Goal: Information Seeking & Learning: Learn about a topic

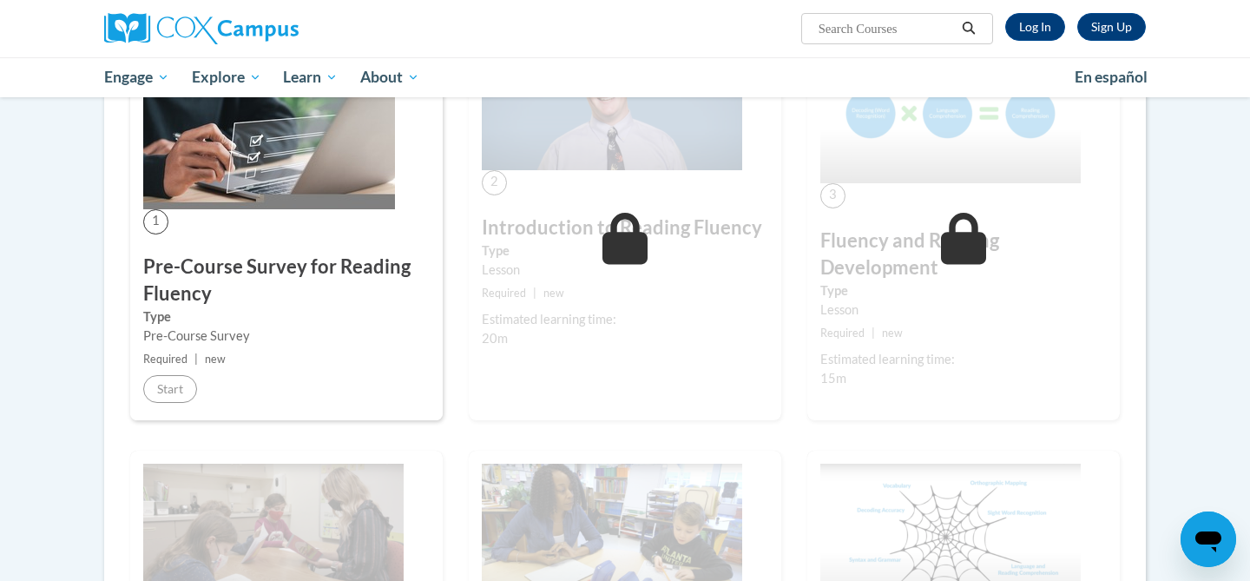
scroll to position [370, 0]
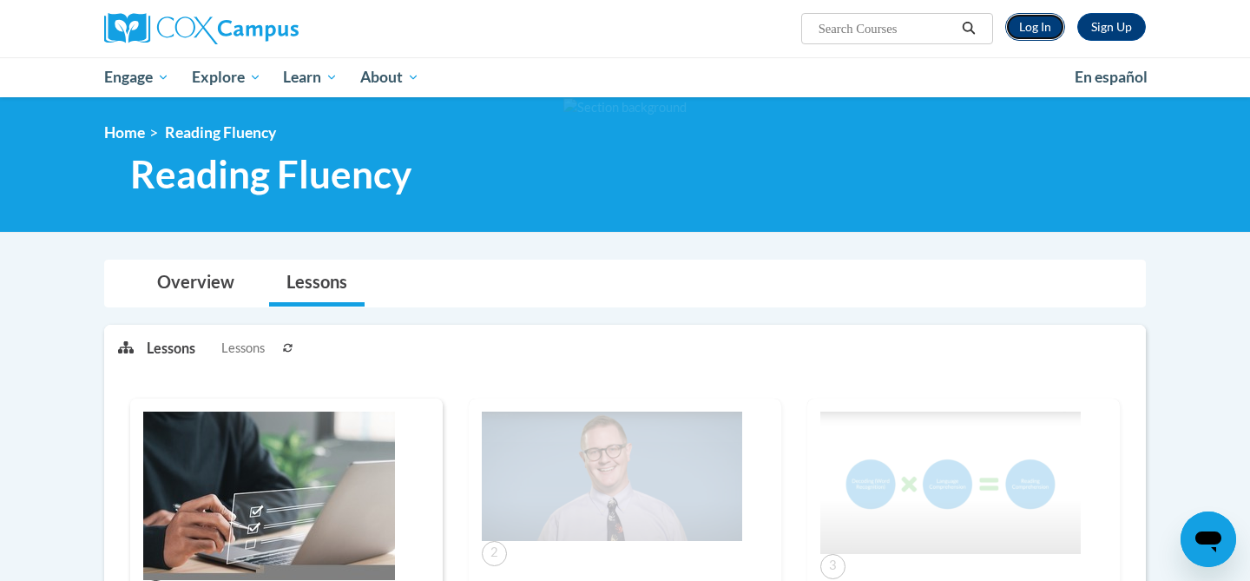
click at [1054, 22] on link "Log In" at bounding box center [1035, 27] width 60 height 28
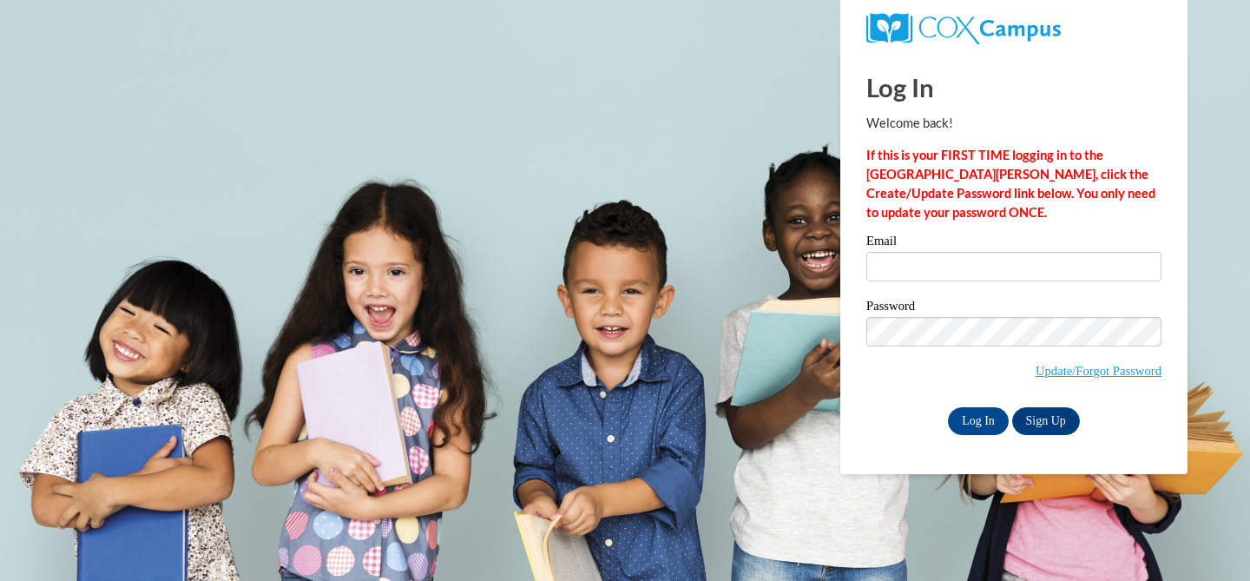
click at [904, 282] on div "Email" at bounding box center [1013, 264] width 295 height 60
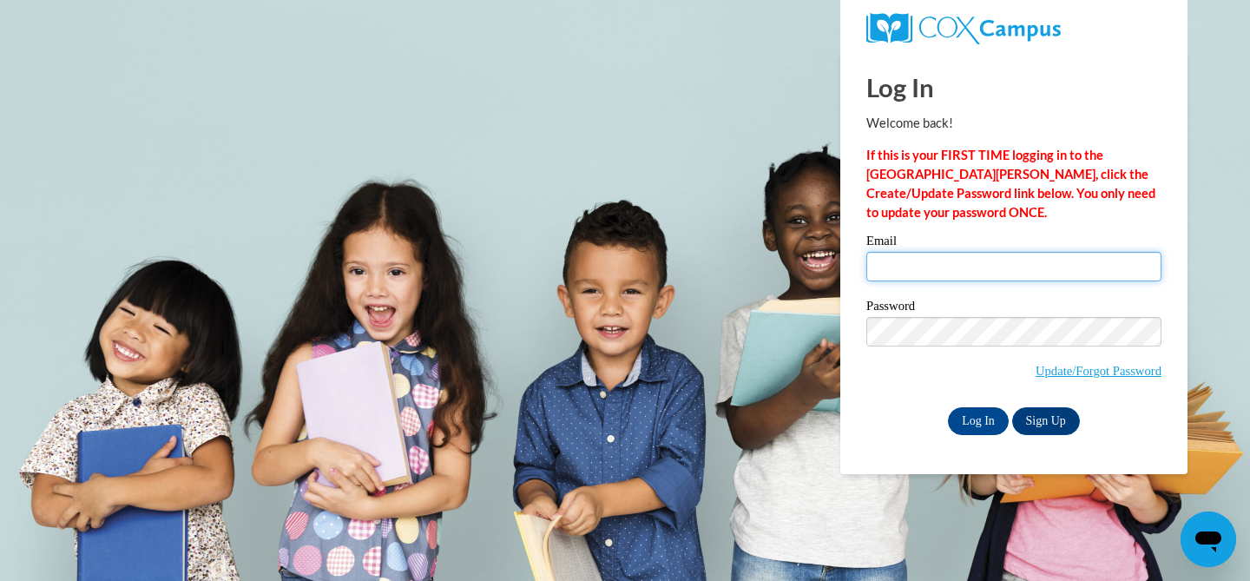
click at [890, 255] on input "Email" at bounding box center [1013, 267] width 295 height 30
type input "klbrown@waukesha.k12.wi.us"
click at [948, 407] on input "Log In" at bounding box center [978, 421] width 61 height 28
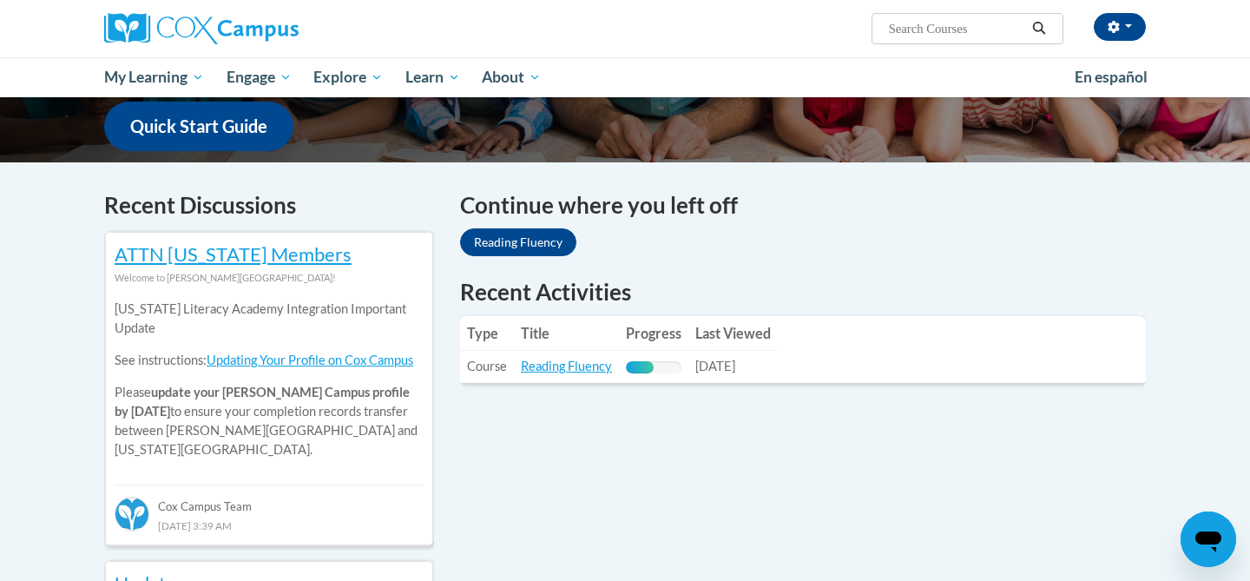
scroll to position [449, 0]
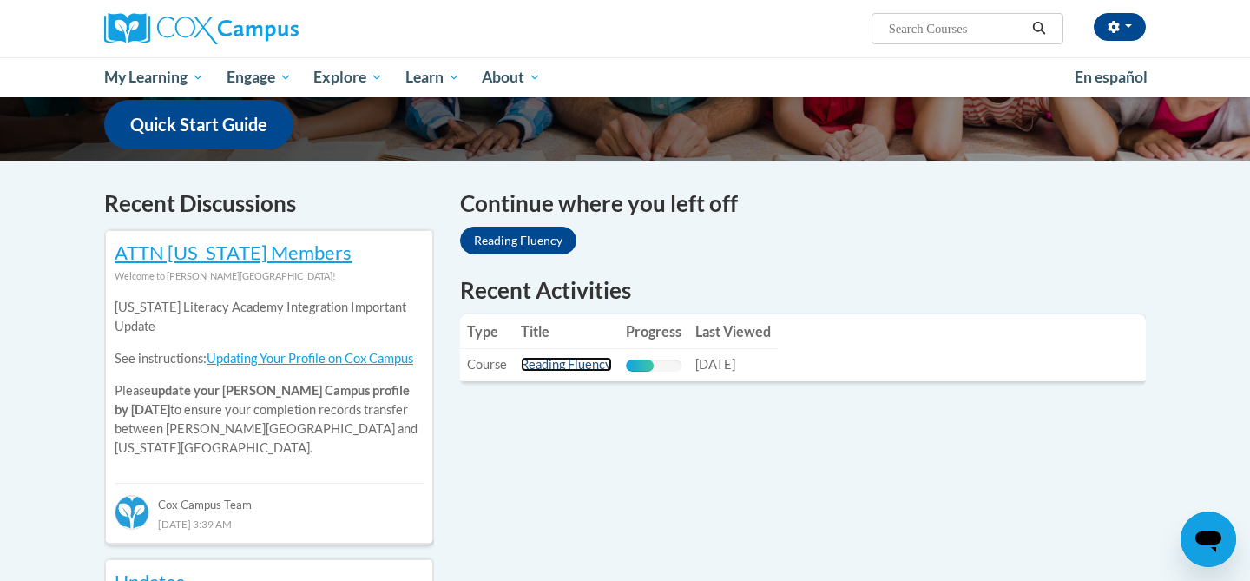
click at [559, 364] on link "Reading Fluency" at bounding box center [566, 364] width 91 height 15
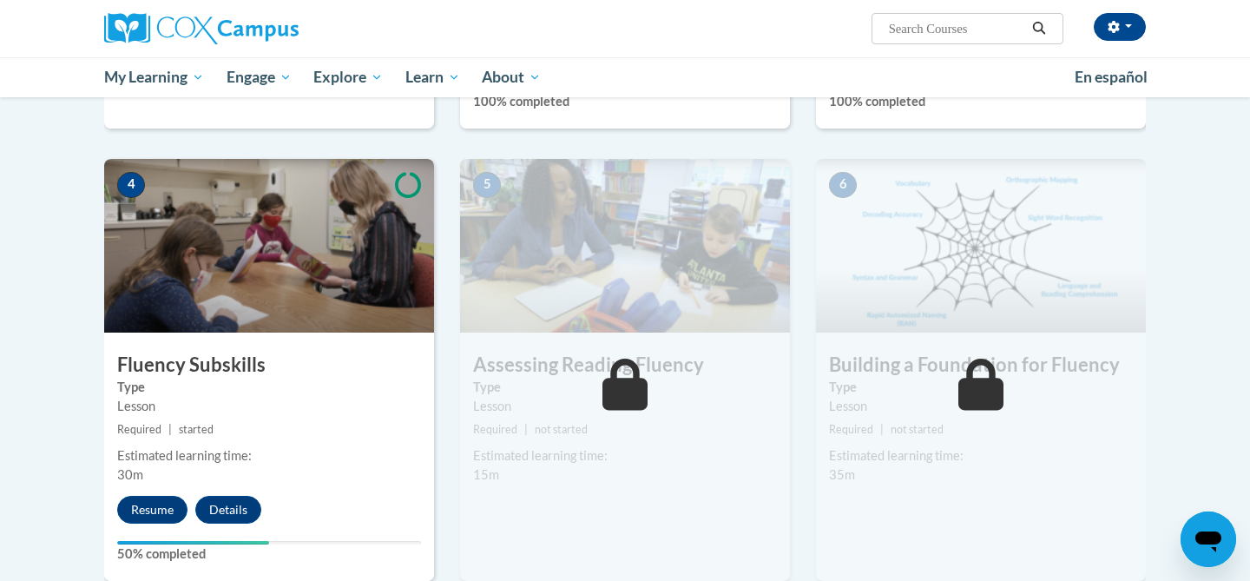
scroll to position [768, 0]
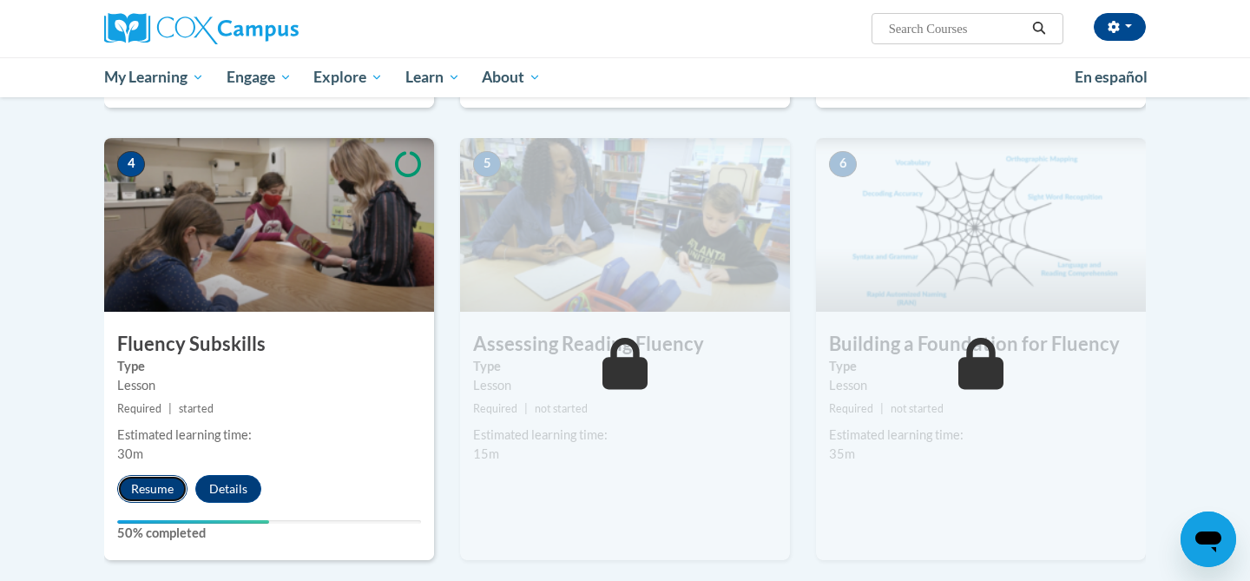
click at [154, 489] on button "Resume" at bounding box center [152, 489] width 70 height 28
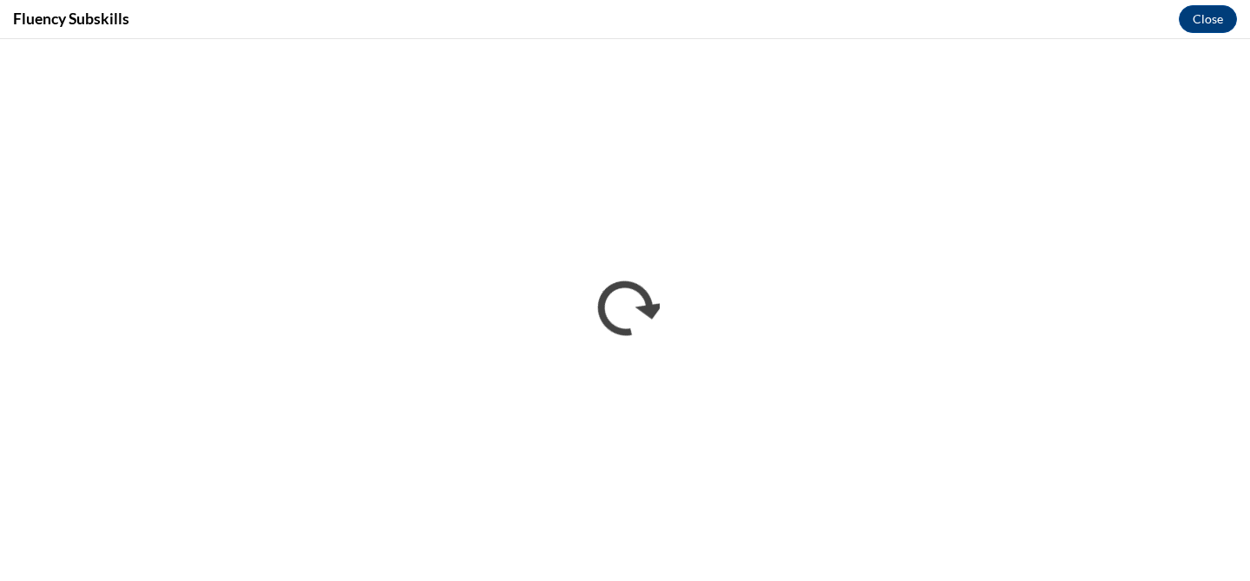
scroll to position [0, 0]
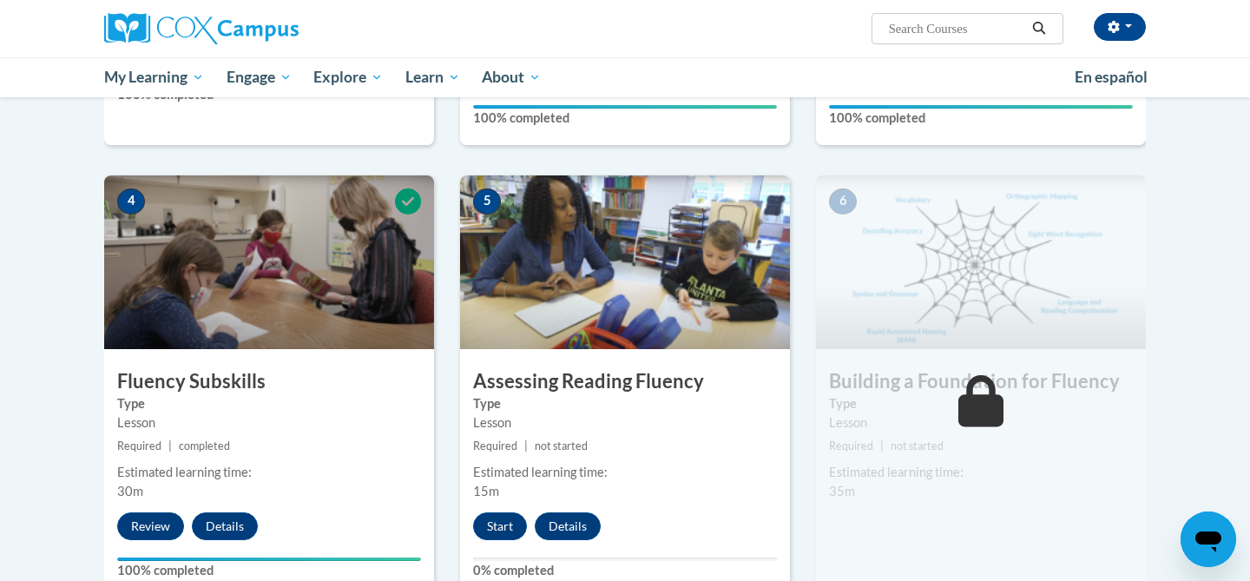
scroll to position [732, 0]
click at [496, 520] on button "Start" at bounding box center [500, 525] width 54 height 28
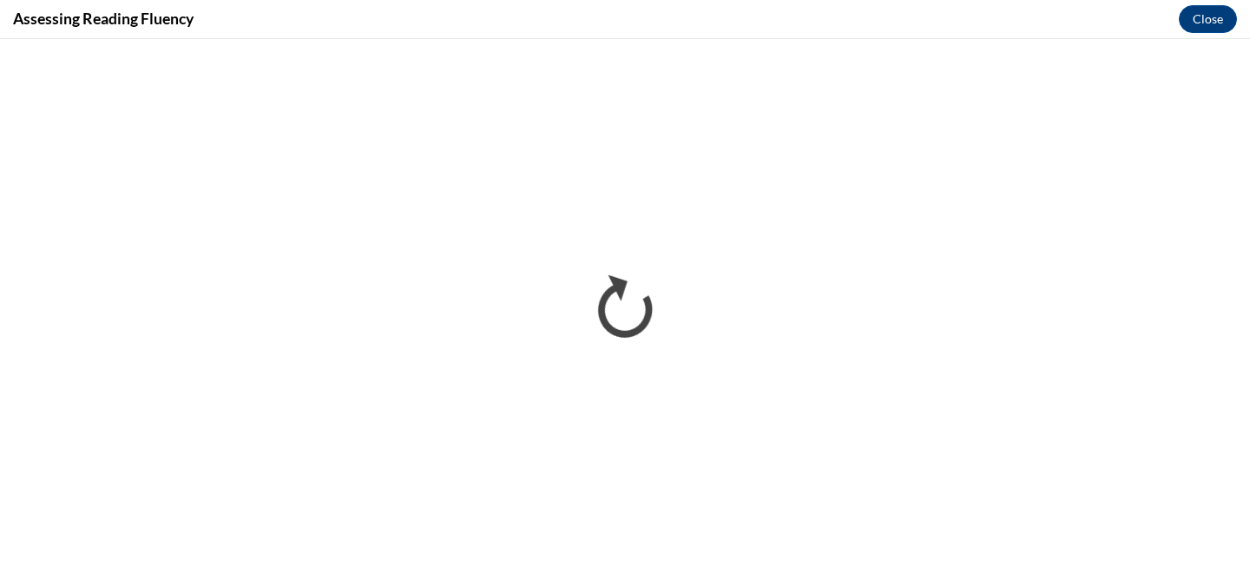
scroll to position [0, 0]
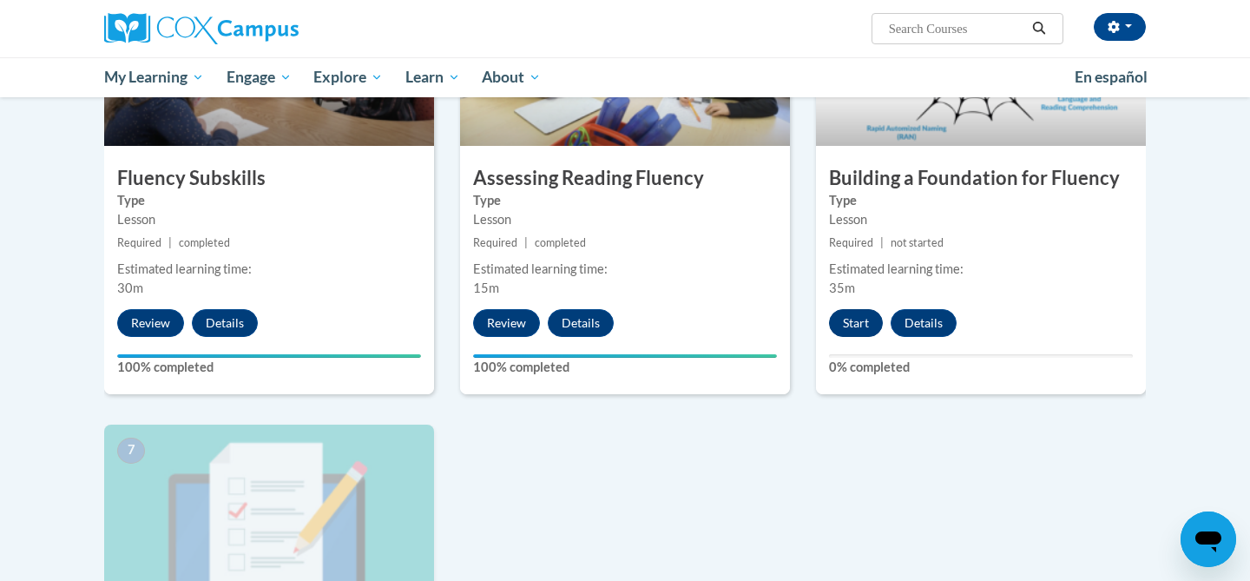
scroll to position [909, 0]
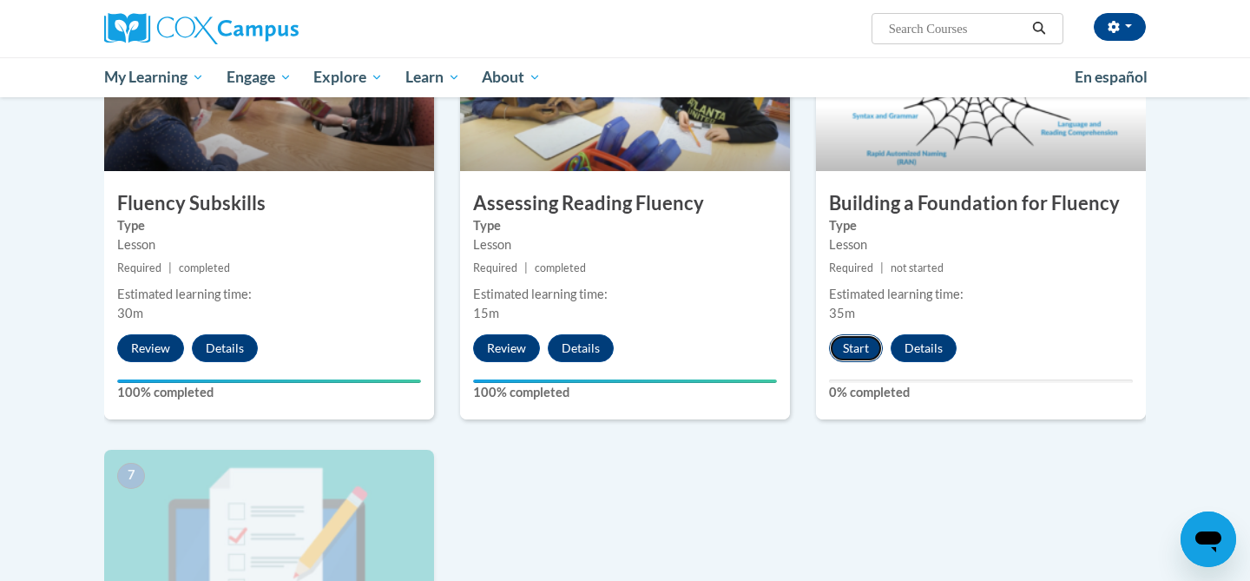
click at [851, 351] on button "Start" at bounding box center [856, 348] width 54 height 28
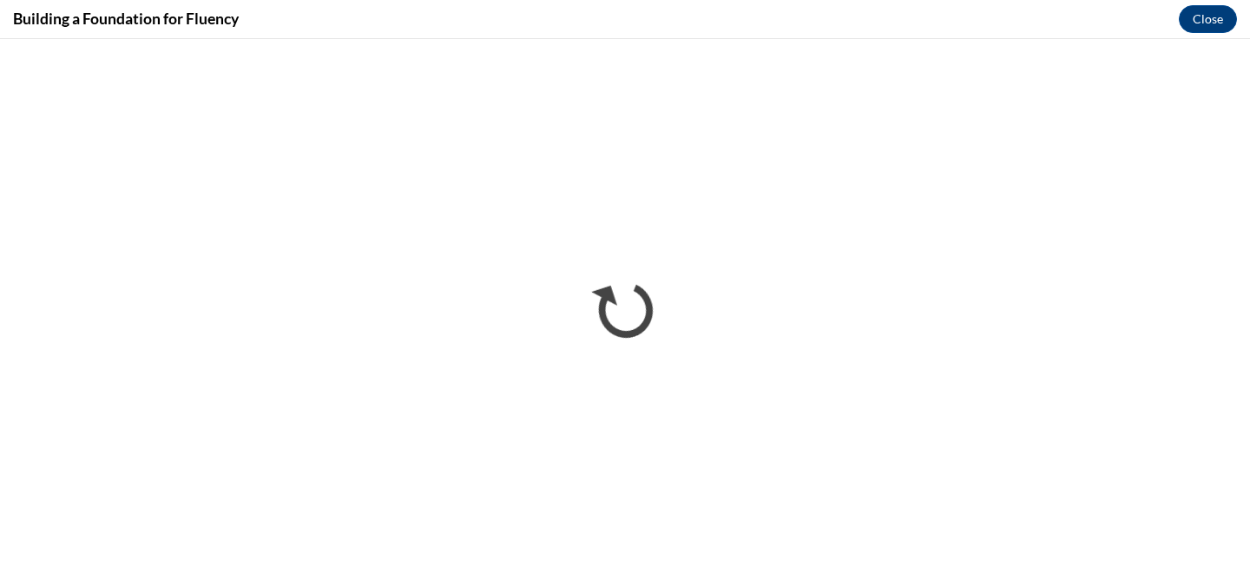
scroll to position [0, 0]
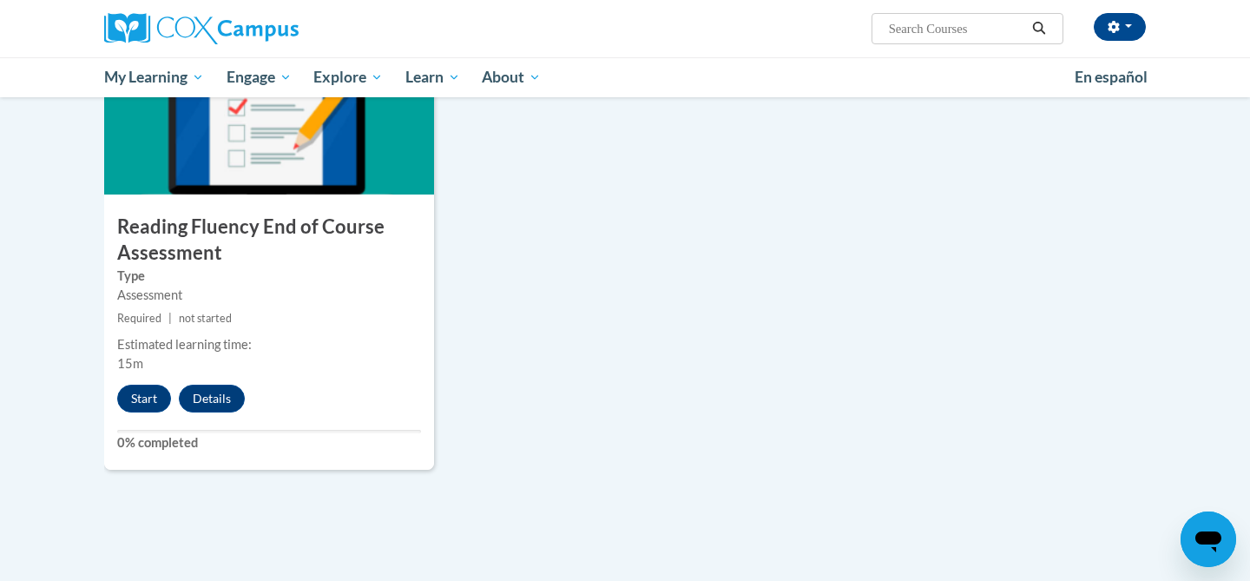
scroll to position [1336, 0]
click at [144, 408] on button "Start" at bounding box center [144, 399] width 54 height 28
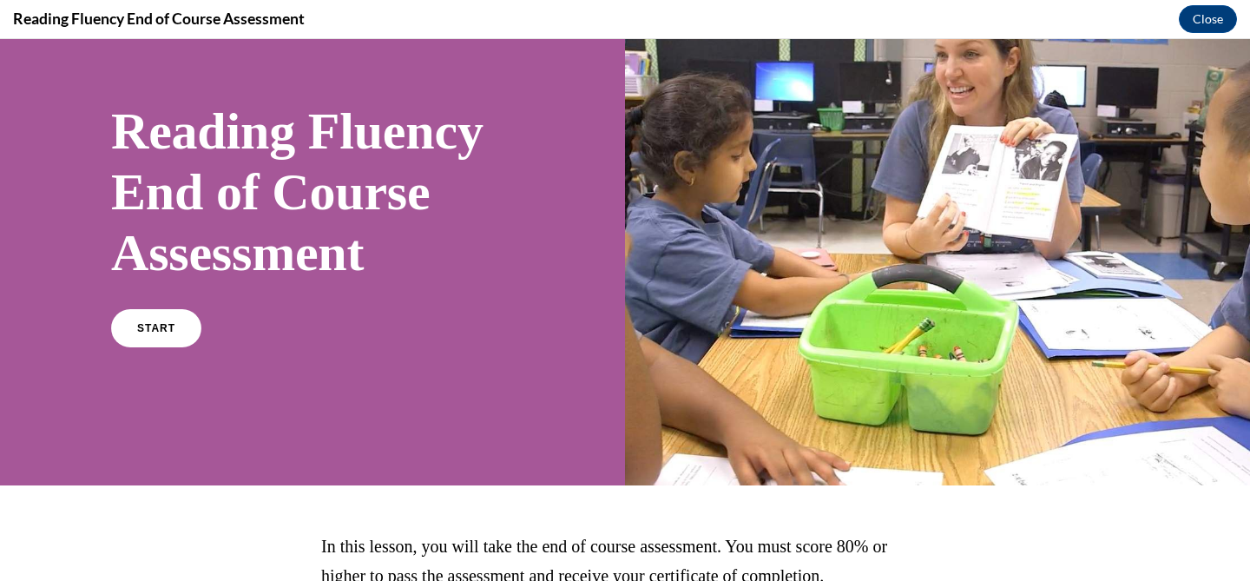
scroll to position [82, 0]
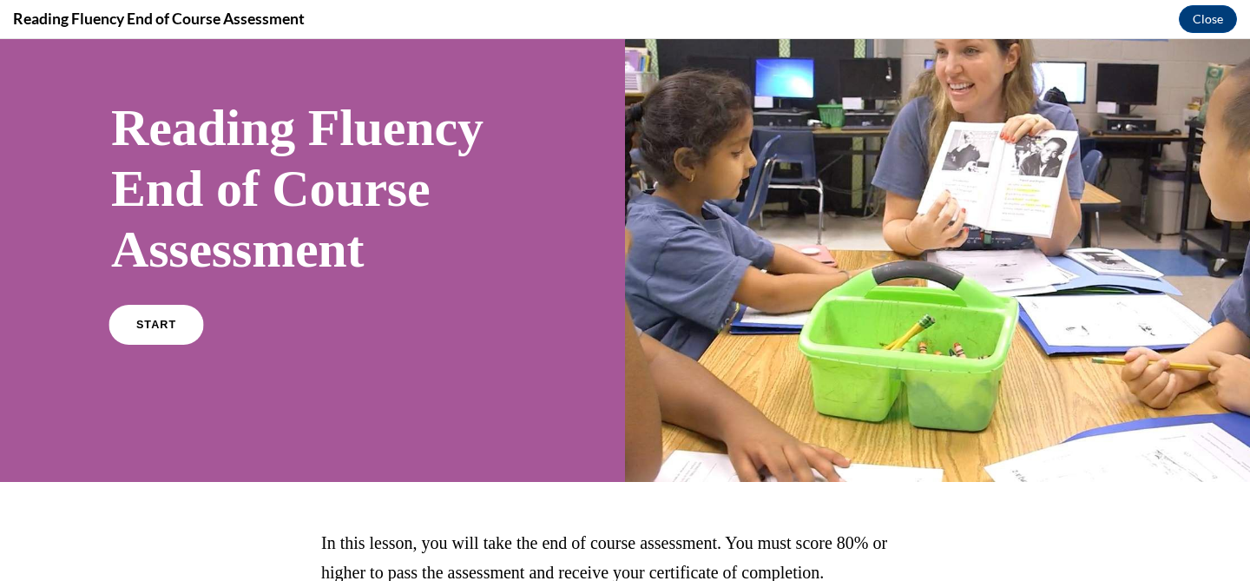
click at [157, 332] on link "START" at bounding box center [155, 325] width 95 height 40
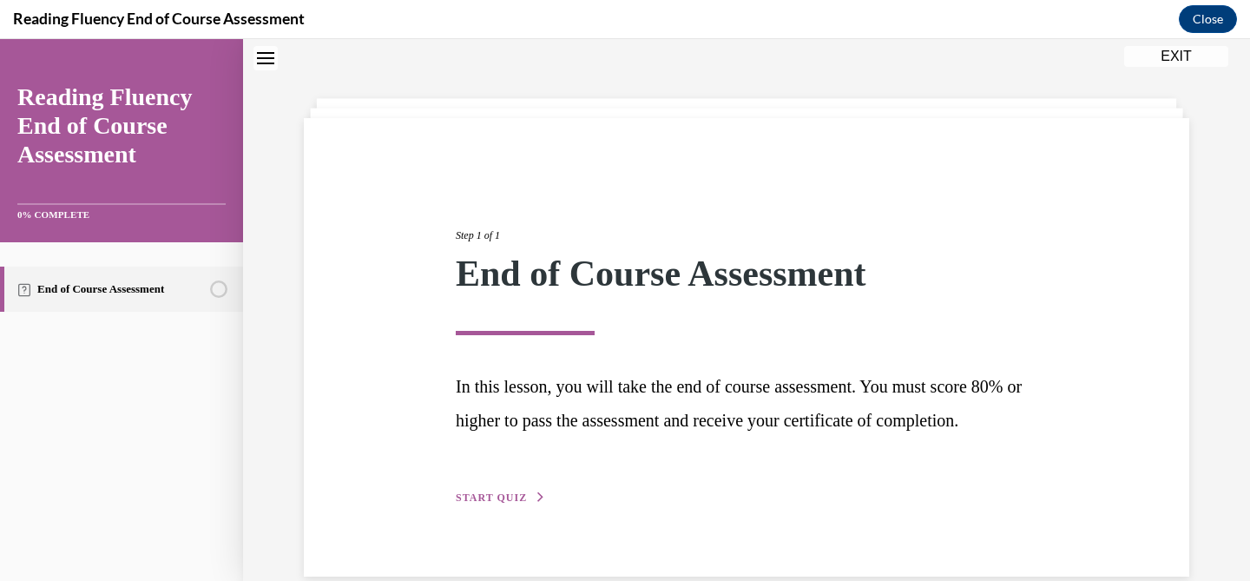
scroll to position [86, 0]
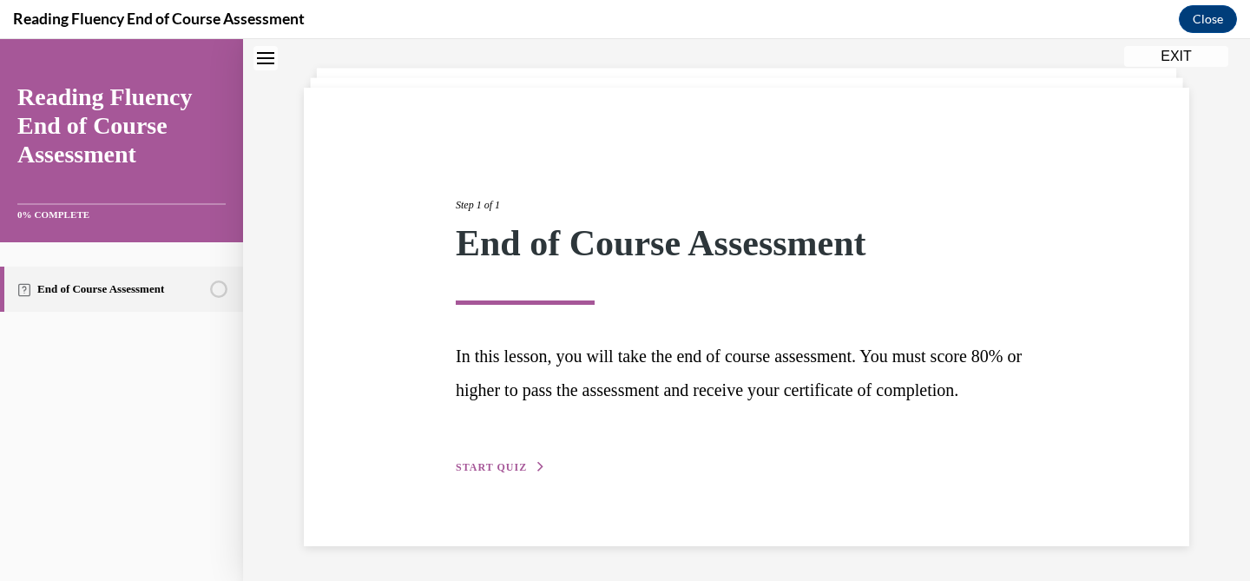
click at [489, 476] on div "Step 1 of 1 End of Course Assessment In this lesson, you will take the end of c…" at bounding box center [746, 316] width 607 height 319
click at [489, 475] on button "START QUIZ" at bounding box center [501, 467] width 90 height 16
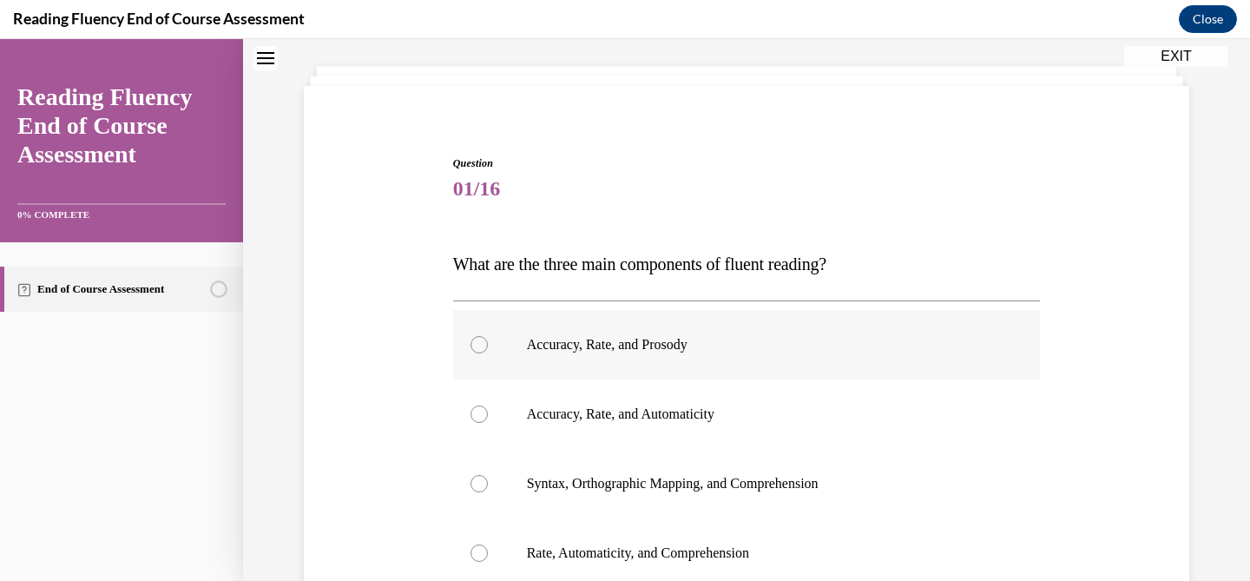
click at [519, 346] on label "Accuracy, Rate, and Prosody" at bounding box center [747, 344] width 588 height 69
click at [488, 346] on input "Accuracy, Rate, and Prosody" at bounding box center [478, 344] width 17 height 17
radio input "true"
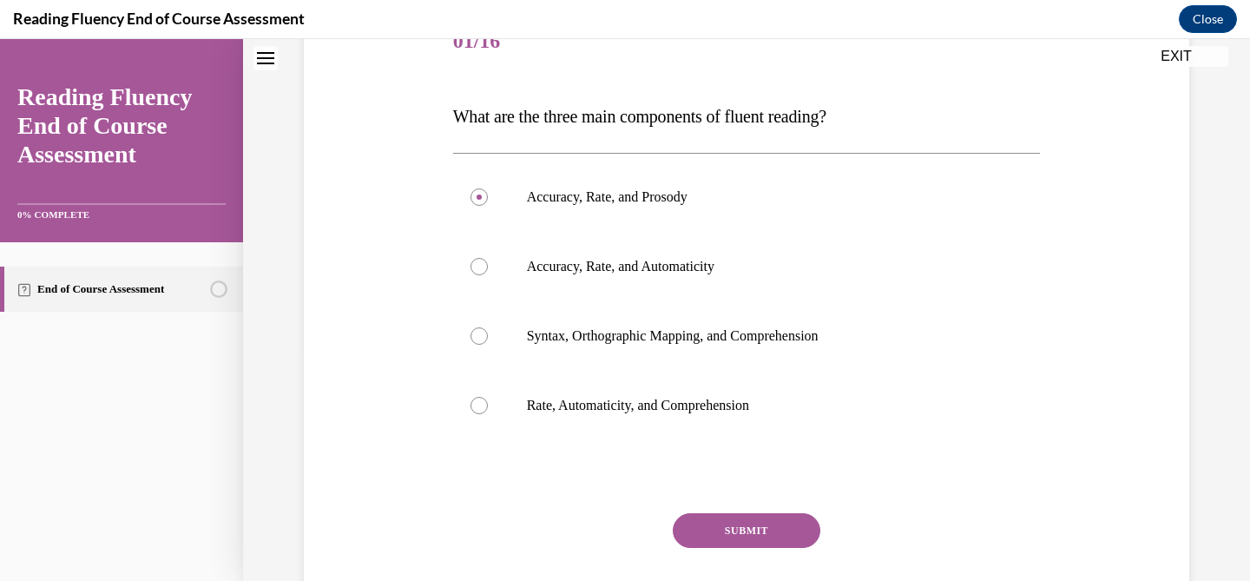
click at [726, 535] on button "SUBMIT" at bounding box center [747, 530] width 148 height 35
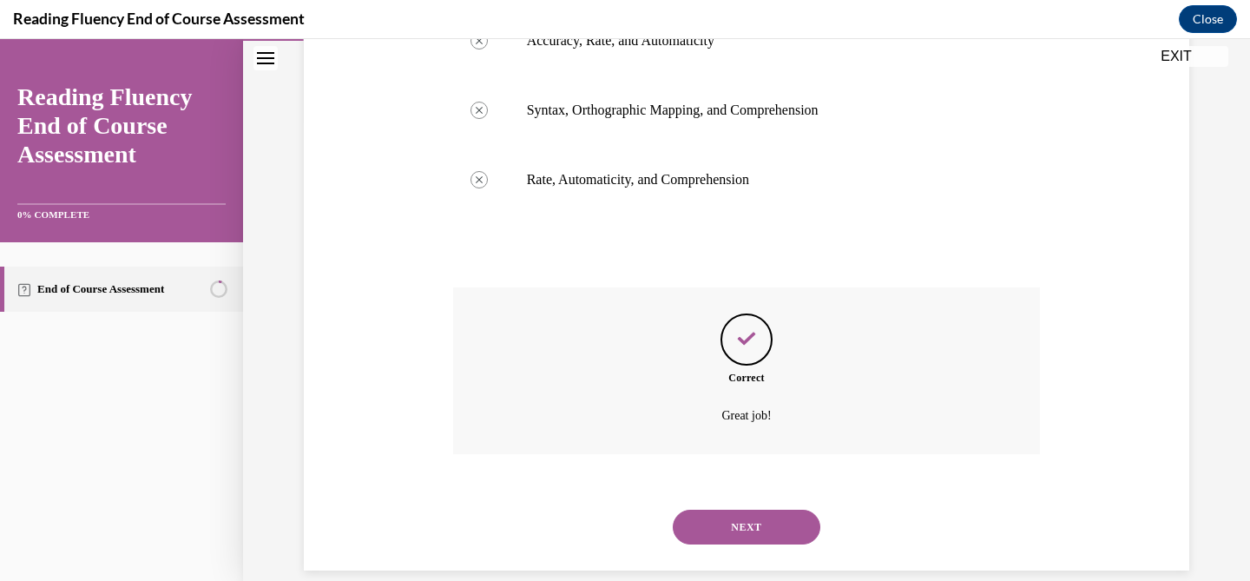
scroll to position [483, 0]
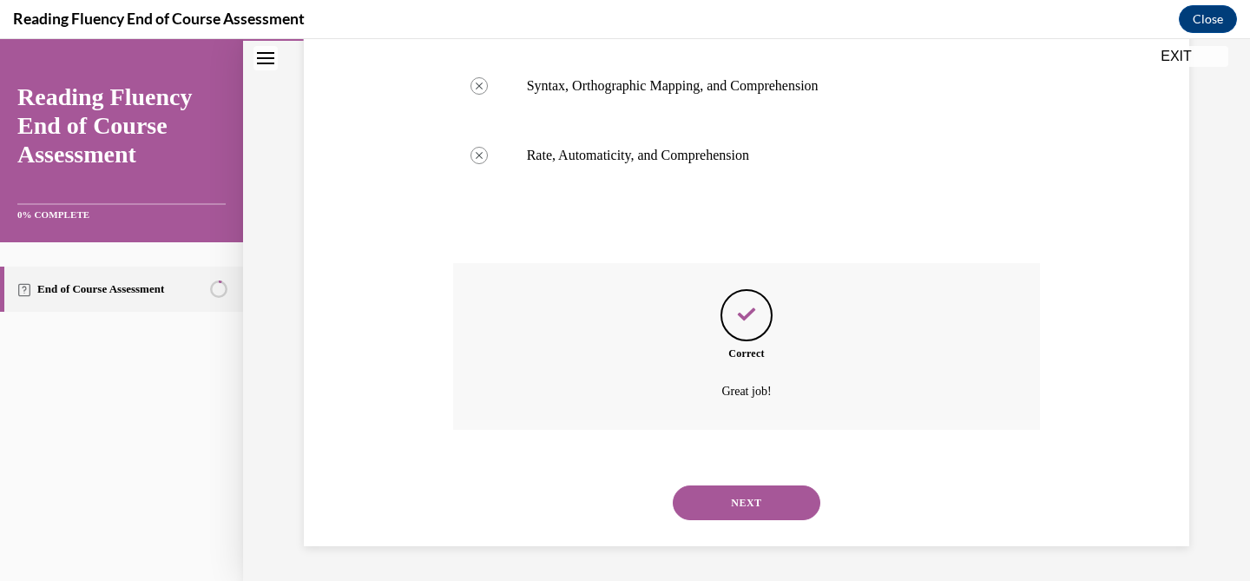
click at [726, 535] on div "NEXT" at bounding box center [747, 502] width 588 height 69
click at [719, 510] on button "NEXT" at bounding box center [747, 502] width 148 height 35
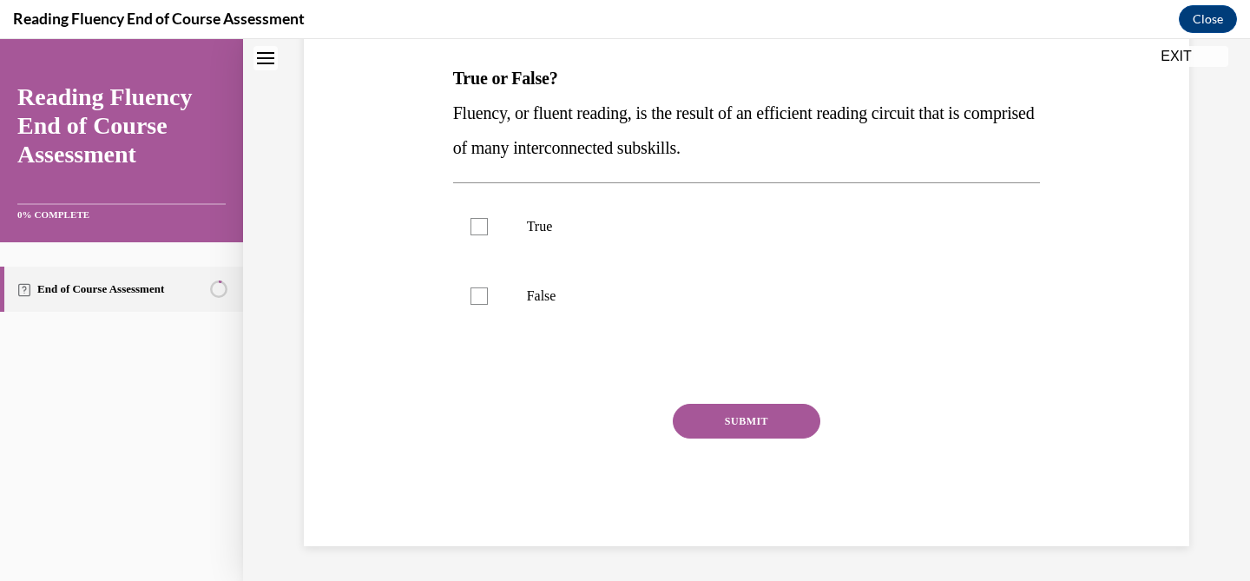
scroll to position [0, 0]
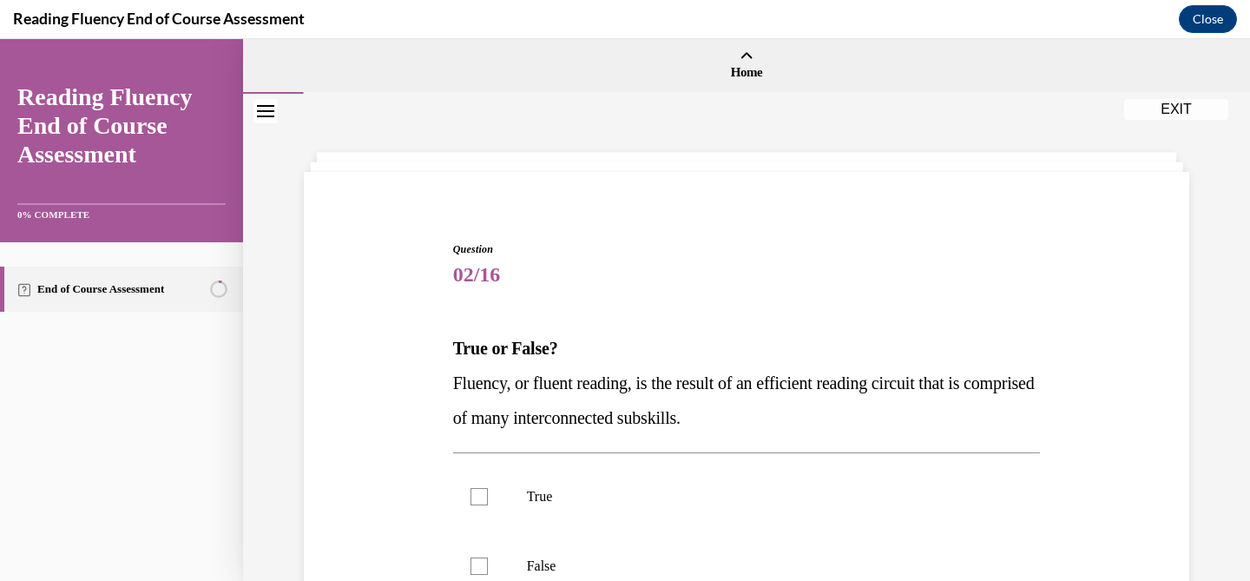
click at [719, 510] on label "True" at bounding box center [747, 496] width 588 height 69
click at [488, 505] on input "True" at bounding box center [478, 496] width 17 height 17
click at [719, 510] on label "True" at bounding box center [747, 496] width 588 height 69
click at [488, 505] on input "True" at bounding box center [478, 496] width 17 height 17
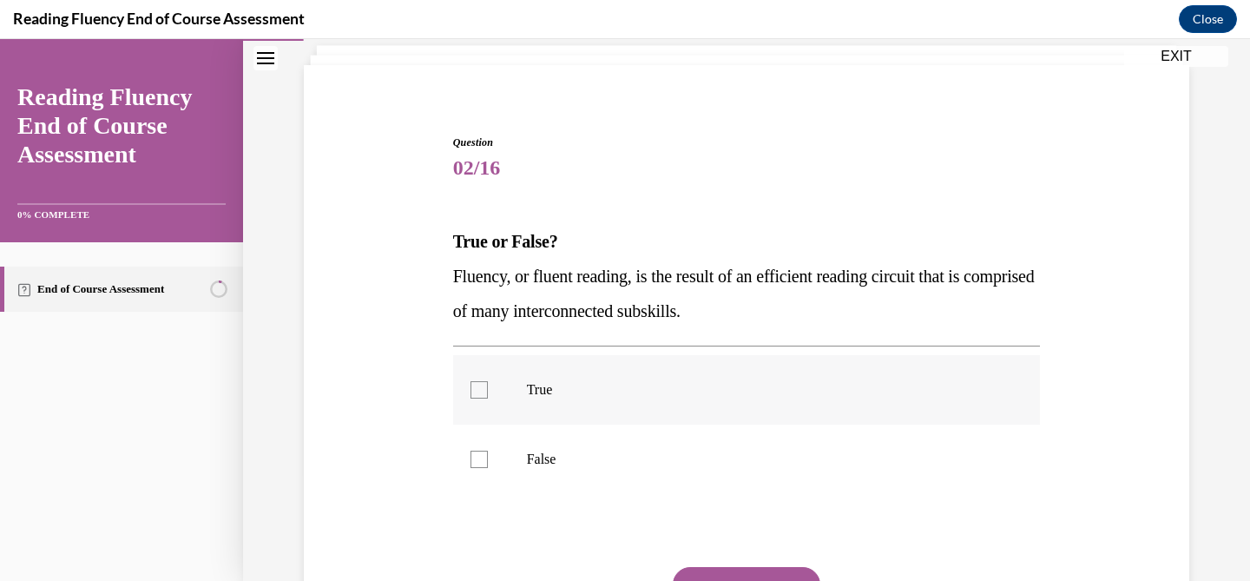
scroll to position [111, 0]
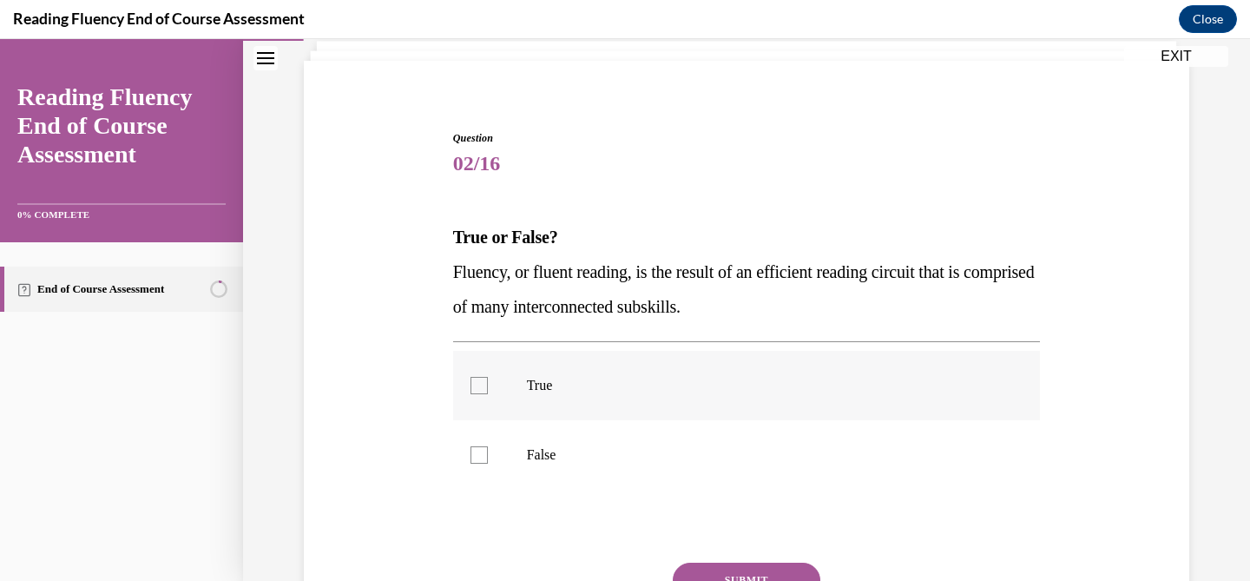
click at [693, 364] on label "True" at bounding box center [747, 385] width 588 height 69
click at [488, 377] on input "True" at bounding box center [478, 385] width 17 height 17
checkbox input "true"
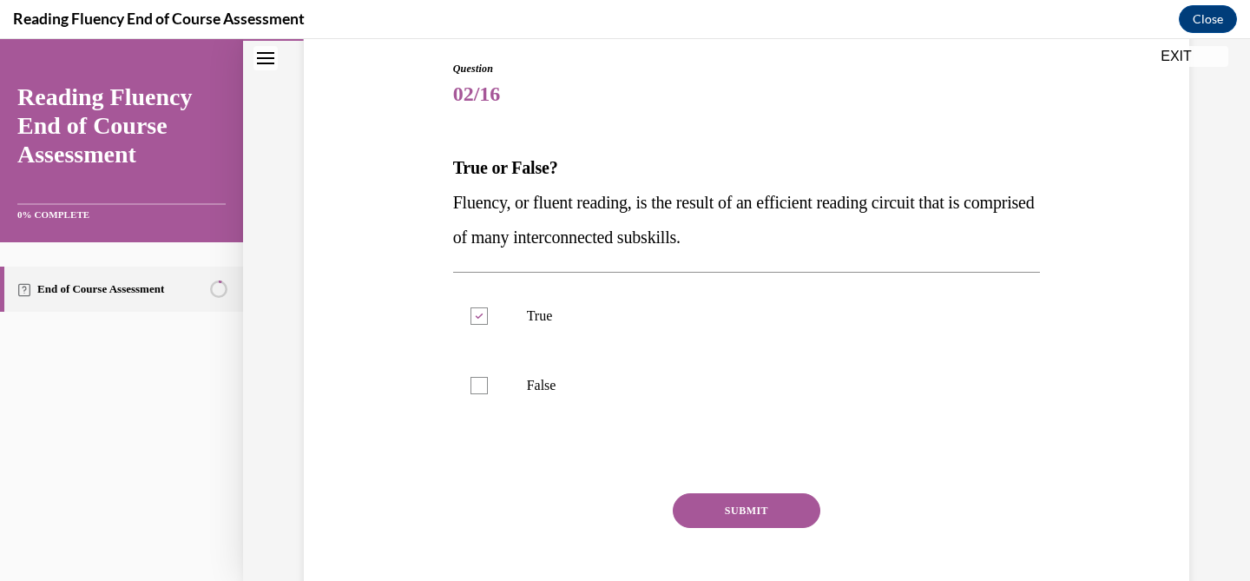
click at [731, 485] on div "Question 02/16 True or False? Fluency, or fluent reading, is the result of an e…" at bounding box center [747, 348] width 588 height 574
click at [731, 490] on div "Question 02/16 True or False? Fluency, or fluent reading, is the result of an e…" at bounding box center [747, 348] width 588 height 574
click at [730, 518] on button "SUBMIT" at bounding box center [747, 510] width 148 height 35
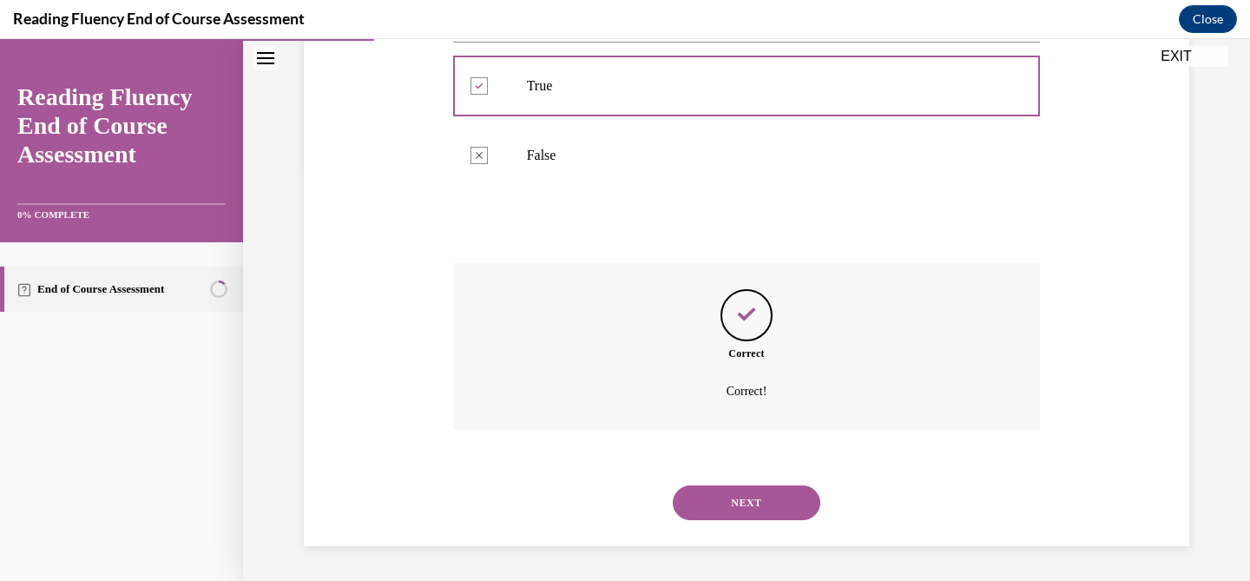
click at [730, 518] on button "NEXT" at bounding box center [747, 502] width 148 height 35
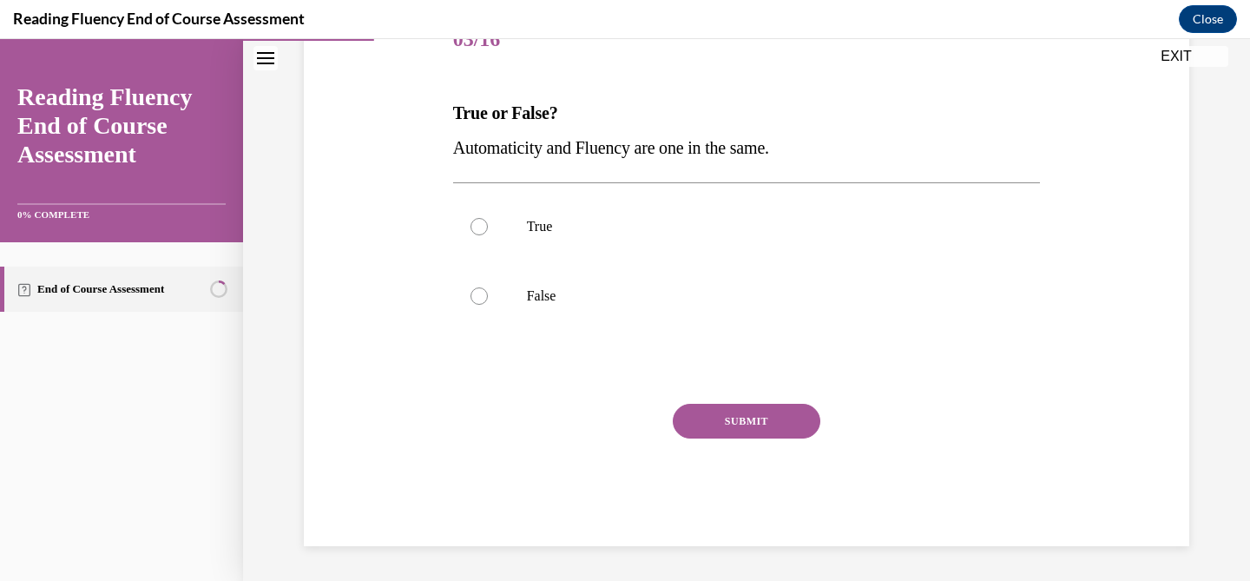
scroll to position [193, 0]
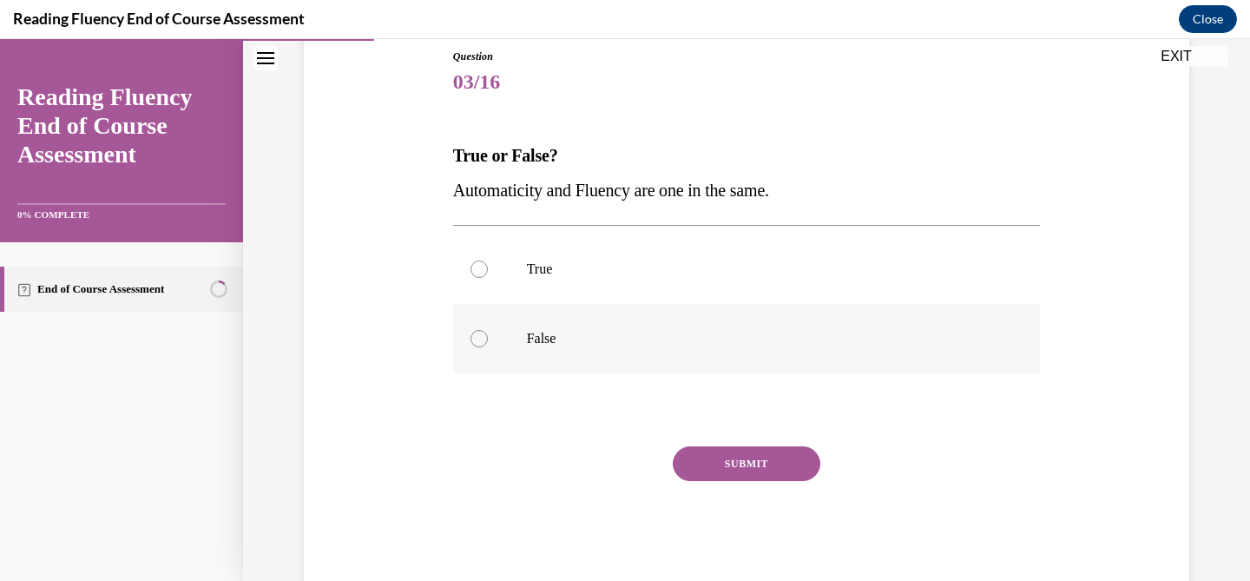
click at [552, 334] on p "False" at bounding box center [762, 338] width 470 height 17
click at [488, 334] on input "False" at bounding box center [478, 338] width 17 height 17
radio input "true"
click at [758, 473] on button "SUBMIT" at bounding box center [747, 463] width 148 height 35
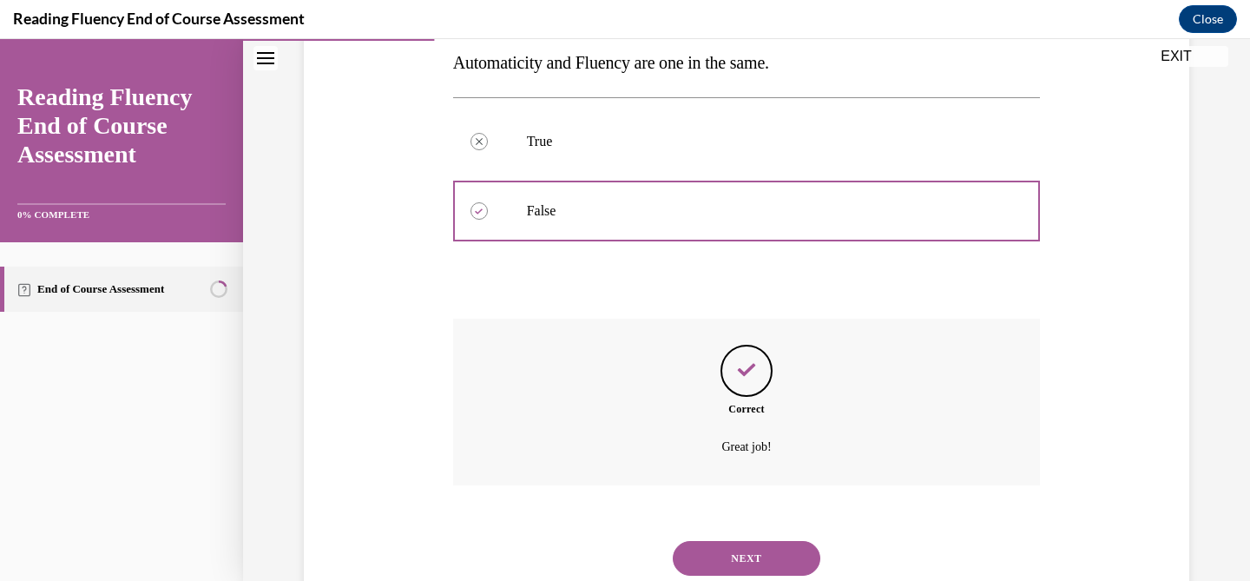
scroll to position [376, 0]
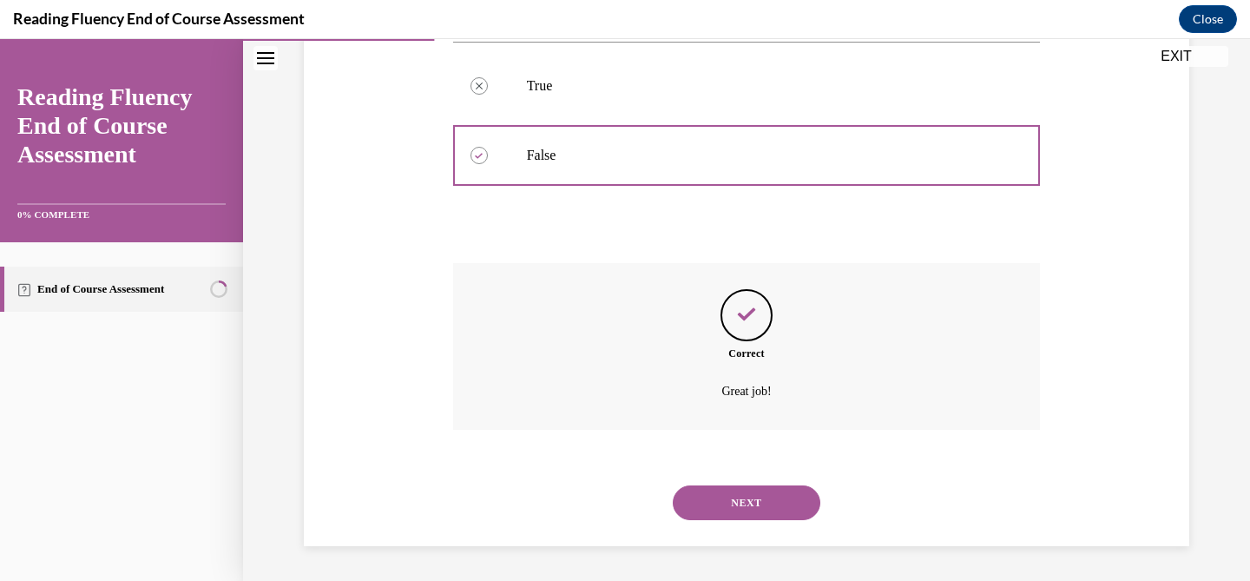
click at [764, 490] on button "NEXT" at bounding box center [747, 502] width 148 height 35
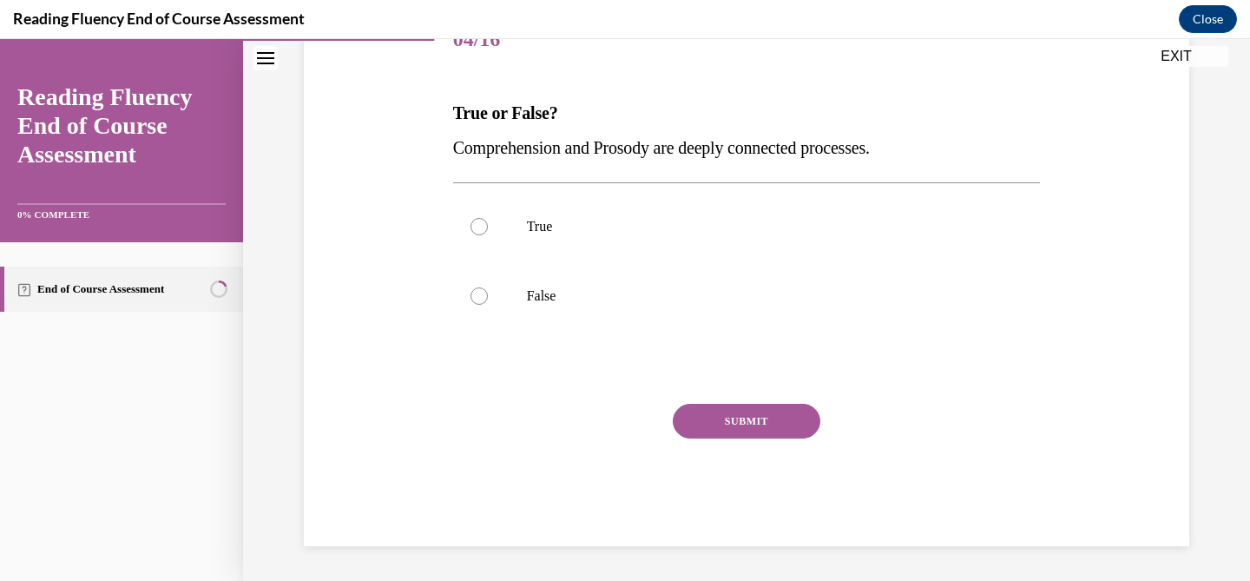
scroll to position [193, 0]
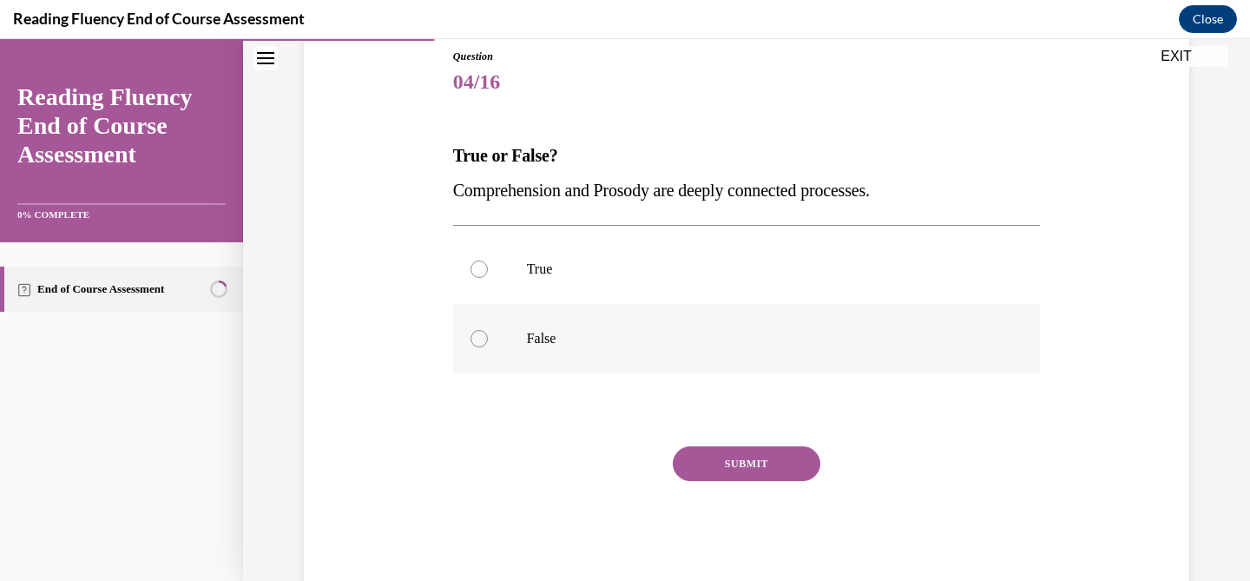
click at [515, 305] on label "False" at bounding box center [747, 338] width 588 height 69
click at [488, 330] on input "False" at bounding box center [478, 338] width 17 height 17
radio input "true"
click at [496, 281] on label "True" at bounding box center [747, 268] width 588 height 69
click at [488, 278] on input "True" at bounding box center [478, 268] width 17 height 17
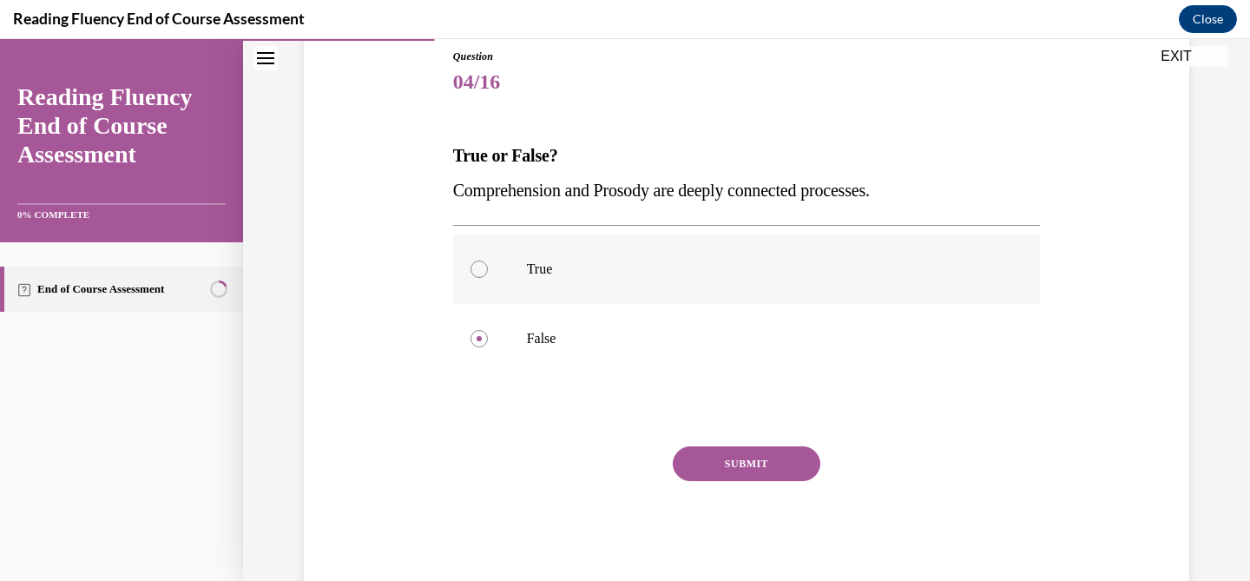
radio input "true"
click at [766, 463] on button "SUBMIT" at bounding box center [747, 463] width 148 height 35
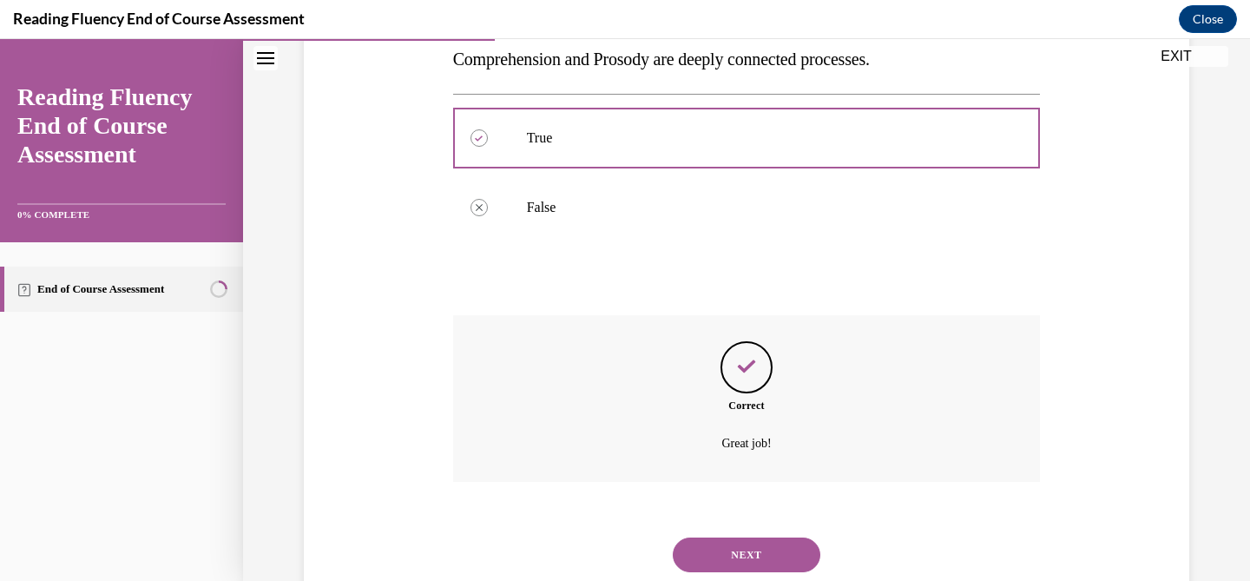
scroll to position [376, 0]
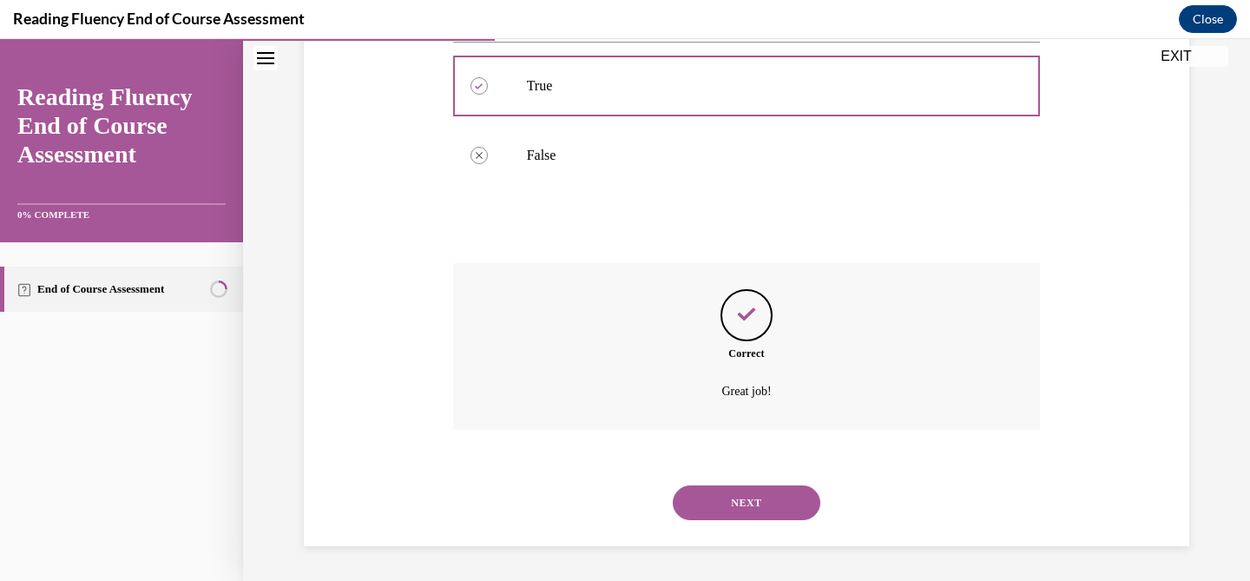
click at [766, 463] on button "SUBMIT" at bounding box center [747, 473] width 148 height 35
click at [757, 482] on div "NEXT" at bounding box center [747, 502] width 588 height 69
click at [744, 499] on button "NEXT" at bounding box center [747, 502] width 148 height 35
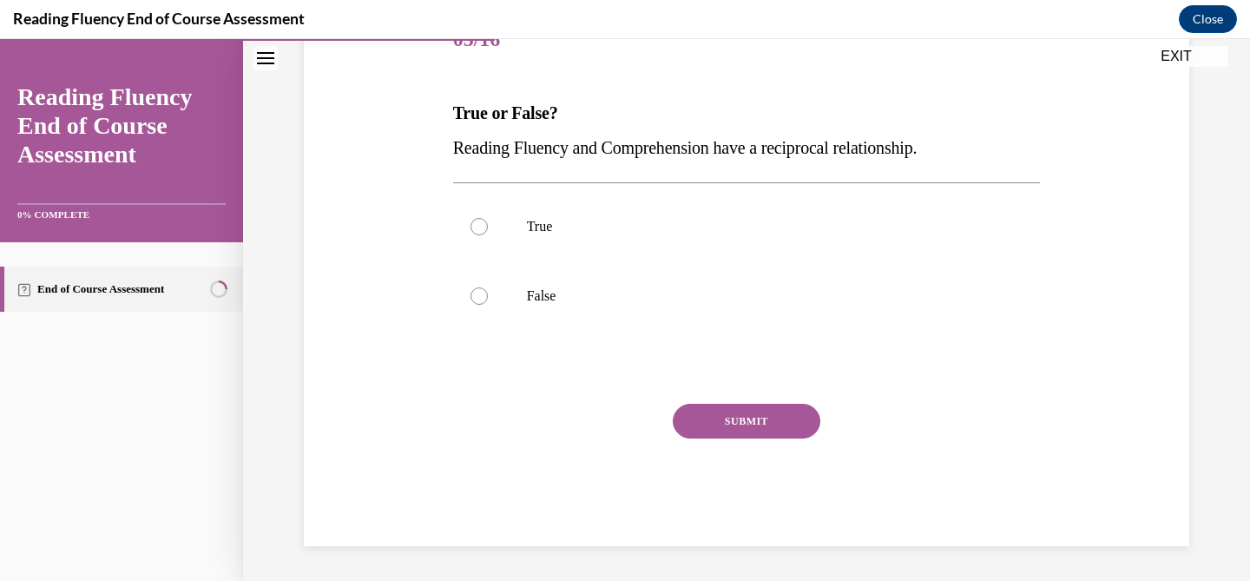
scroll to position [193, 0]
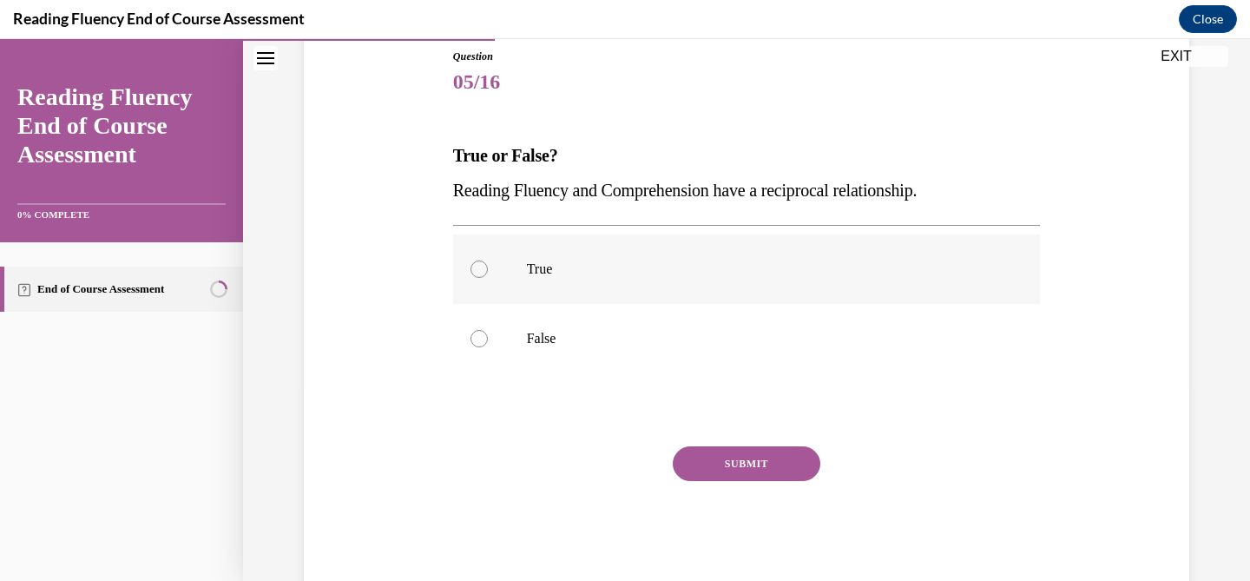
click at [660, 256] on label "True" at bounding box center [747, 268] width 588 height 69
click at [488, 260] on input "True" at bounding box center [478, 268] width 17 height 17
radio input "true"
click at [696, 432] on div "Question 05/16 True or False? Reading Fluency and Comprehension have a reciproc…" at bounding box center [747, 319] width 588 height 540
click at [706, 460] on button "SUBMIT" at bounding box center [747, 463] width 148 height 35
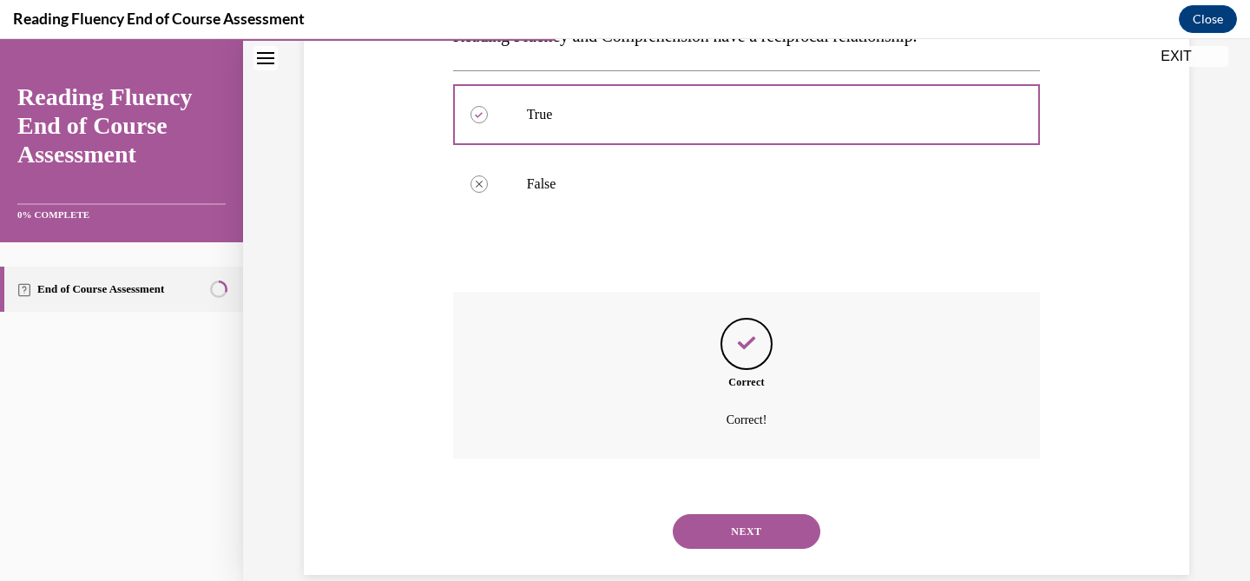
scroll to position [376, 0]
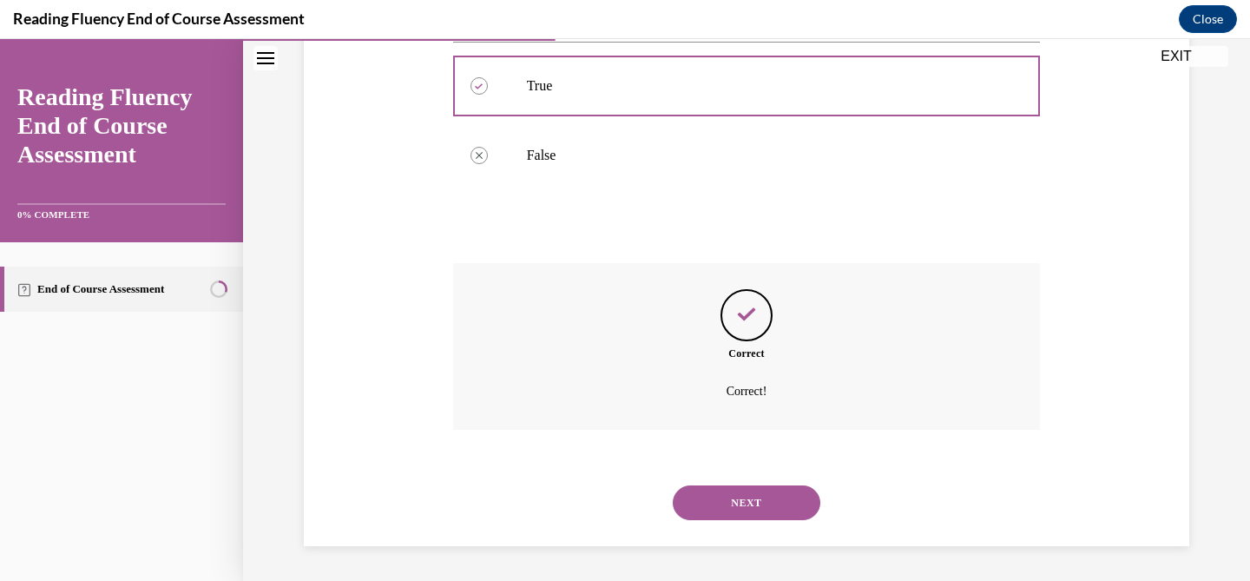
click at [706, 460] on button "SUBMIT" at bounding box center [747, 473] width 148 height 35
click at [725, 502] on button "NEXT" at bounding box center [747, 502] width 148 height 35
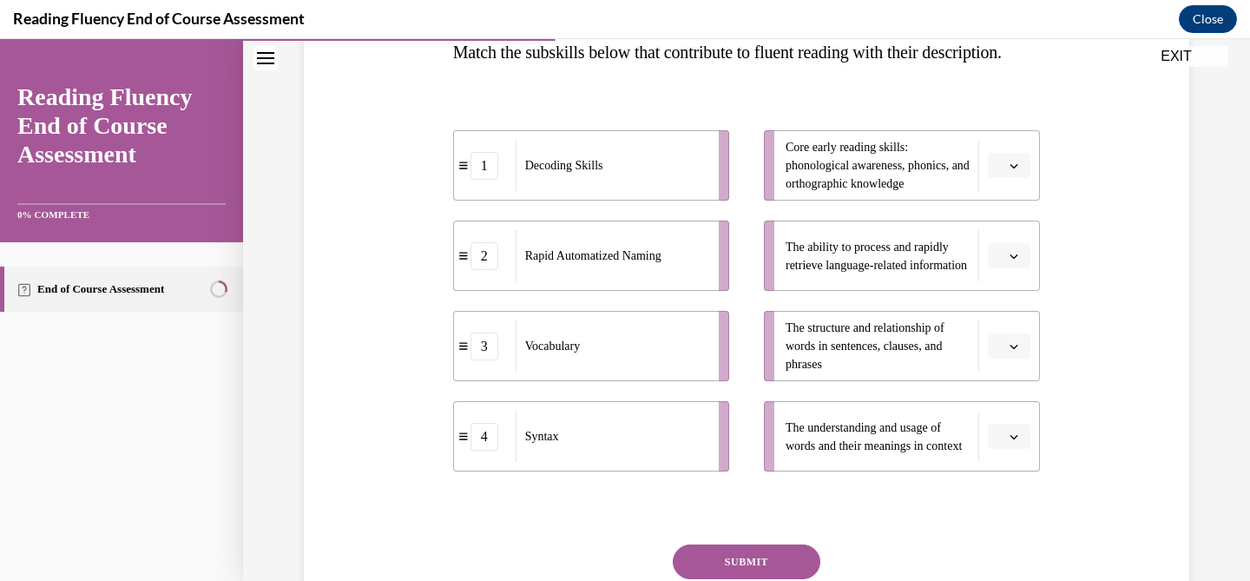
scroll to position [305, 0]
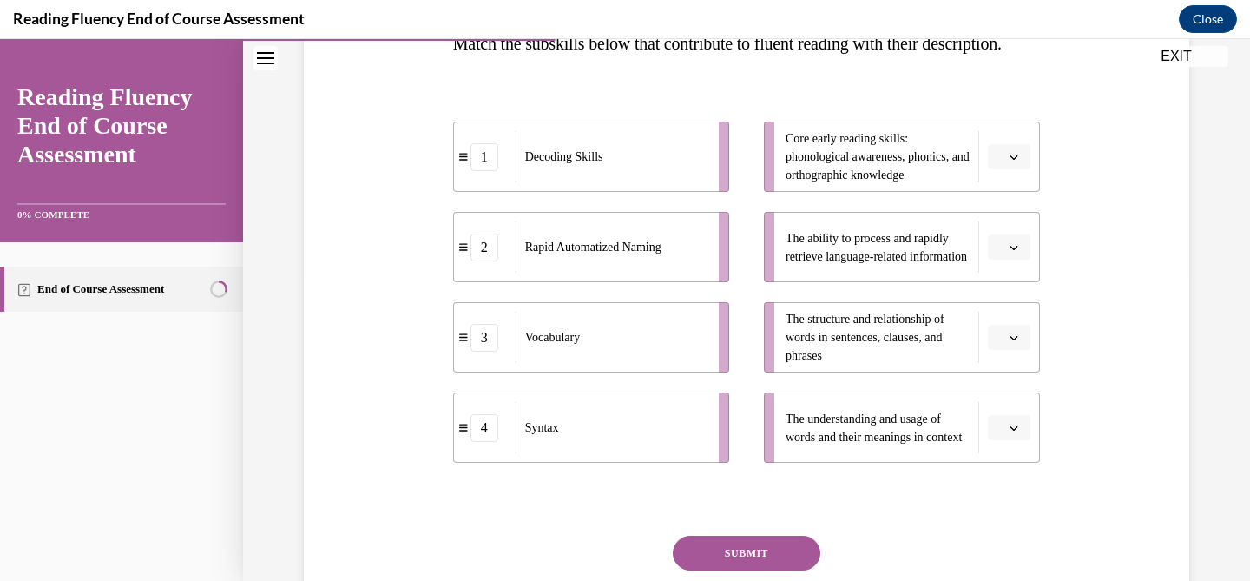
click at [1015, 351] on button "button" at bounding box center [1009, 338] width 43 height 26
click at [1007, 560] on div "4" at bounding box center [1006, 549] width 43 height 35
click at [1000, 437] on span "Please select an option" at bounding box center [1001, 427] width 6 height 17
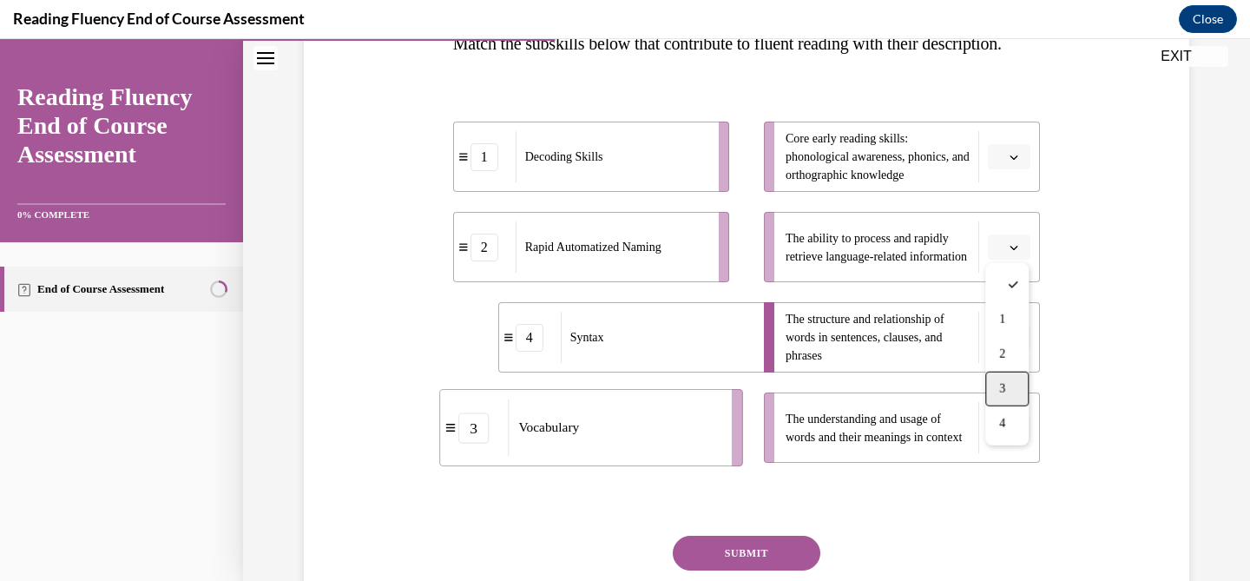
click at [994, 394] on div "3" at bounding box center [1006, 388] width 43 height 35
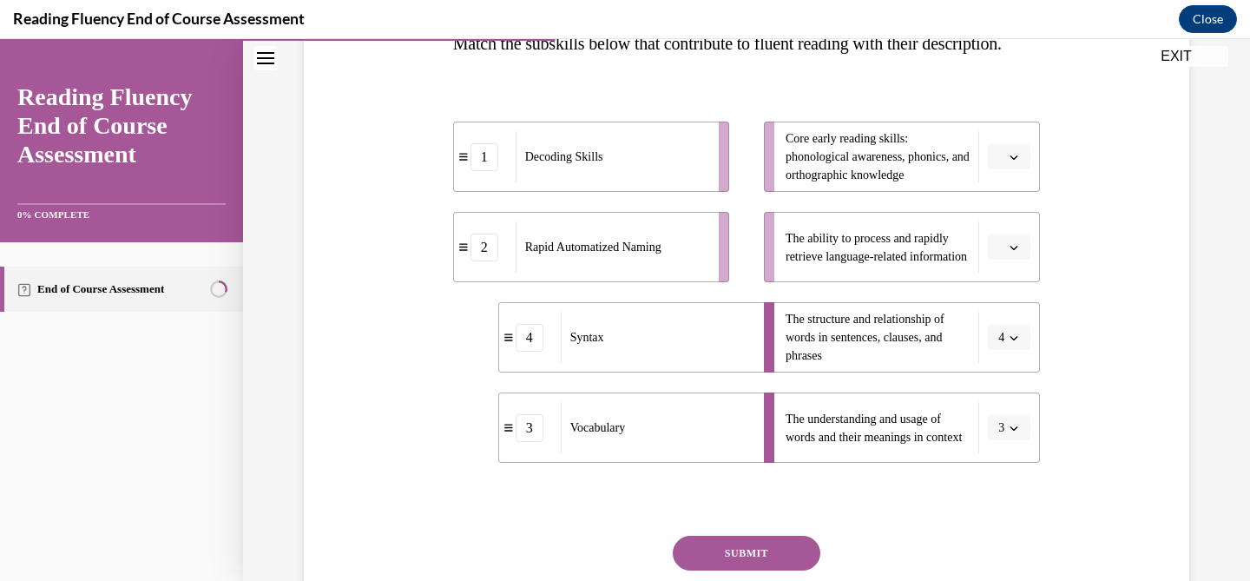
click at [1008, 163] on span "button" at bounding box center [1014, 157] width 12 height 12
click at [1008, 250] on div "1" at bounding box center [1006, 264] width 43 height 35
click at [1007, 260] on button "button" at bounding box center [1009, 247] width 43 height 26
click at [1013, 252] on icon "button" at bounding box center [1013, 247] width 9 height 10
click at [1013, 282] on li "The ability to process and rapidly retrieve language-related information" at bounding box center [902, 247] width 276 height 70
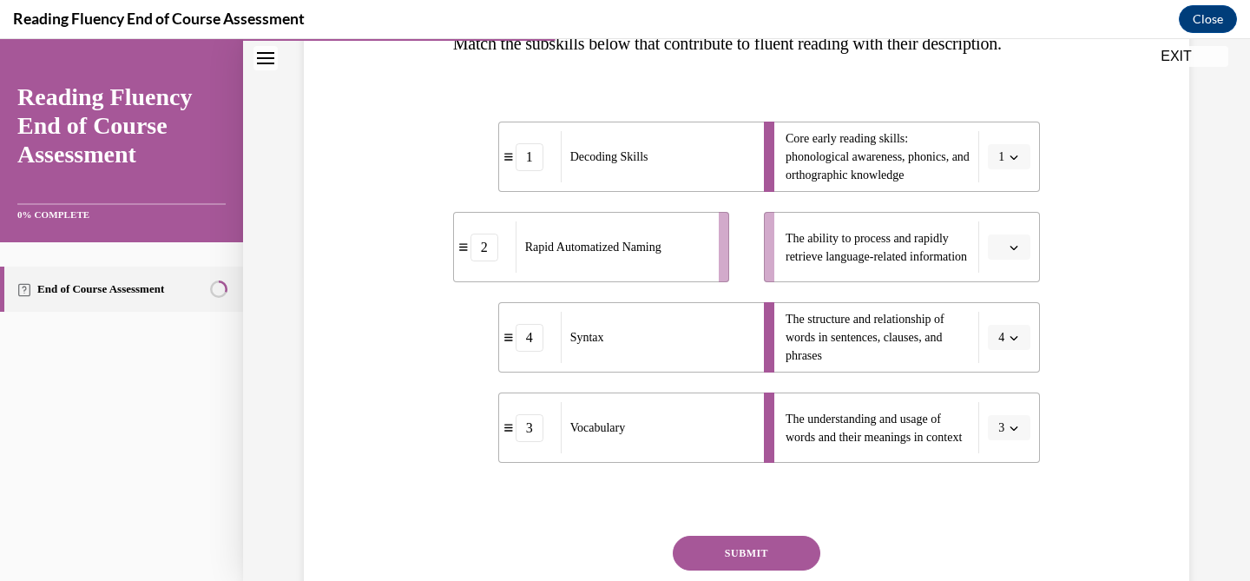
click at [1005, 260] on button "button" at bounding box center [1009, 247] width 43 height 26
drag, startPoint x: 1004, startPoint y: 368, endPoint x: 1000, endPoint y: 386, distance: 18.7
click at [1000, 386] on div "1 2 3 4" at bounding box center [1006, 390] width 43 height 182
click at [1000, 386] on span "2" at bounding box center [1002, 390] width 6 height 14
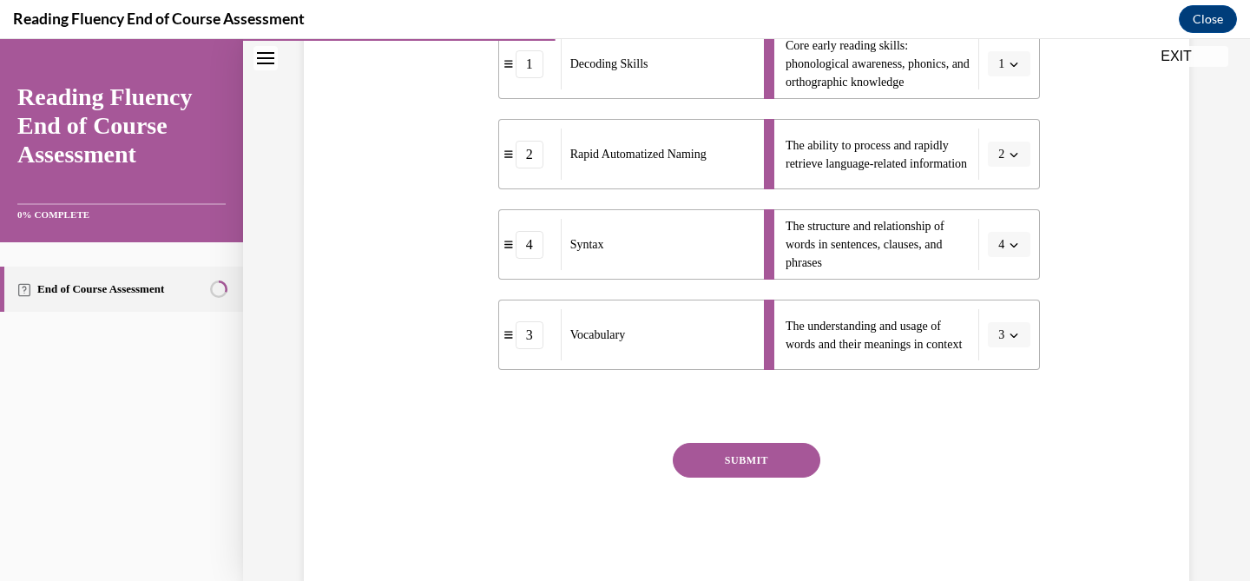
click at [757, 477] on button "SUBMIT" at bounding box center [747, 460] width 148 height 35
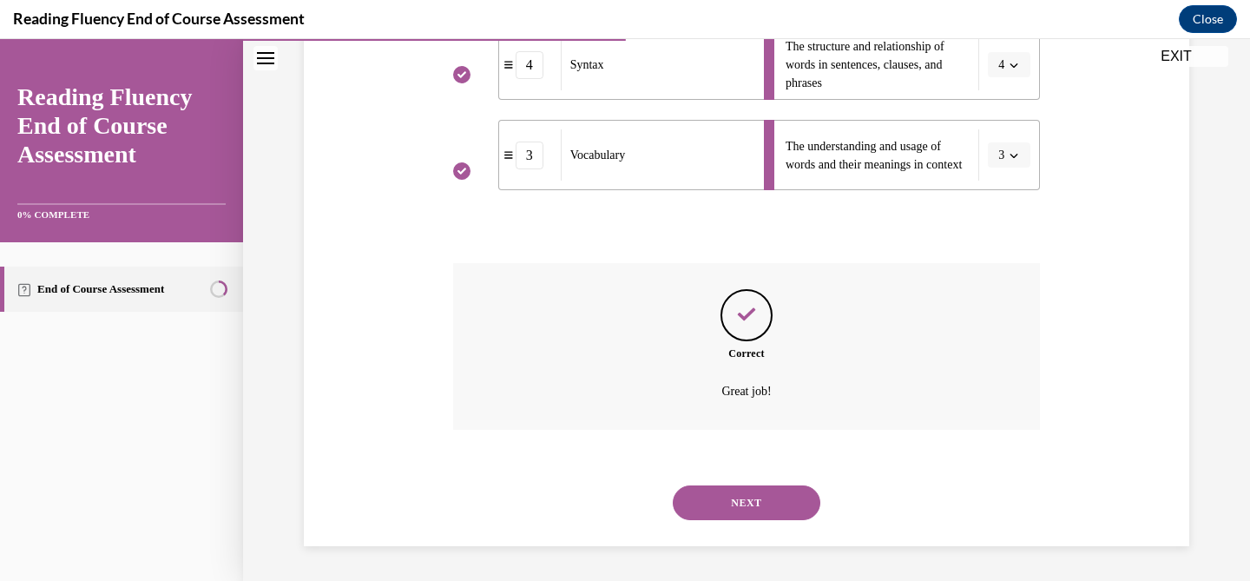
scroll to position [612, 0]
click at [745, 469] on div "NEXT" at bounding box center [747, 502] width 588 height 69
click at [739, 522] on div "NEXT" at bounding box center [747, 502] width 588 height 69
click at [741, 500] on button "NEXT" at bounding box center [747, 502] width 148 height 35
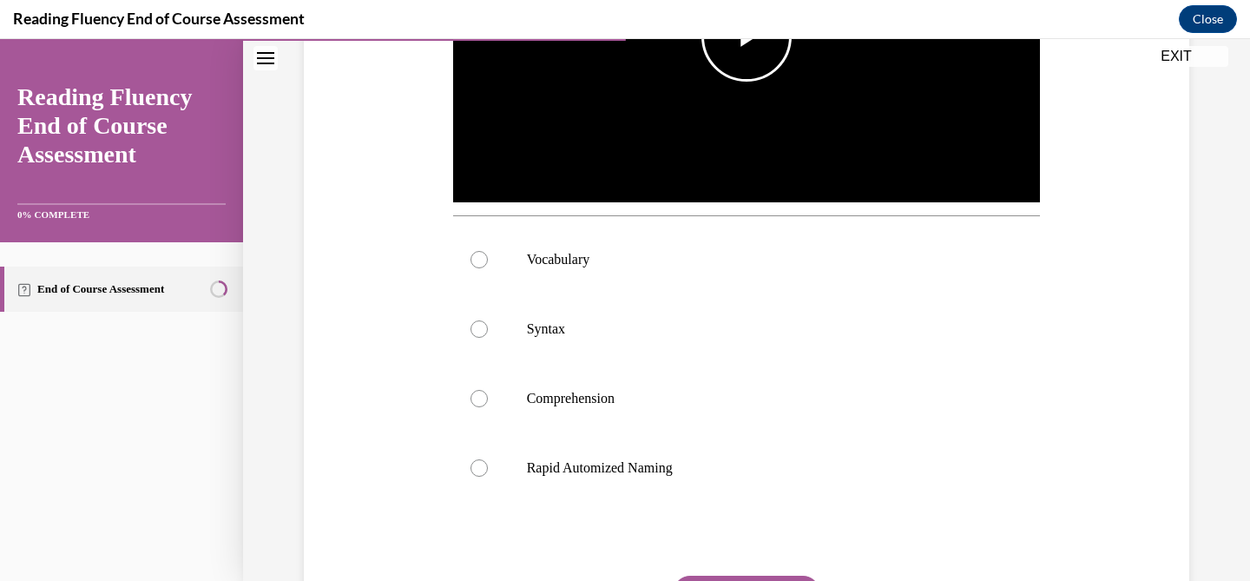
scroll to position [554, 0]
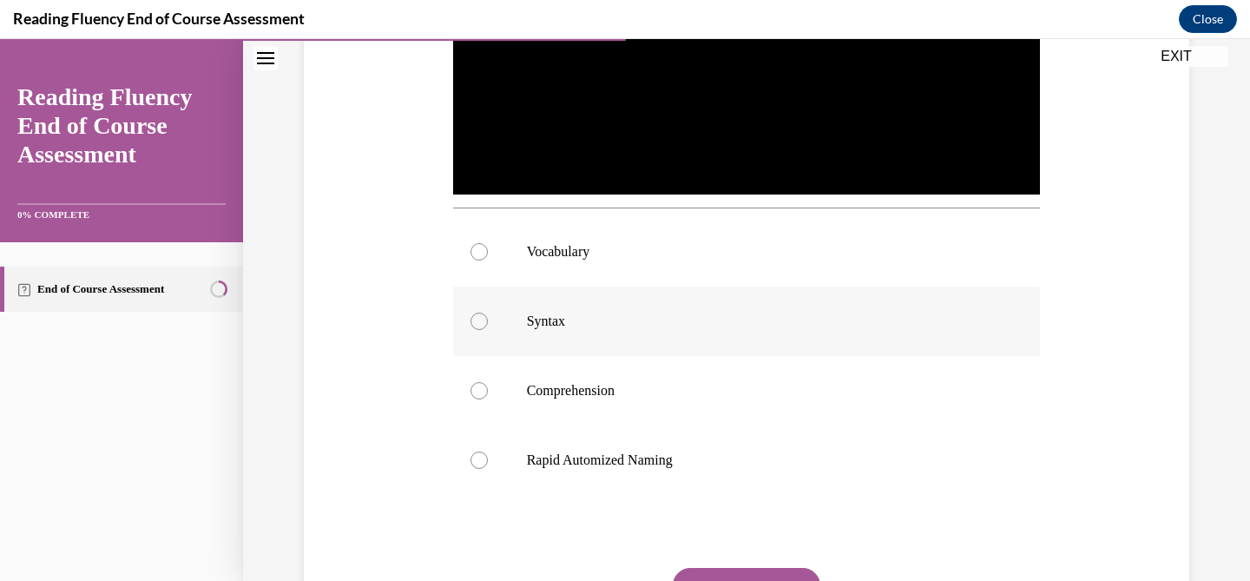
click at [568, 333] on label "Syntax" at bounding box center [747, 320] width 588 height 69
click at [488, 330] on input "Syntax" at bounding box center [478, 320] width 17 height 17
radio input "true"
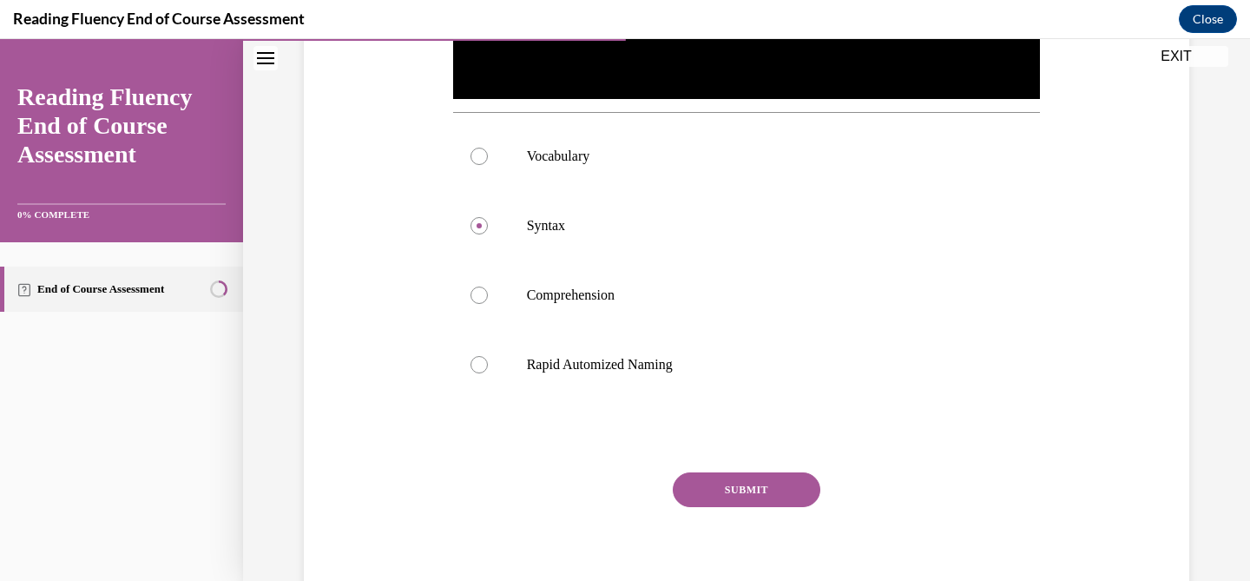
click at [736, 476] on button "SUBMIT" at bounding box center [747, 489] width 148 height 35
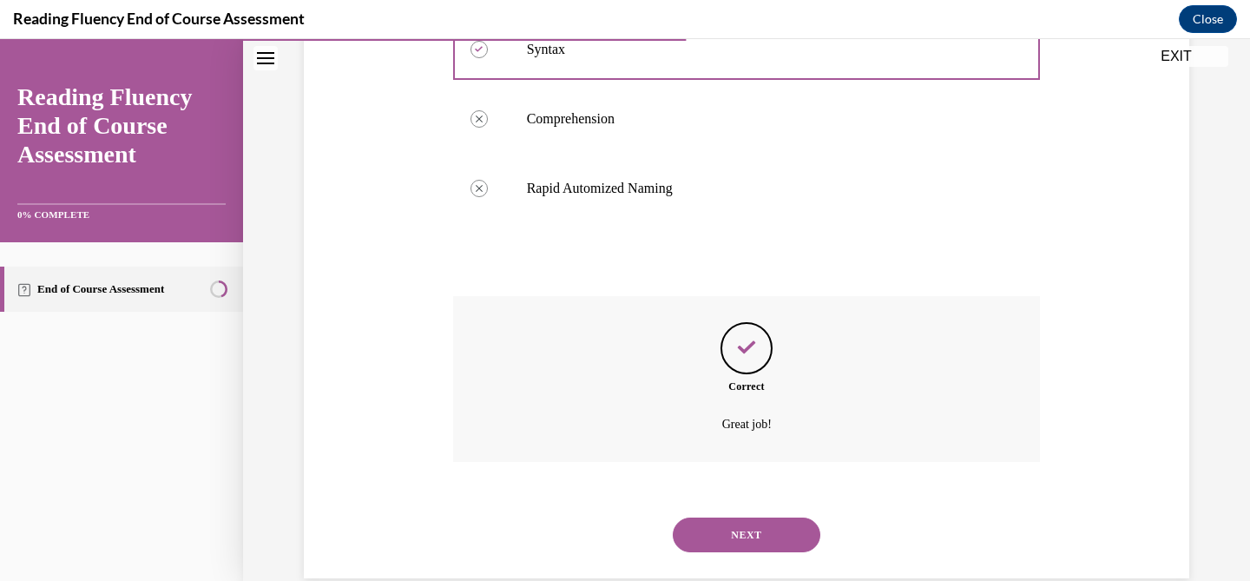
scroll to position [857, 0]
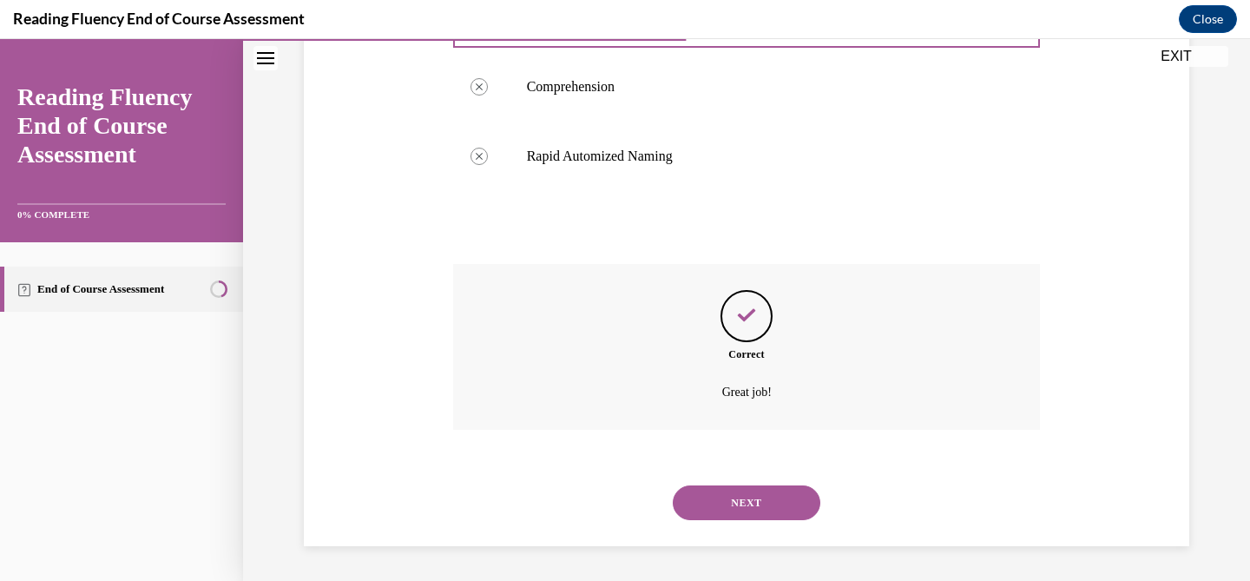
click at [736, 501] on button "NEXT" at bounding box center [747, 502] width 148 height 35
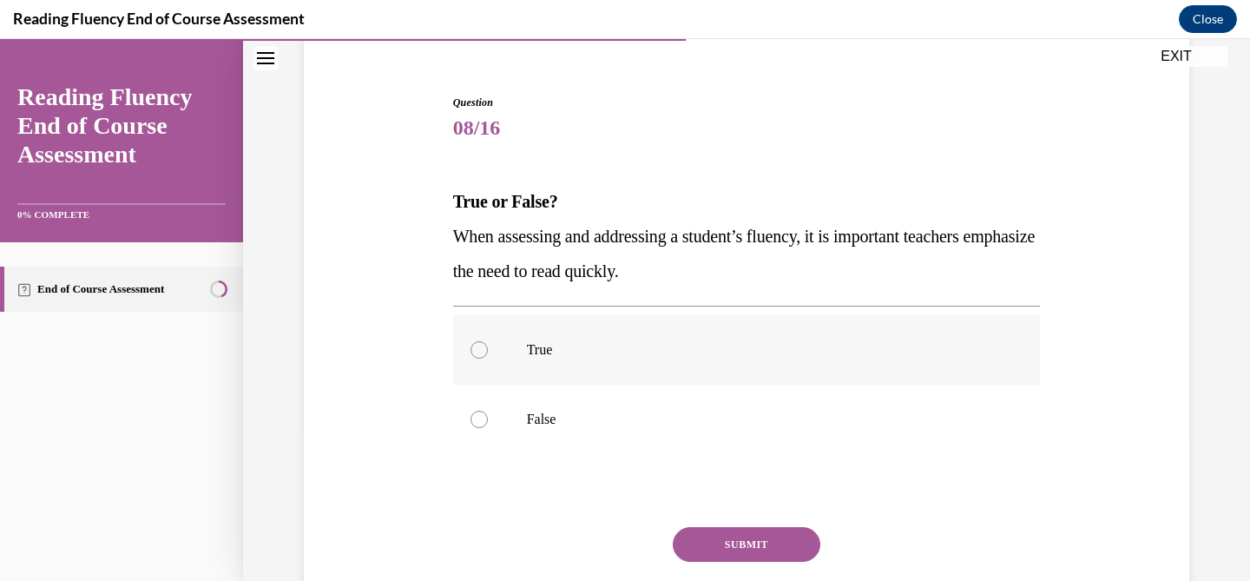
scroll to position [149, 0]
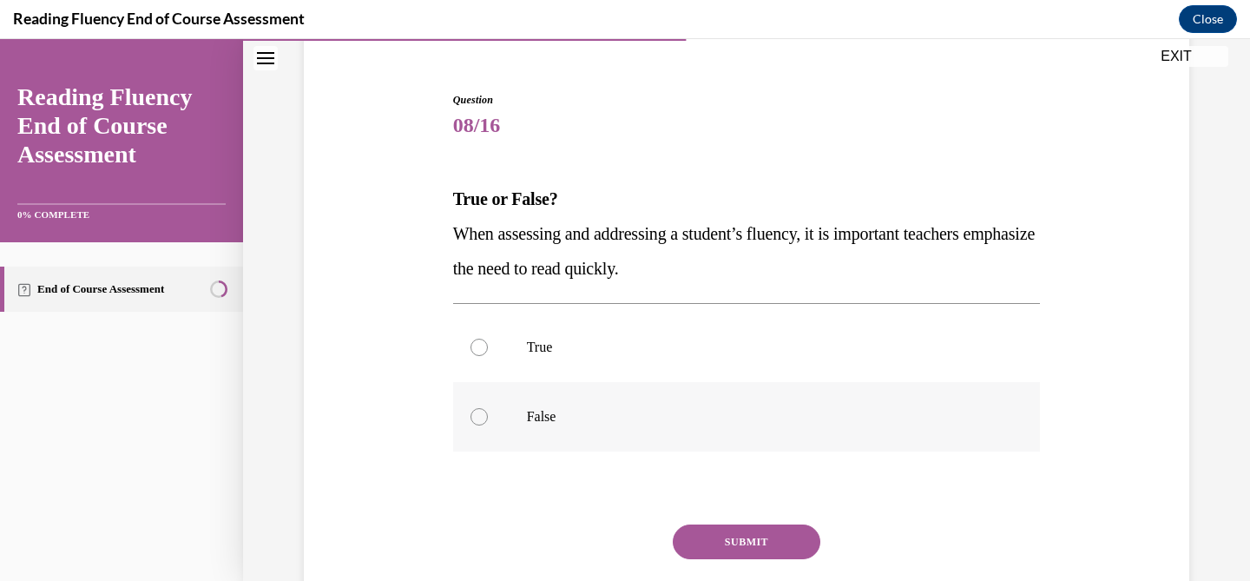
click at [572, 412] on p "False" at bounding box center [762, 416] width 470 height 17
click at [488, 412] on input "False" at bounding box center [478, 416] width 17 height 17
radio input "true"
click at [741, 524] on button "SUBMIT" at bounding box center [747, 541] width 148 height 35
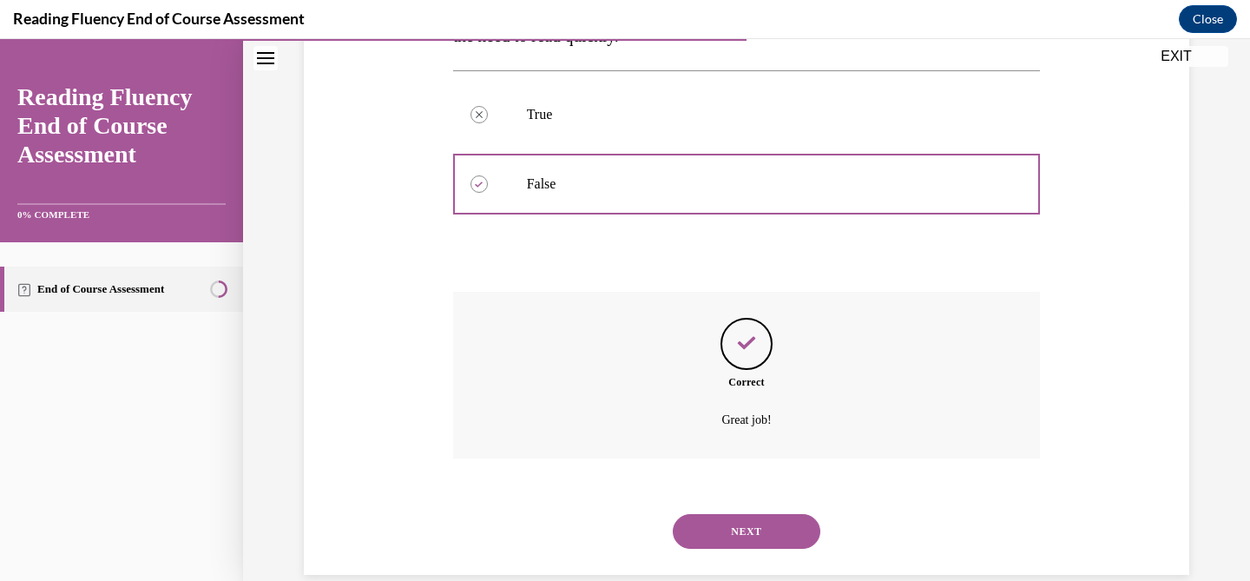
scroll to position [410, 0]
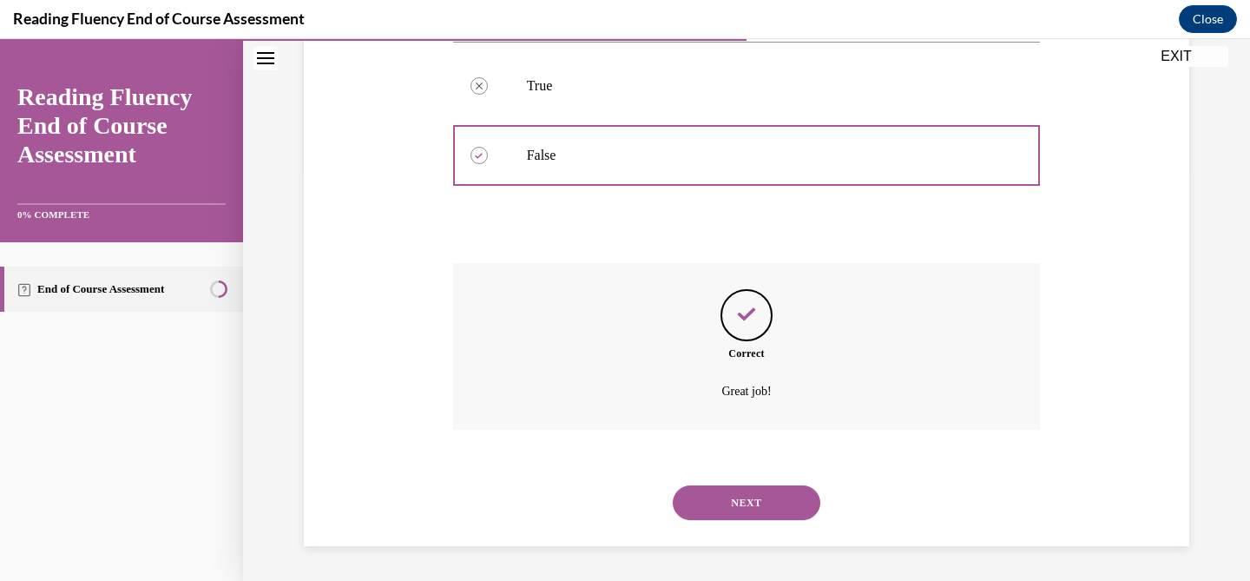
click at [741, 513] on button "NEXT" at bounding box center [747, 502] width 148 height 35
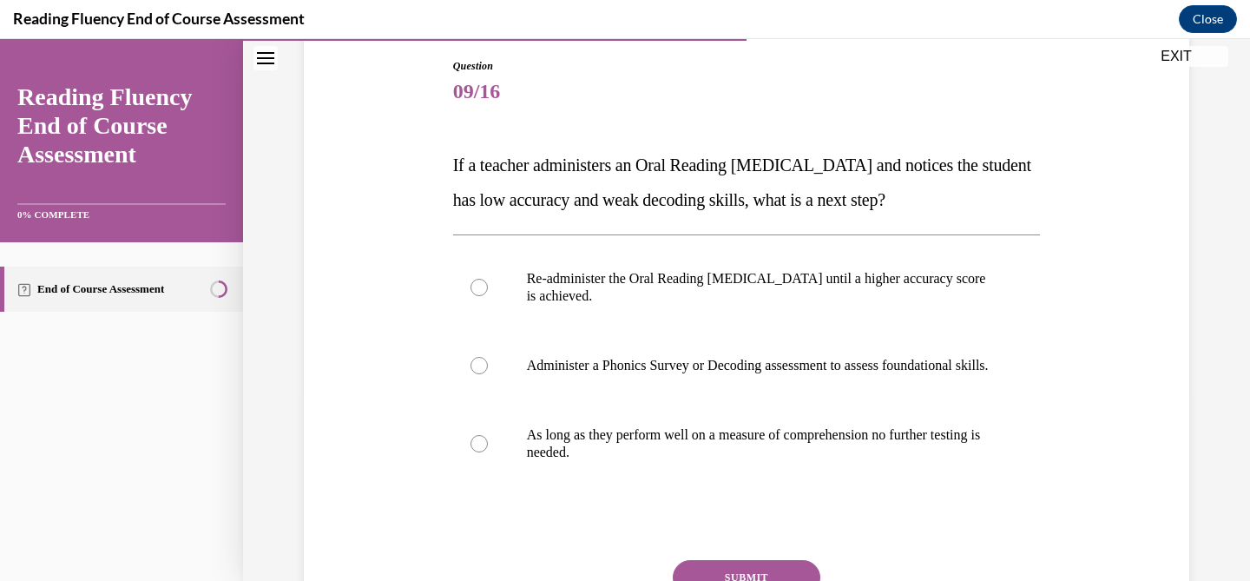
scroll to position [188, 0]
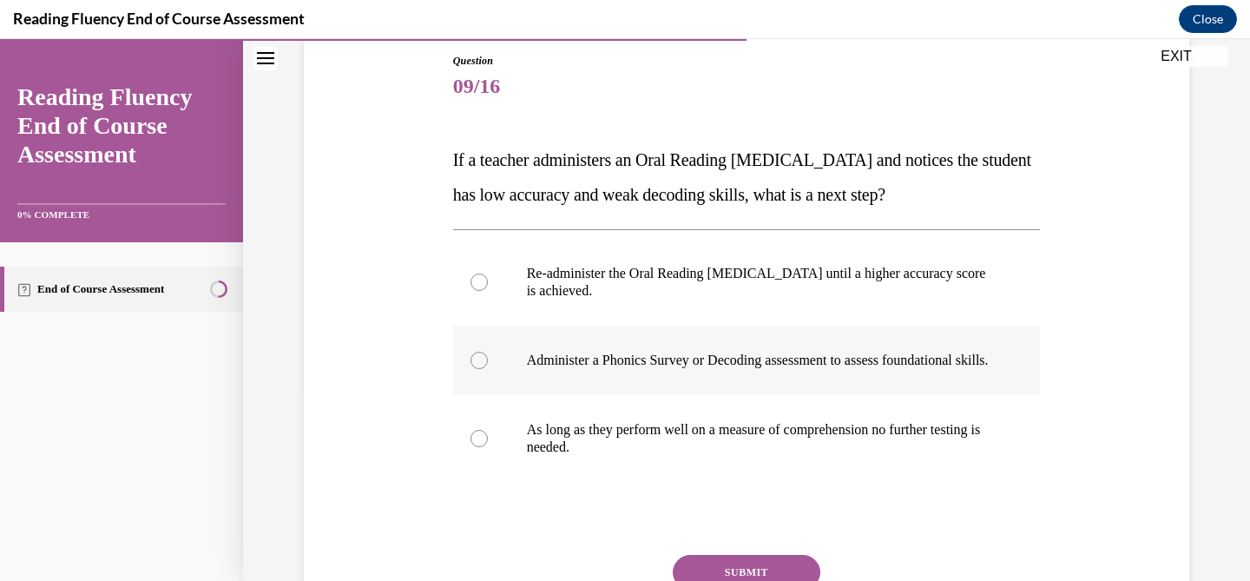
click at [719, 395] on label "Administer a Phonics Survey or Decoding assessment to assess foundational skill…" at bounding box center [747, 359] width 588 height 69
click at [488, 369] on input "Administer a Phonics Survey or Decoding assessment to assess foundational skill…" at bounding box center [478, 359] width 17 height 17
radio input "true"
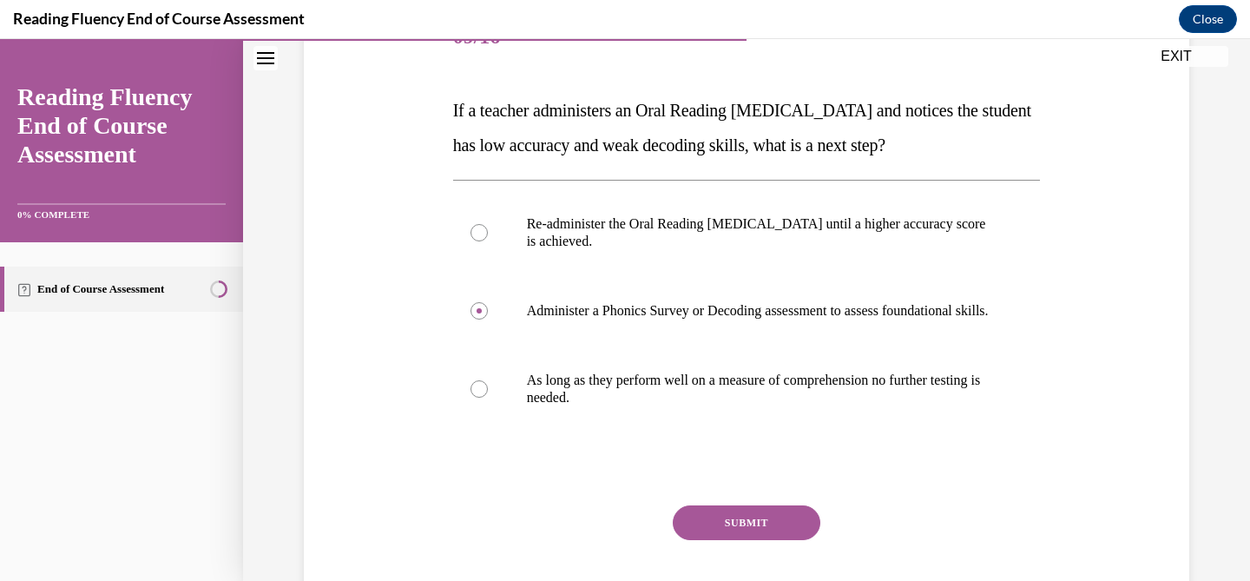
click at [742, 529] on button "SUBMIT" at bounding box center [747, 522] width 148 height 35
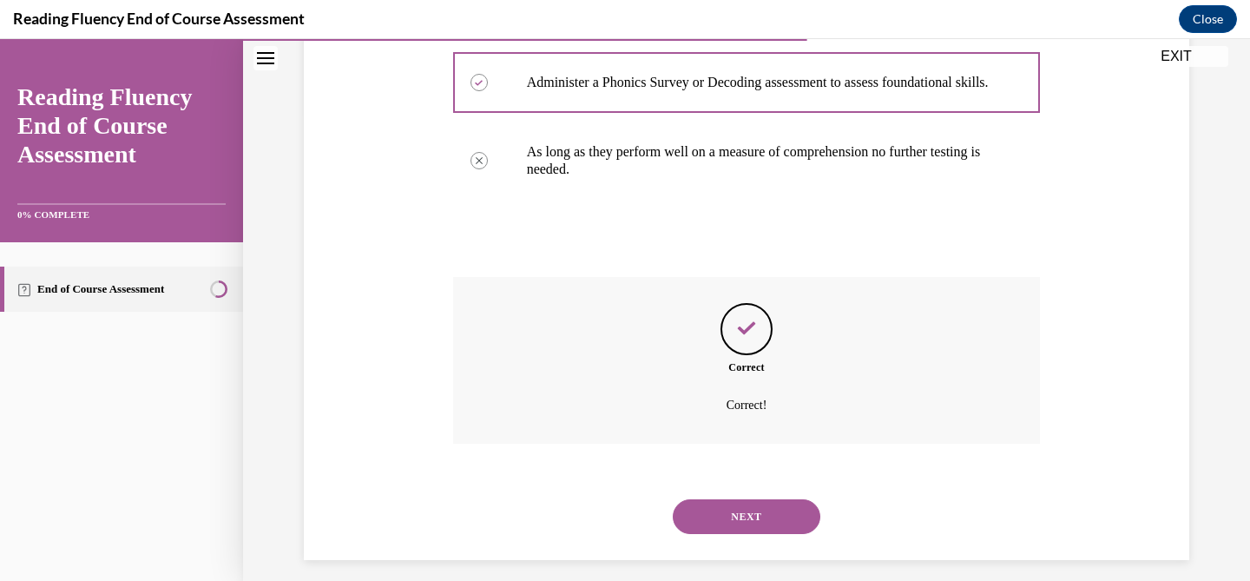
scroll to position [497, 0]
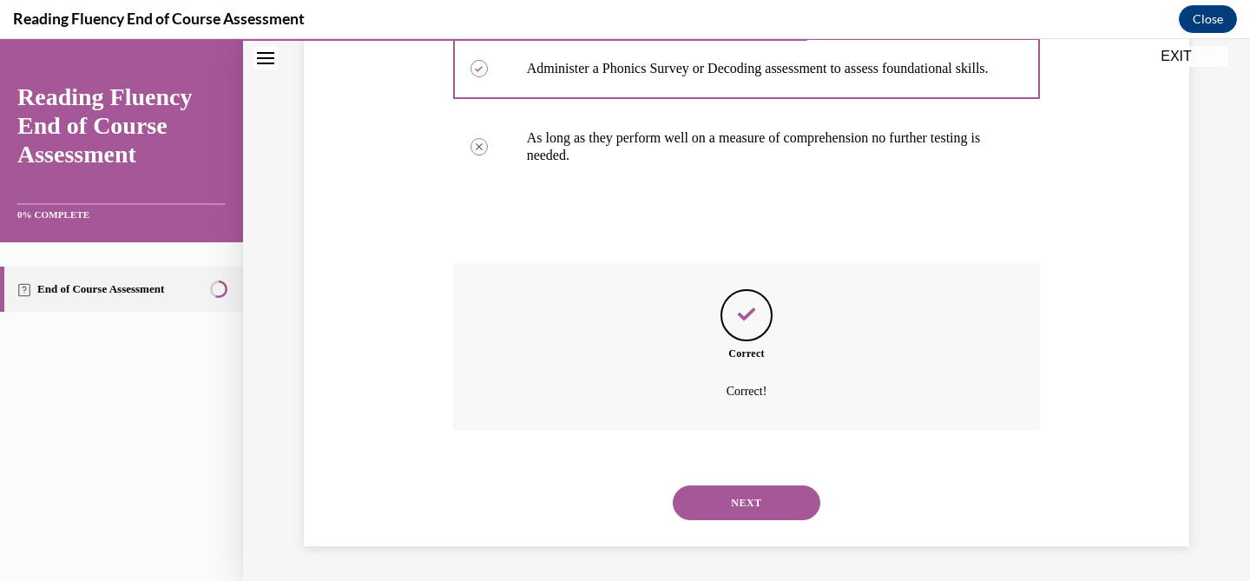
click at [730, 502] on button "NEXT" at bounding box center [747, 502] width 148 height 35
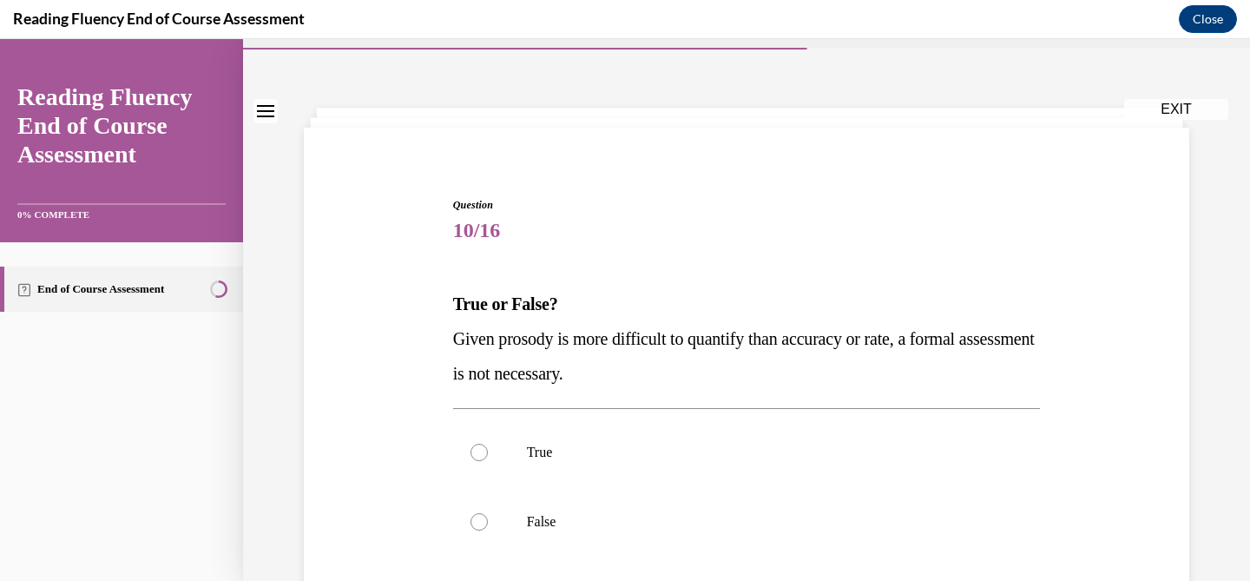
scroll to position [45, 0]
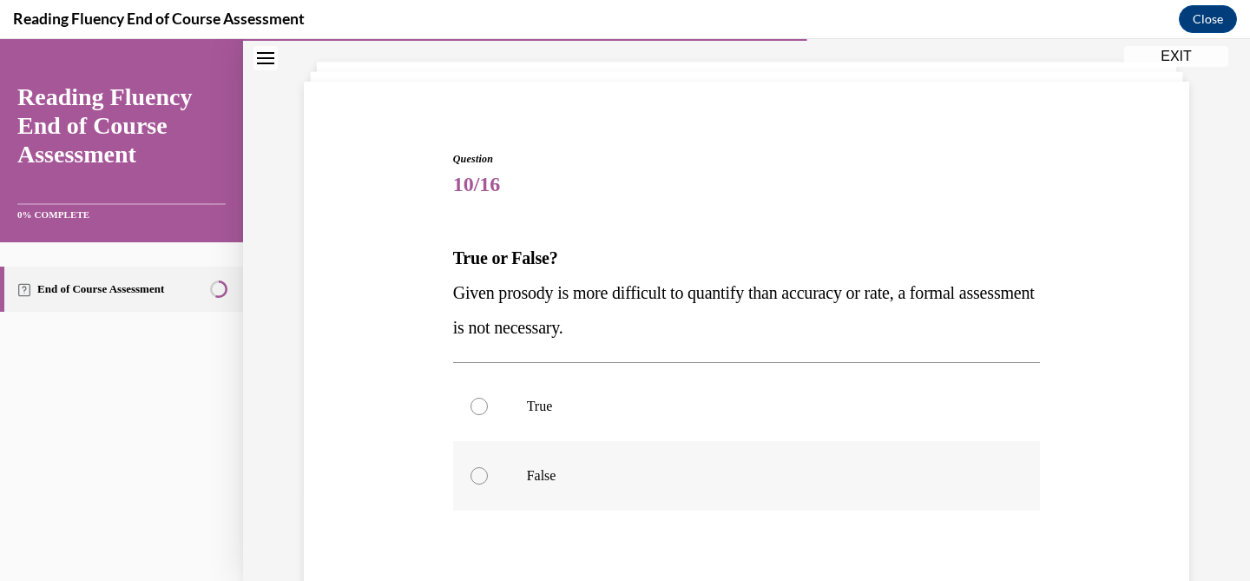
click at [706, 497] on label "False" at bounding box center [747, 475] width 588 height 69
click at [488, 484] on input "False" at bounding box center [478, 475] width 17 height 17
radio input "true"
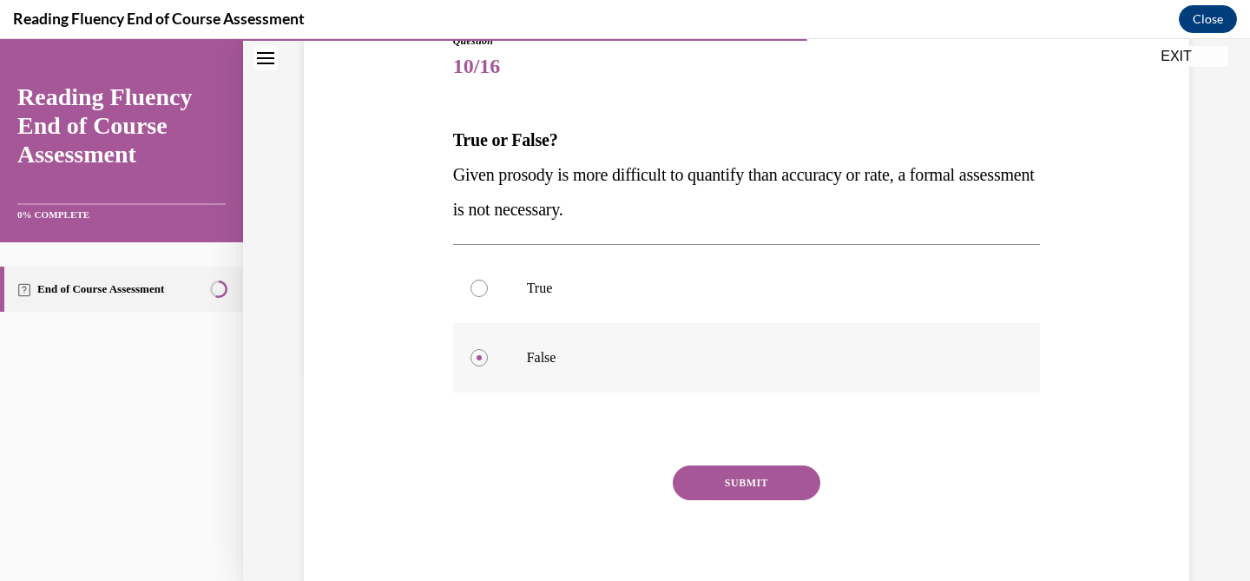
scroll to position [208, 0]
click at [718, 473] on button "SUBMIT" at bounding box center [747, 482] width 148 height 35
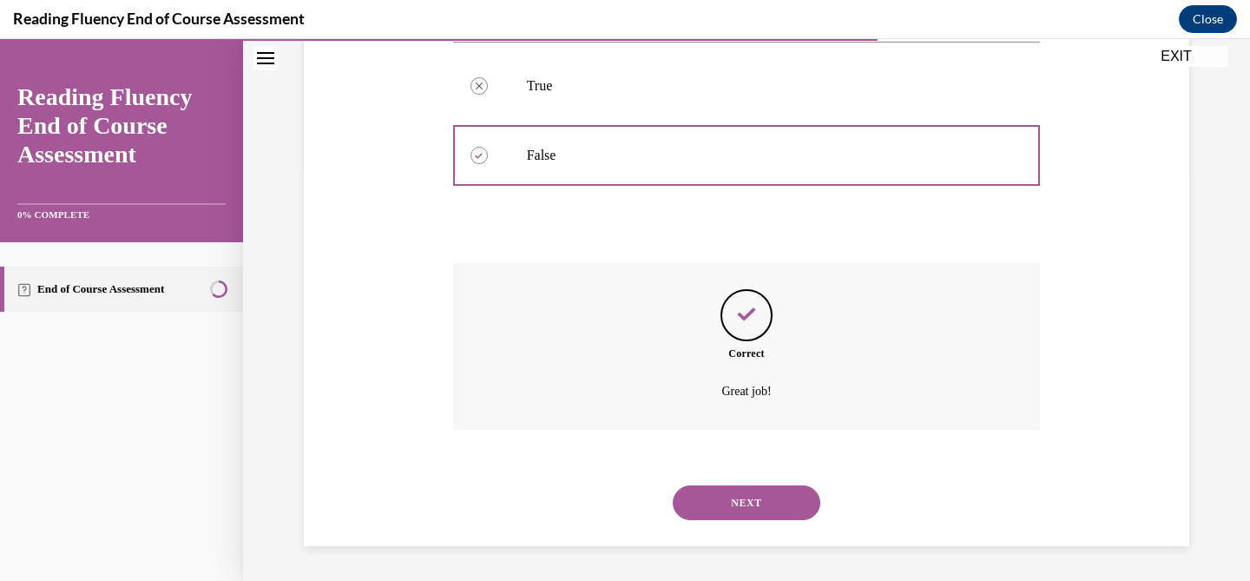
click at [720, 487] on button "NEXT" at bounding box center [747, 502] width 148 height 35
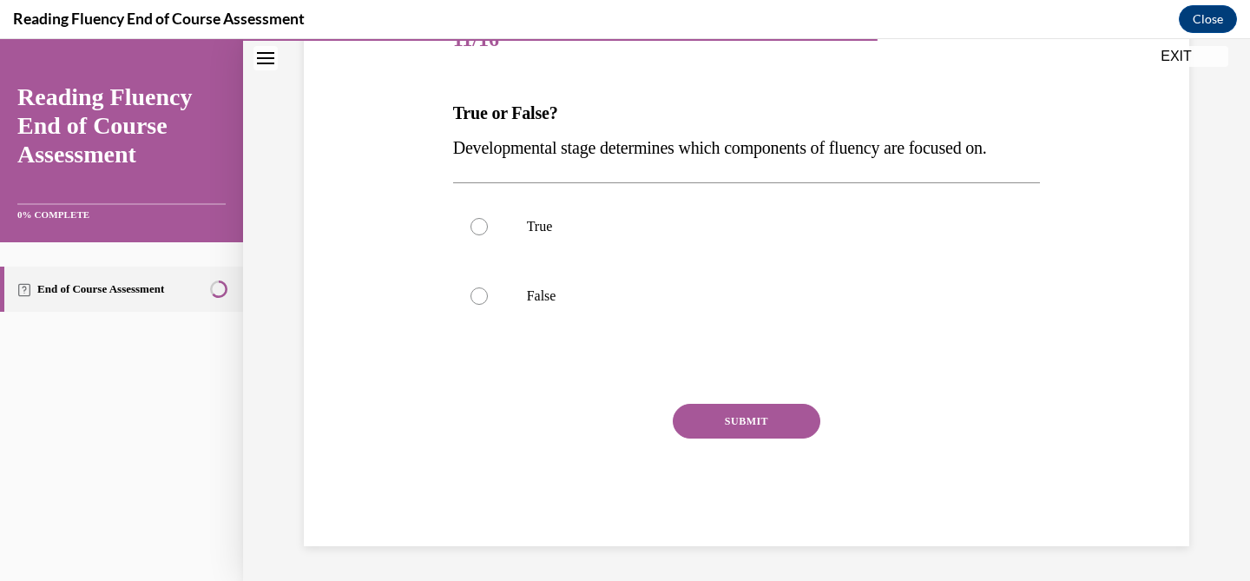
scroll to position [193, 0]
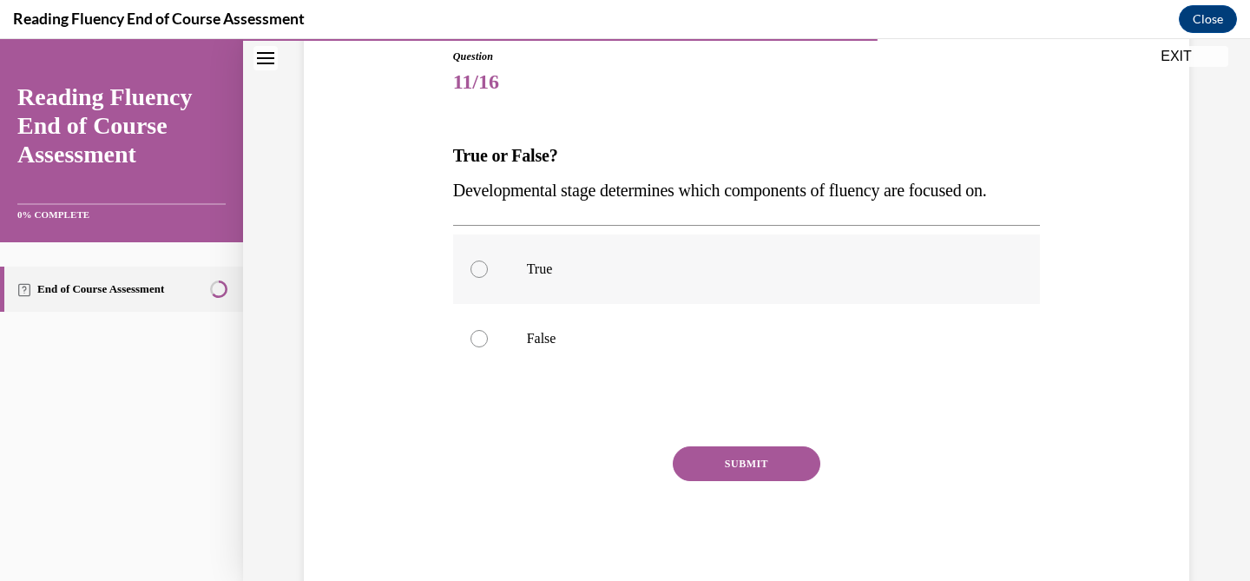
click at [668, 236] on label "True" at bounding box center [747, 268] width 588 height 69
click at [488, 260] on input "True" at bounding box center [478, 268] width 17 height 17
radio input "true"
click at [749, 502] on div "SUBMIT" at bounding box center [747, 489] width 588 height 87
click at [748, 476] on button "SUBMIT" at bounding box center [747, 463] width 148 height 35
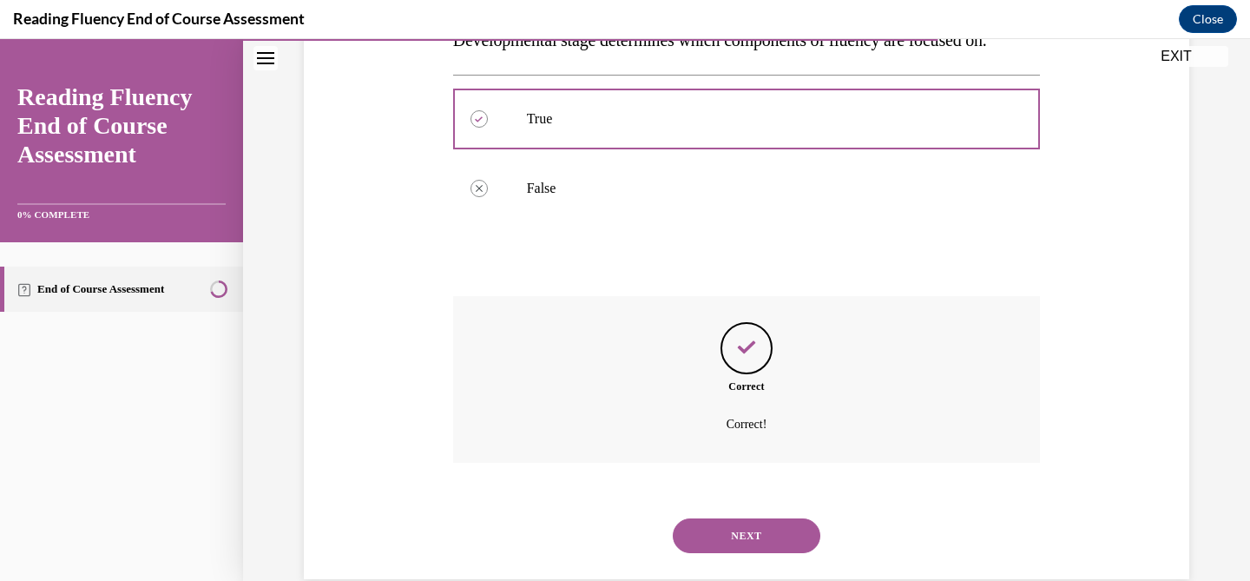
scroll to position [376, 0]
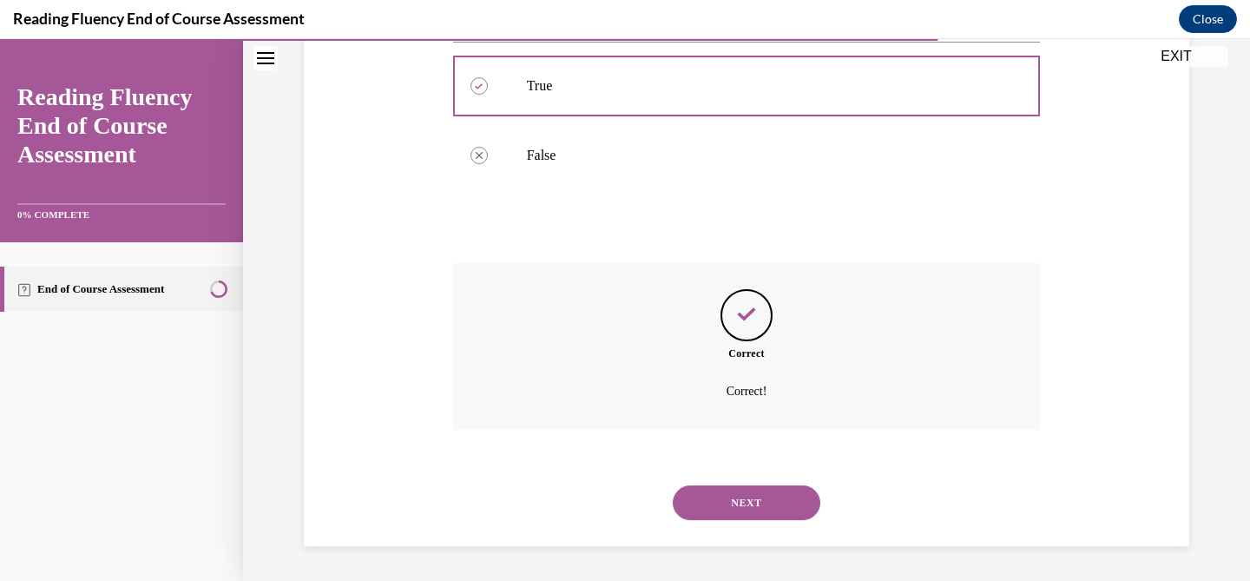
click at [748, 476] on div "SUBMIT NEXT" at bounding box center [747, 501] width 588 height 90
click at [739, 490] on button "NEXT" at bounding box center [747, 502] width 148 height 35
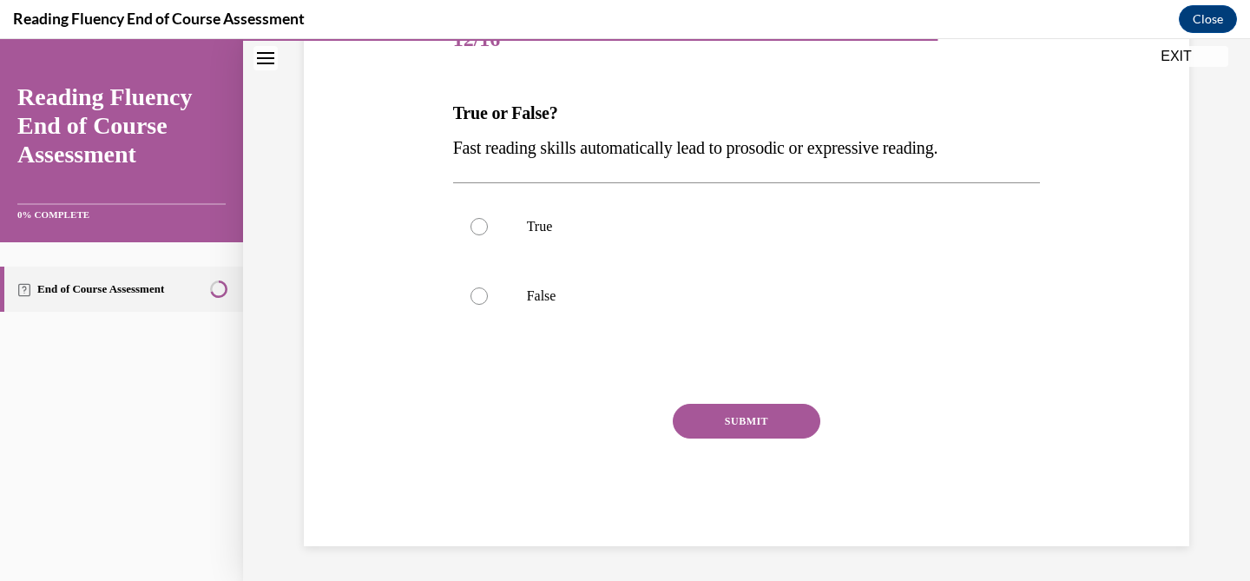
scroll to position [193, 0]
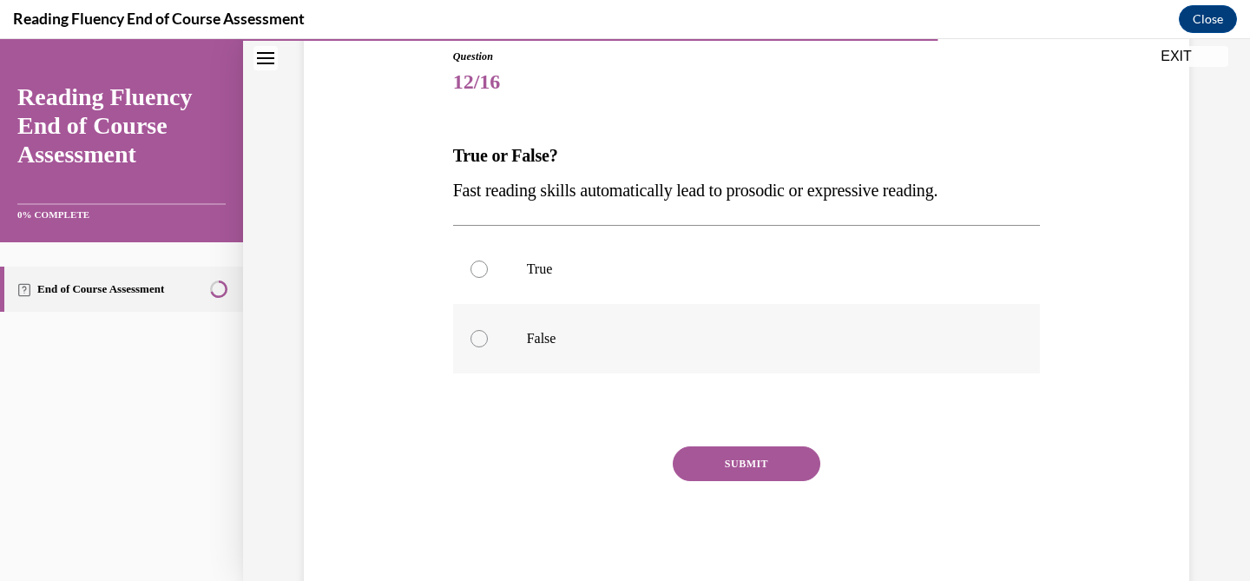
click at [497, 324] on label "False" at bounding box center [747, 338] width 588 height 69
click at [488, 330] on input "False" at bounding box center [478, 338] width 17 height 17
radio input "true"
click at [737, 469] on button "SUBMIT" at bounding box center [747, 463] width 148 height 35
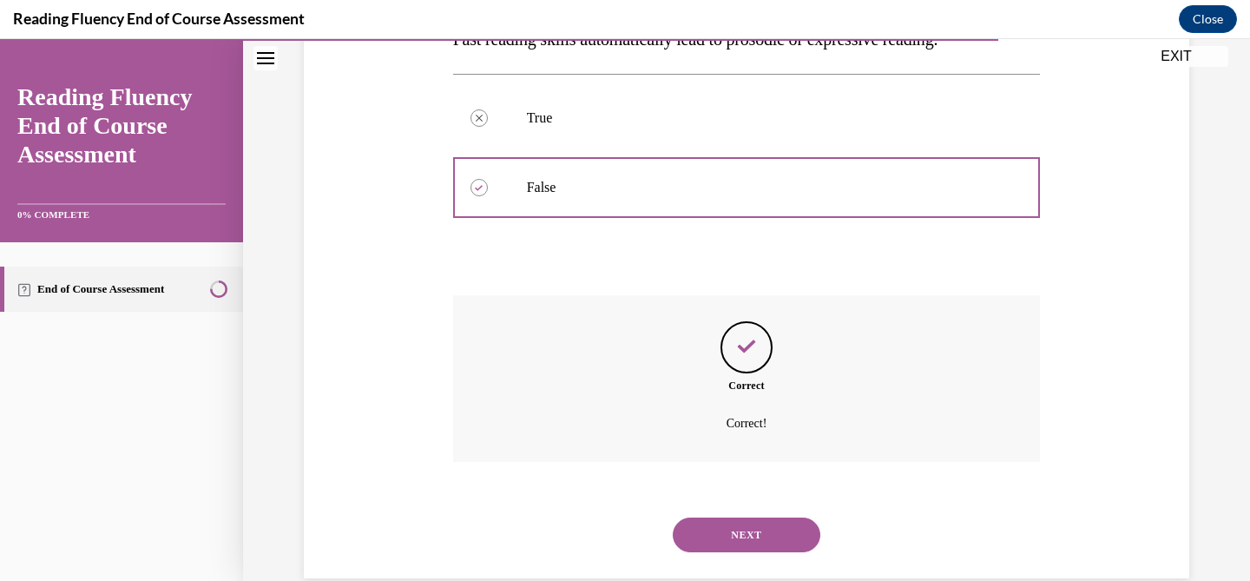
scroll to position [376, 0]
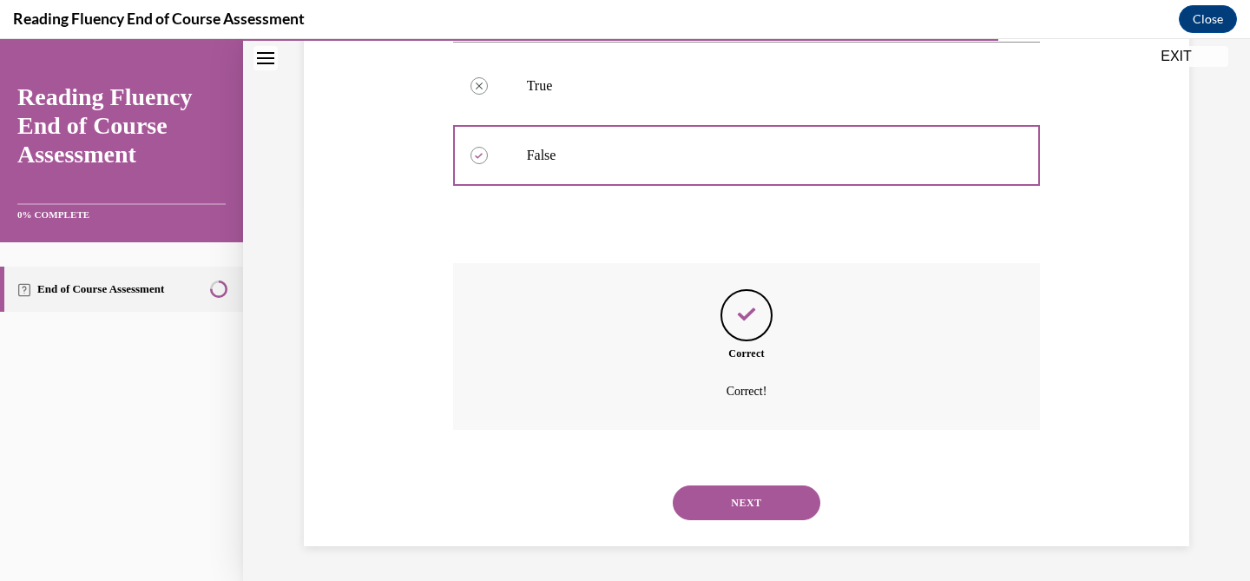
click at [737, 469] on button "SUBMIT" at bounding box center [747, 473] width 148 height 35
click at [736, 475] on div "NEXT" at bounding box center [747, 502] width 588 height 69
click at [736, 477] on div "NEXT" at bounding box center [747, 502] width 588 height 69
click at [720, 511] on button "NEXT" at bounding box center [747, 502] width 148 height 35
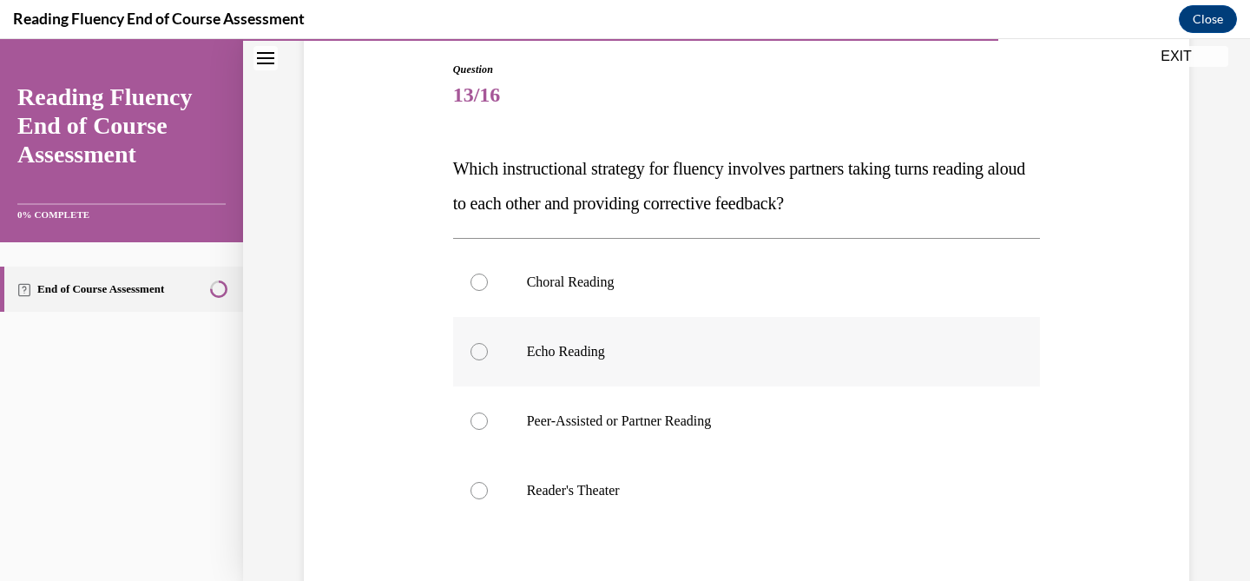
scroll to position [181, 0]
click at [682, 413] on p "Peer-Assisted or Partner Reading" at bounding box center [762, 418] width 470 height 17
click at [488, 413] on input "Peer-Assisted or Partner Reading" at bounding box center [478, 418] width 17 height 17
radio input "true"
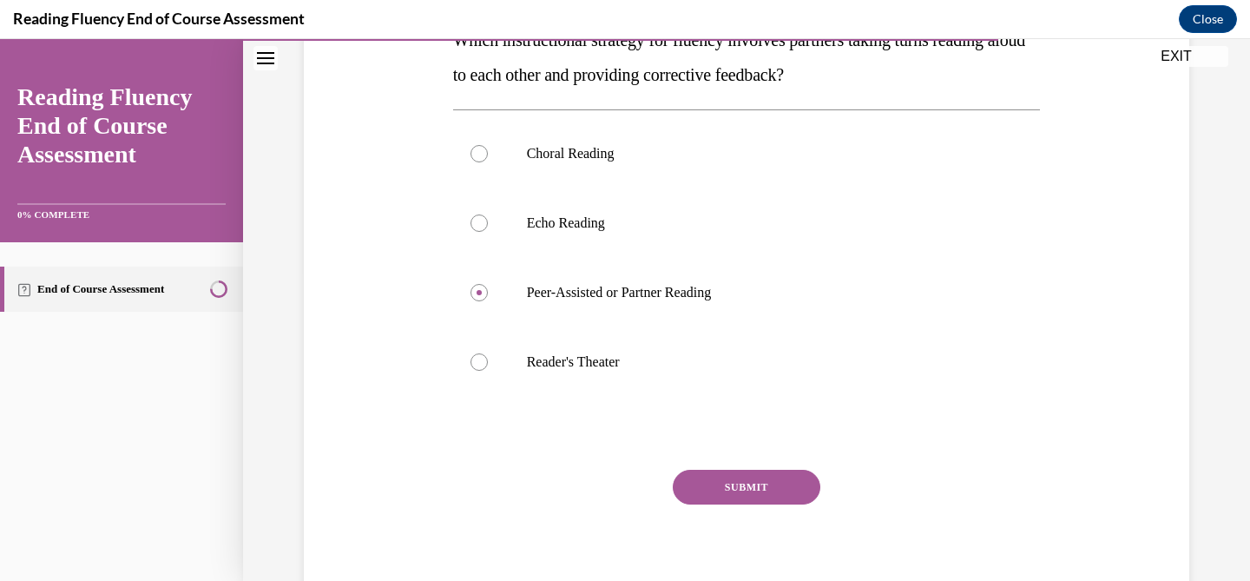
click at [739, 484] on button "SUBMIT" at bounding box center [747, 486] width 148 height 35
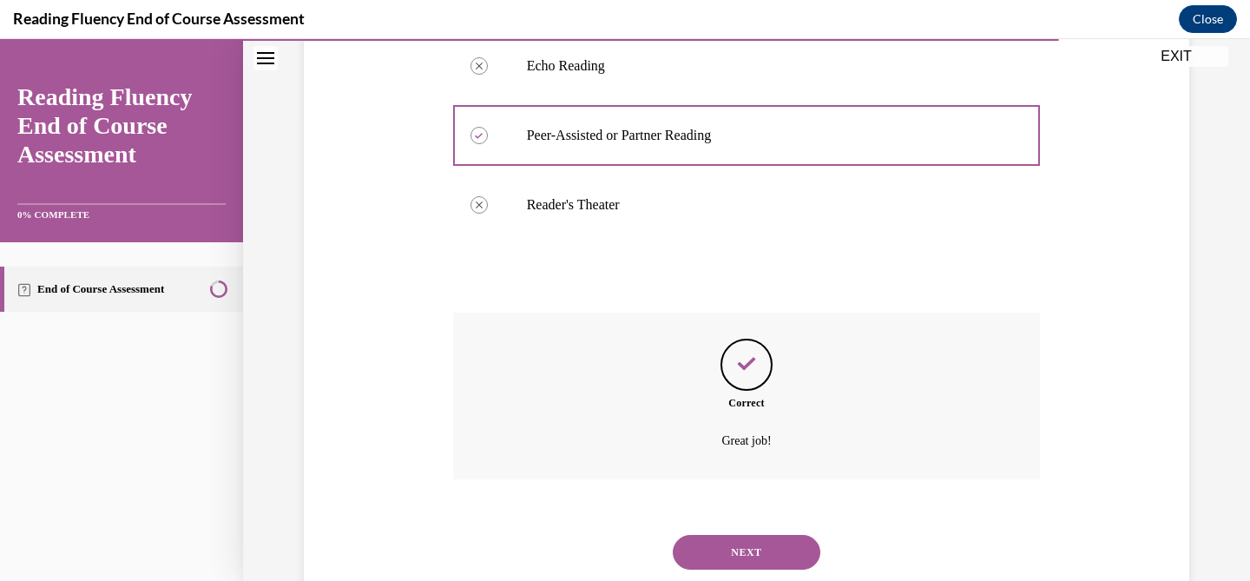
scroll to position [515, 0]
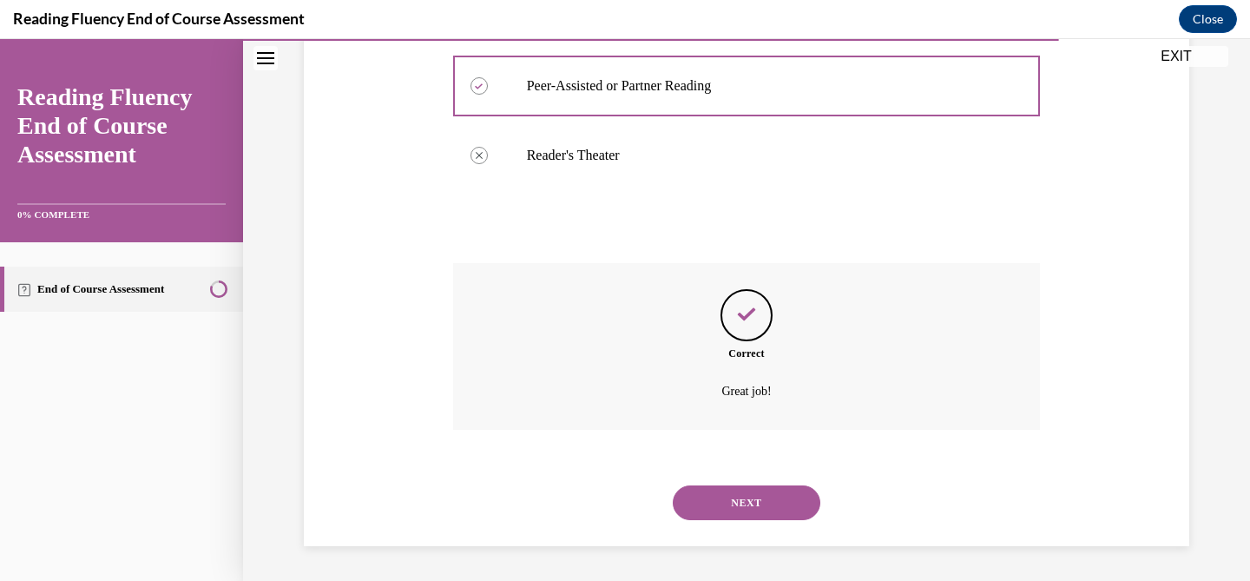
click at [739, 485] on button "NEXT" at bounding box center [747, 502] width 148 height 35
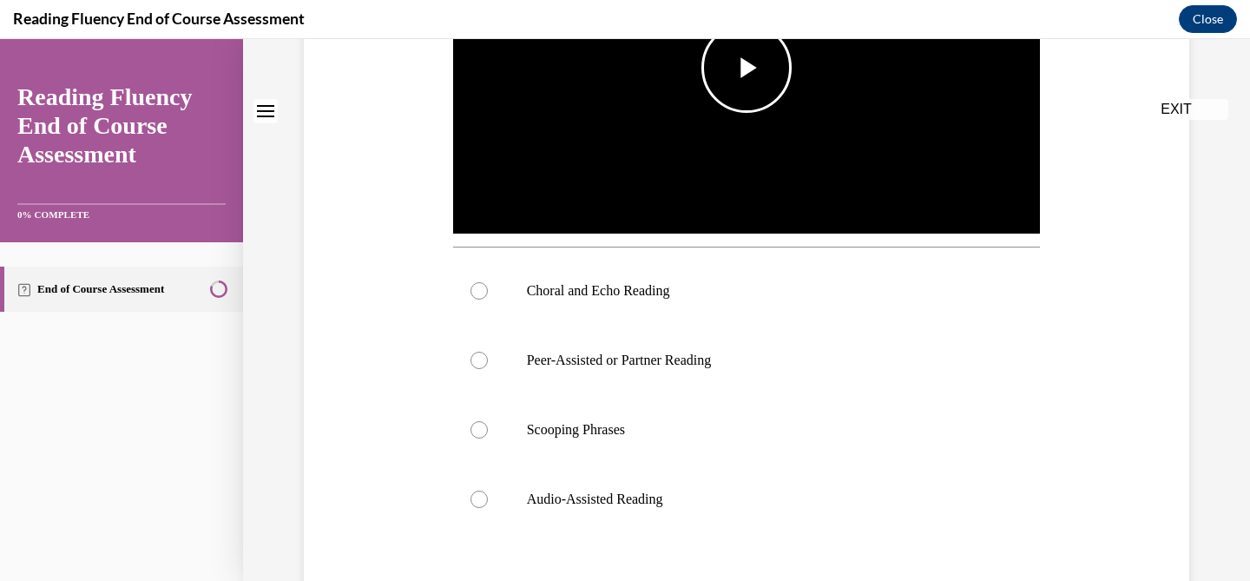
scroll to position [0, 0]
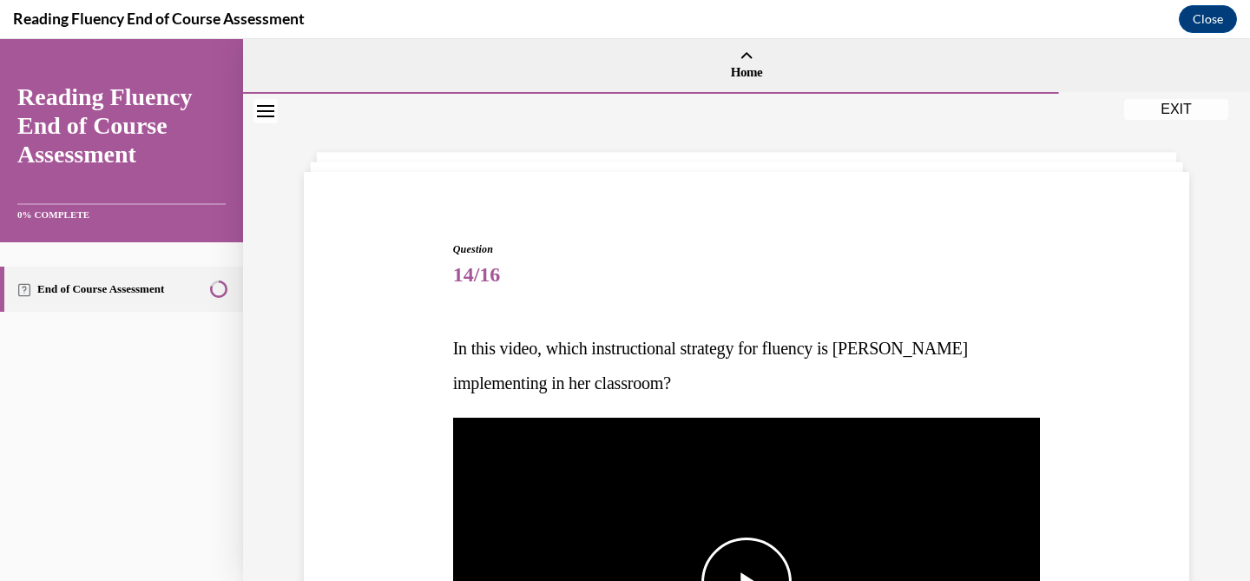
click at [743, 514] on img "Video player" at bounding box center [747, 582] width 588 height 331
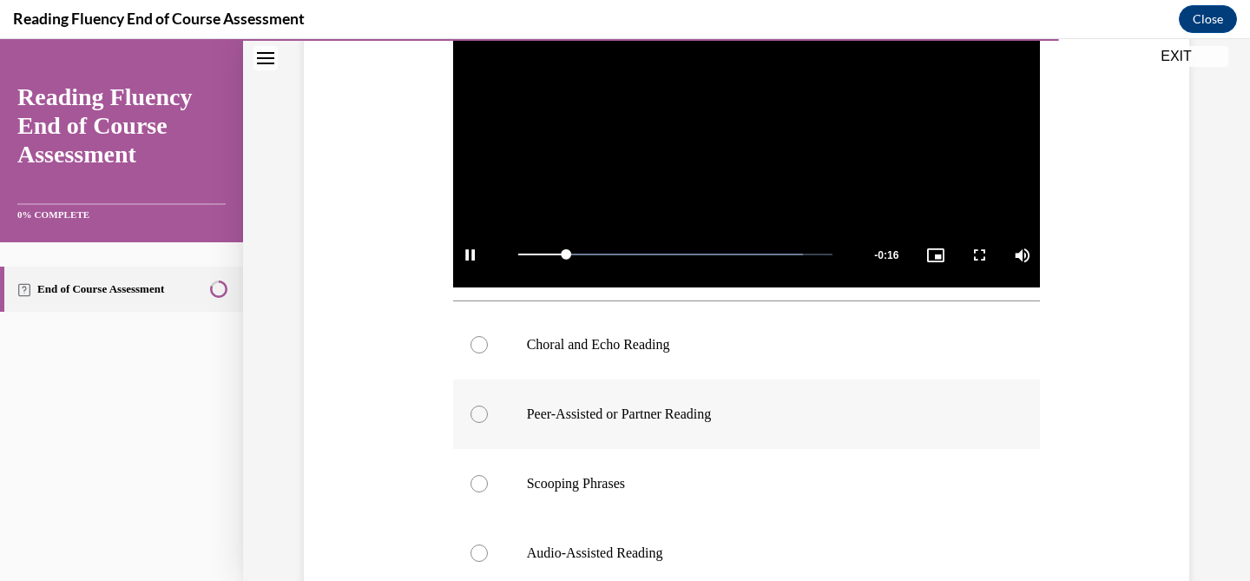
scroll to position [464, 0]
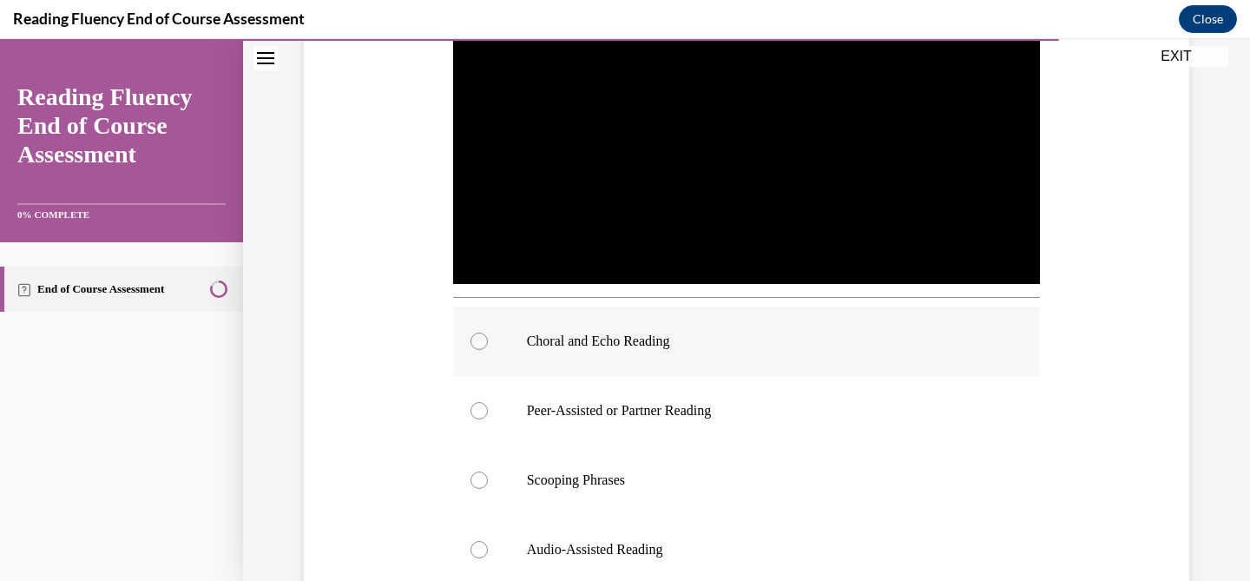
click at [487, 338] on label "Choral and Echo Reading" at bounding box center [747, 340] width 588 height 69
click at [487, 338] on input "Choral and Echo Reading" at bounding box center [478, 340] width 17 height 17
radio input "true"
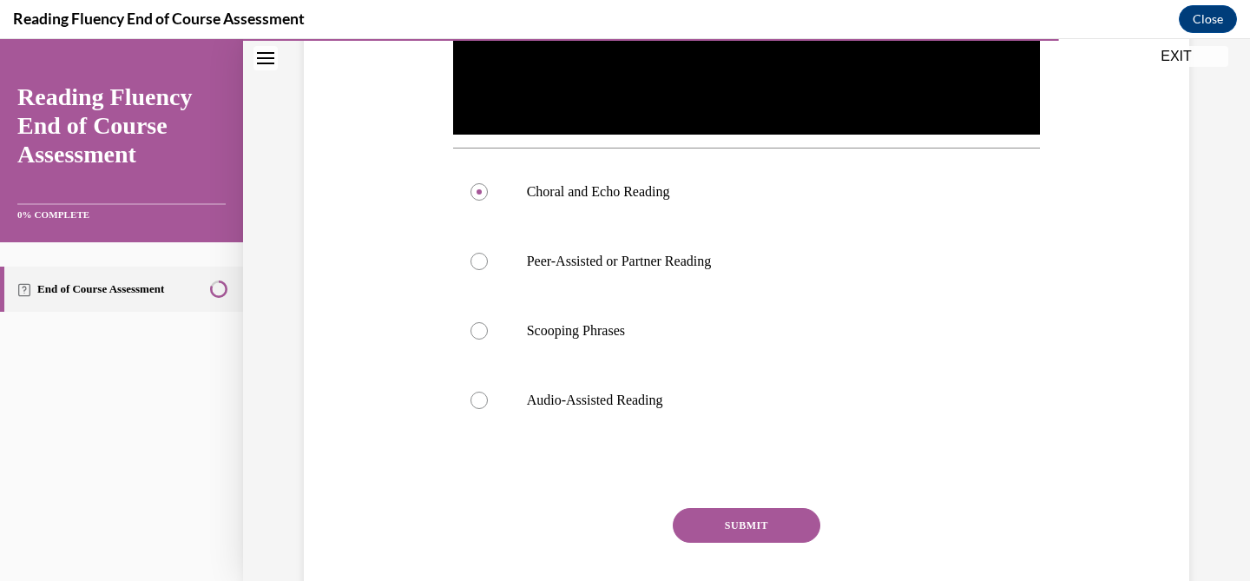
click at [758, 521] on button "SUBMIT" at bounding box center [747, 525] width 148 height 35
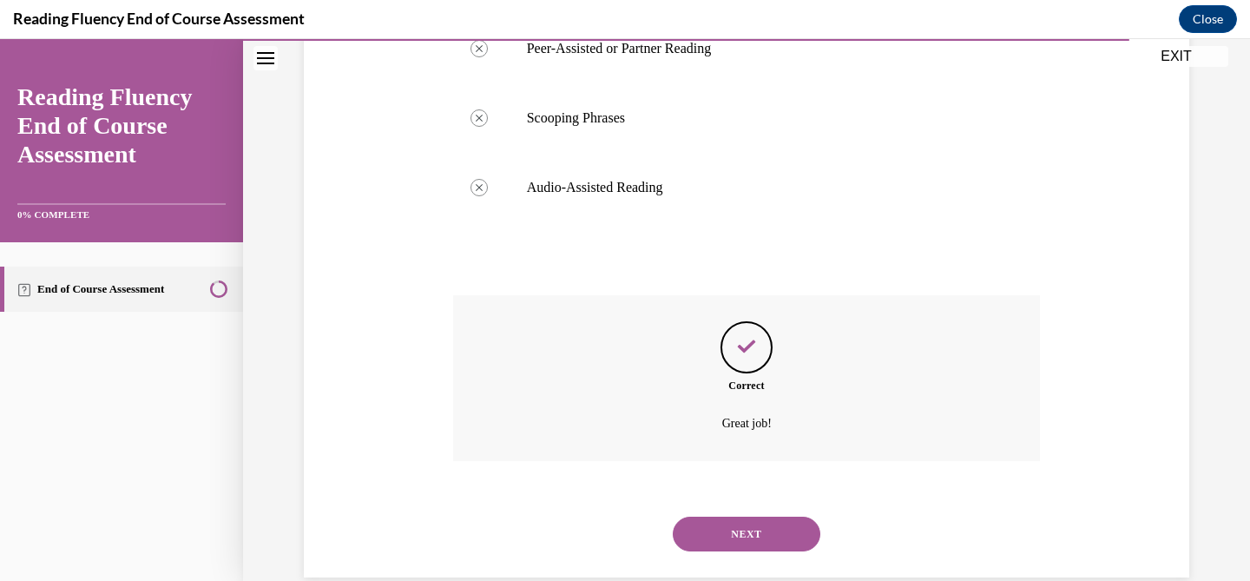
scroll to position [857, 0]
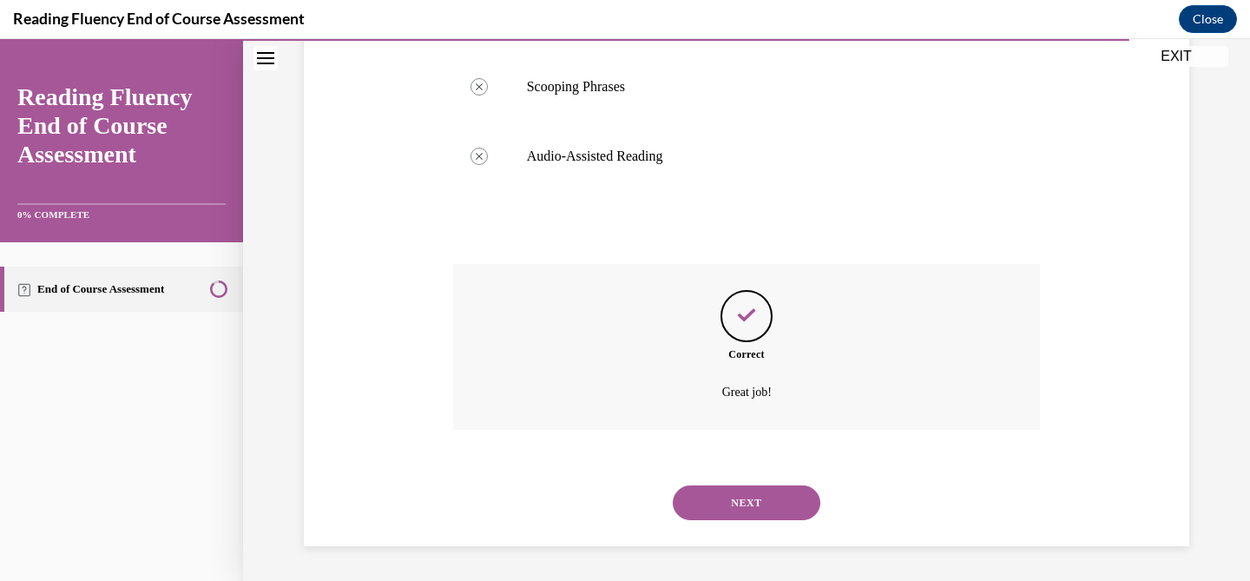
click at [707, 497] on button "NEXT" at bounding box center [747, 502] width 148 height 35
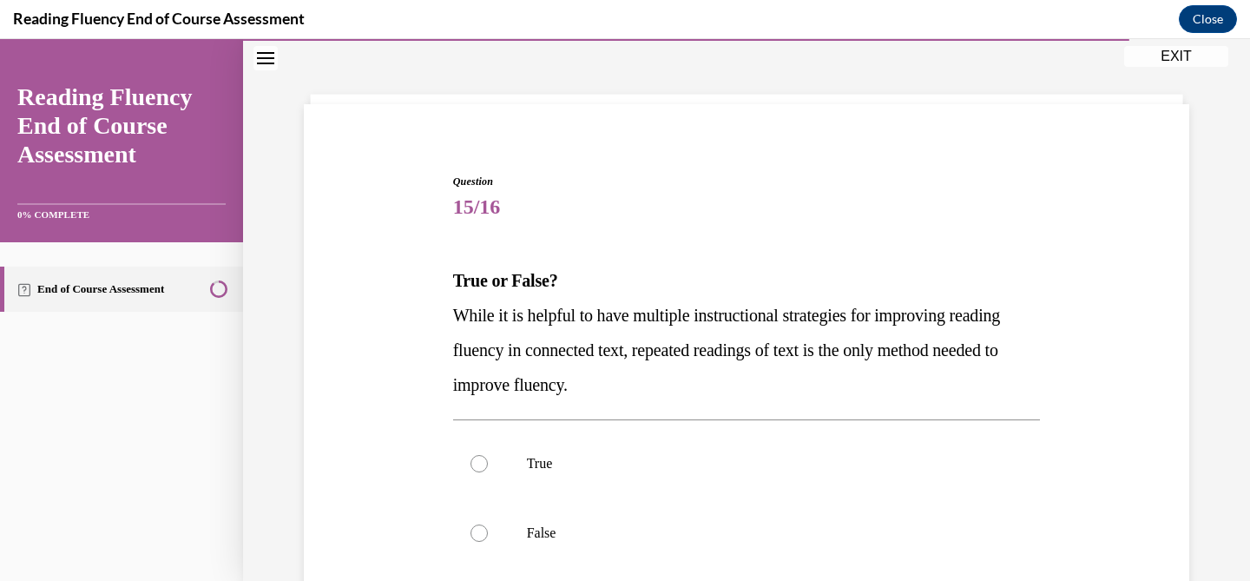
scroll to position [73, 0]
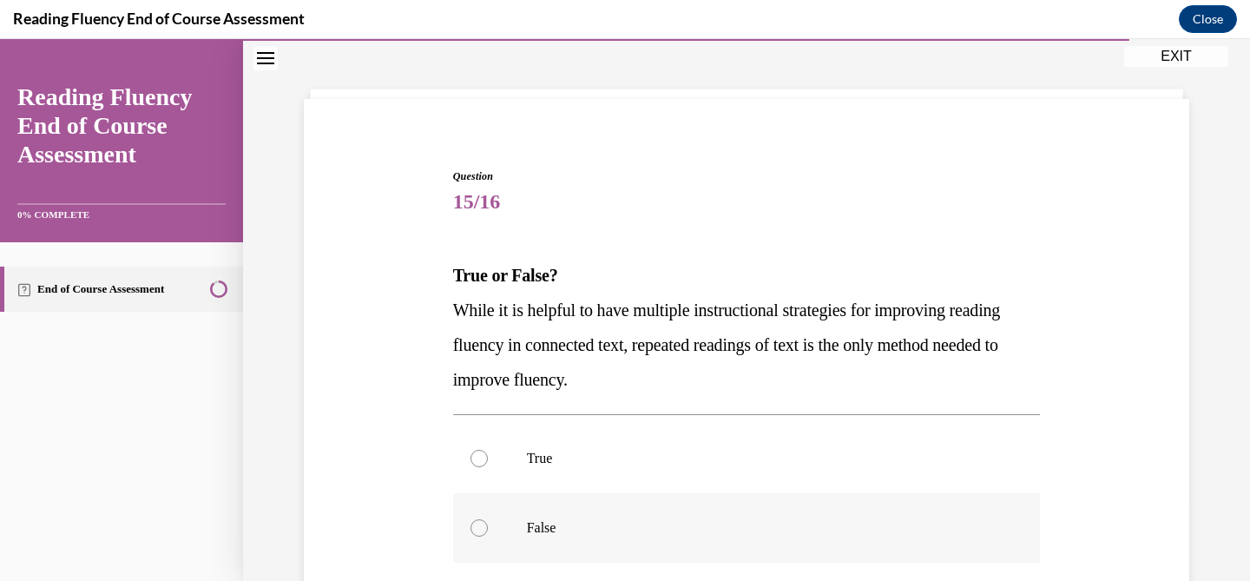
click at [531, 529] on p "False" at bounding box center [762, 527] width 470 height 17
click at [488, 529] on input "False" at bounding box center [478, 527] width 17 height 17
radio input "true"
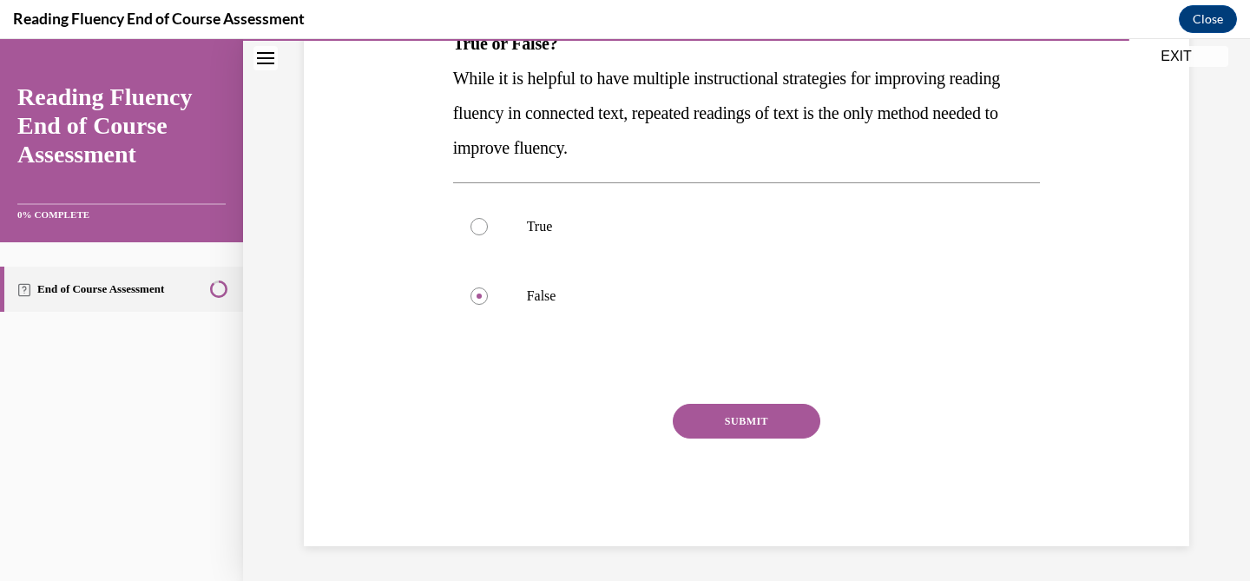
click at [753, 404] on button "SUBMIT" at bounding box center [747, 421] width 148 height 35
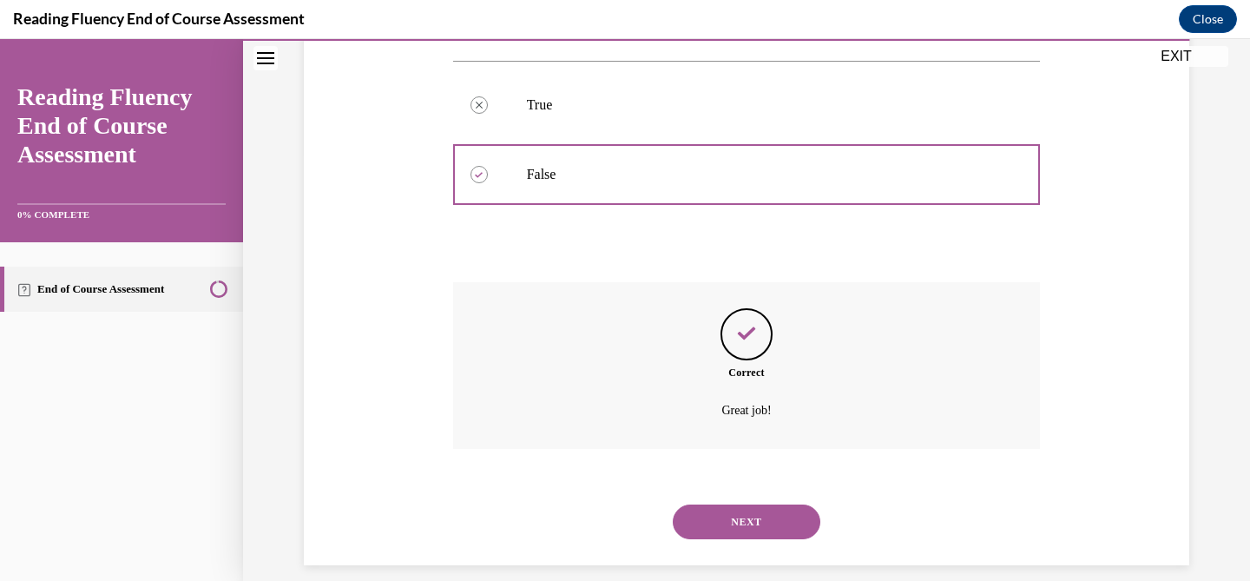
click at [736, 487] on div "NEXT" at bounding box center [747, 521] width 588 height 69
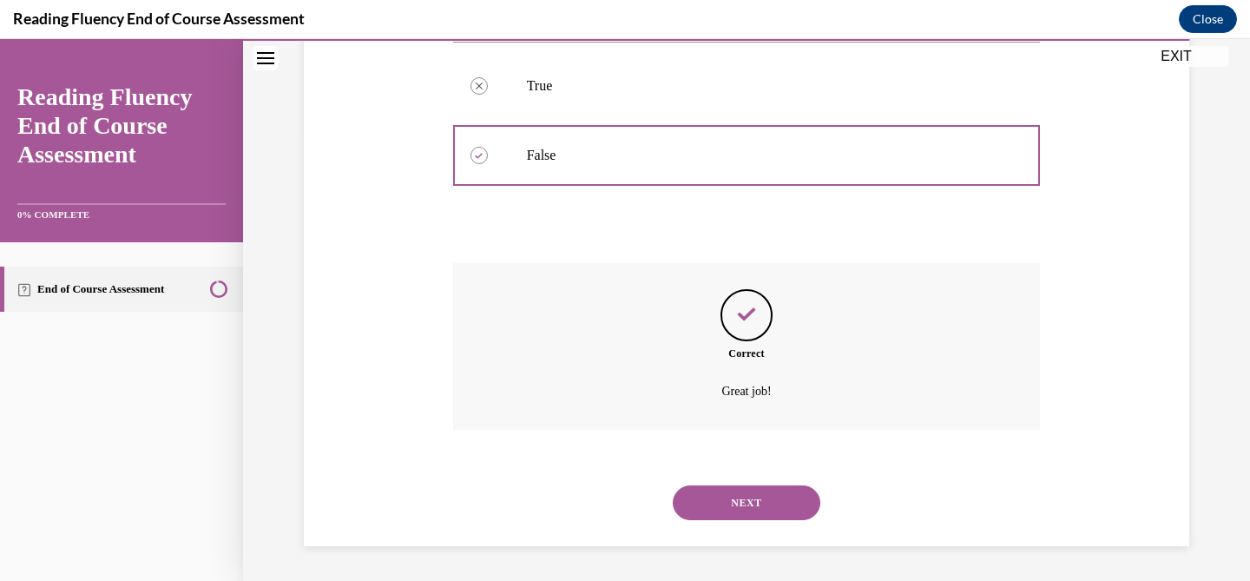
click at [715, 496] on button "NEXT" at bounding box center [747, 502] width 148 height 35
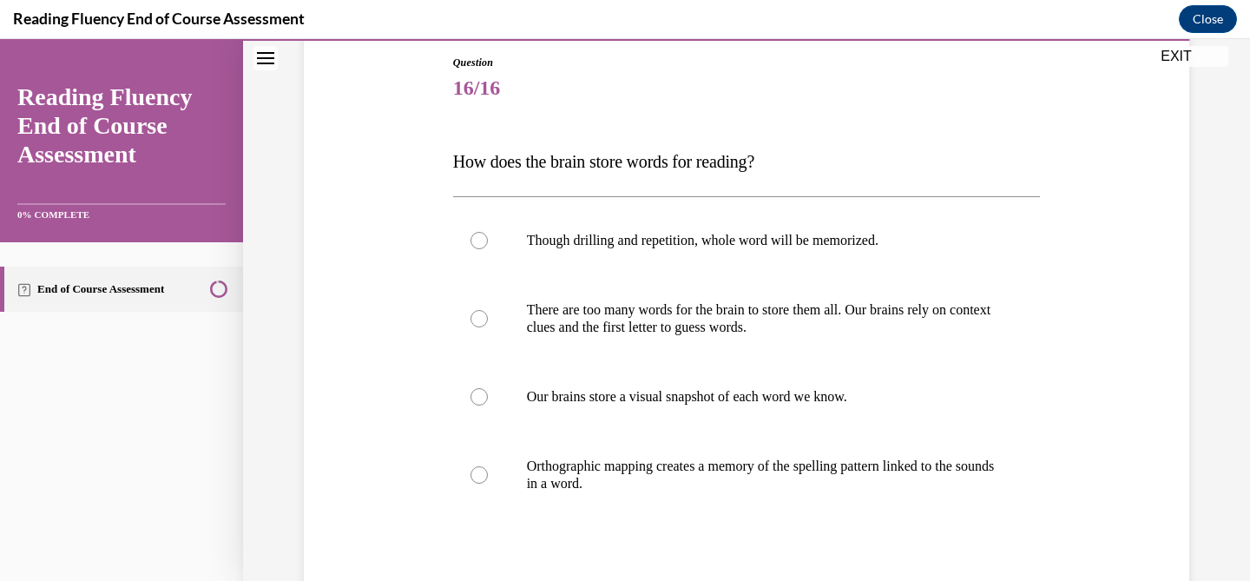
scroll to position [189, 0]
click at [587, 464] on p "Orthographic mapping creates a memory of the spelling pattern linked to the sou…" at bounding box center [762, 472] width 470 height 35
click at [488, 464] on input "Orthographic mapping creates a memory of the spelling pattern linked to the sou…" at bounding box center [478, 471] width 17 height 17
radio input "true"
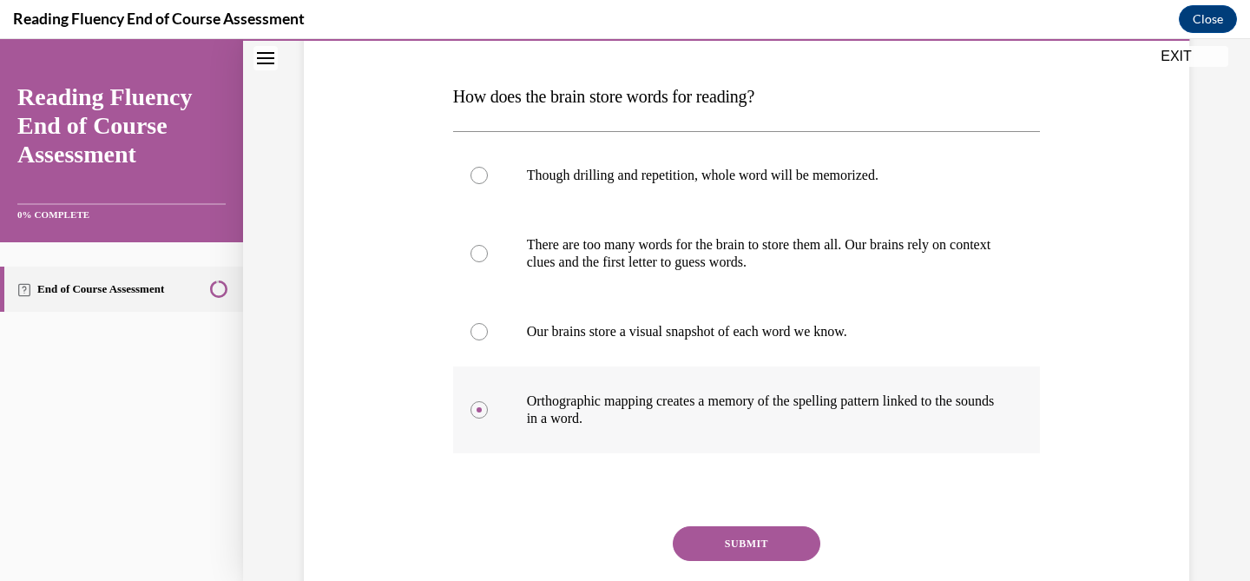
scroll to position [256, 0]
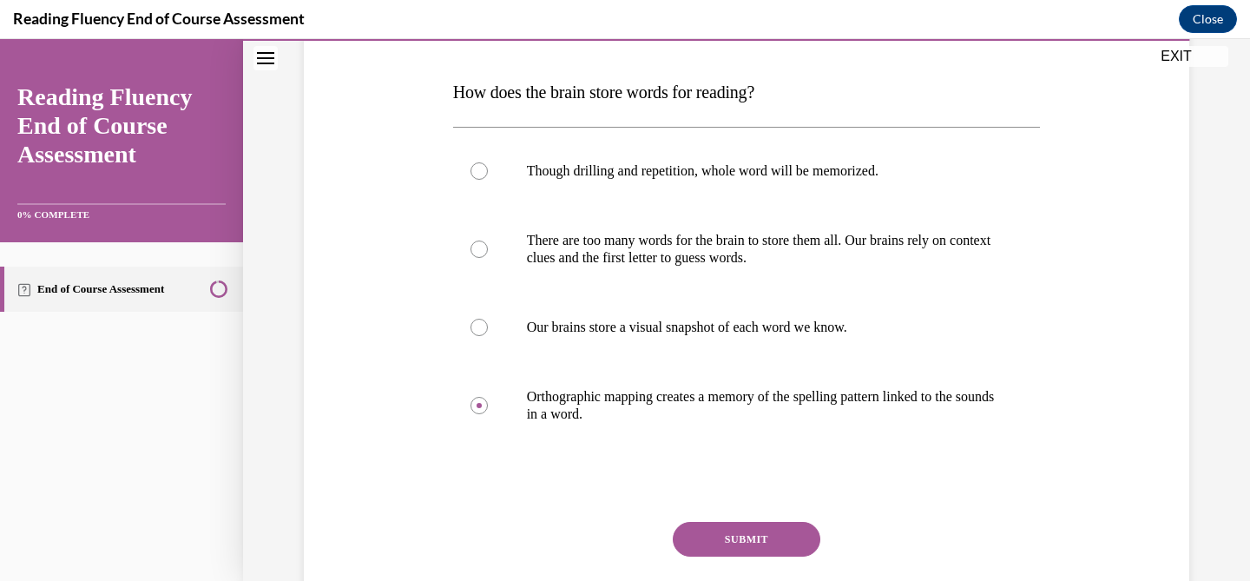
click at [706, 519] on div "Question 16/16 How does the brain store words for reading? Though drilling and …" at bounding box center [747, 324] width 588 height 679
click at [706, 535] on button "SUBMIT" at bounding box center [747, 539] width 148 height 35
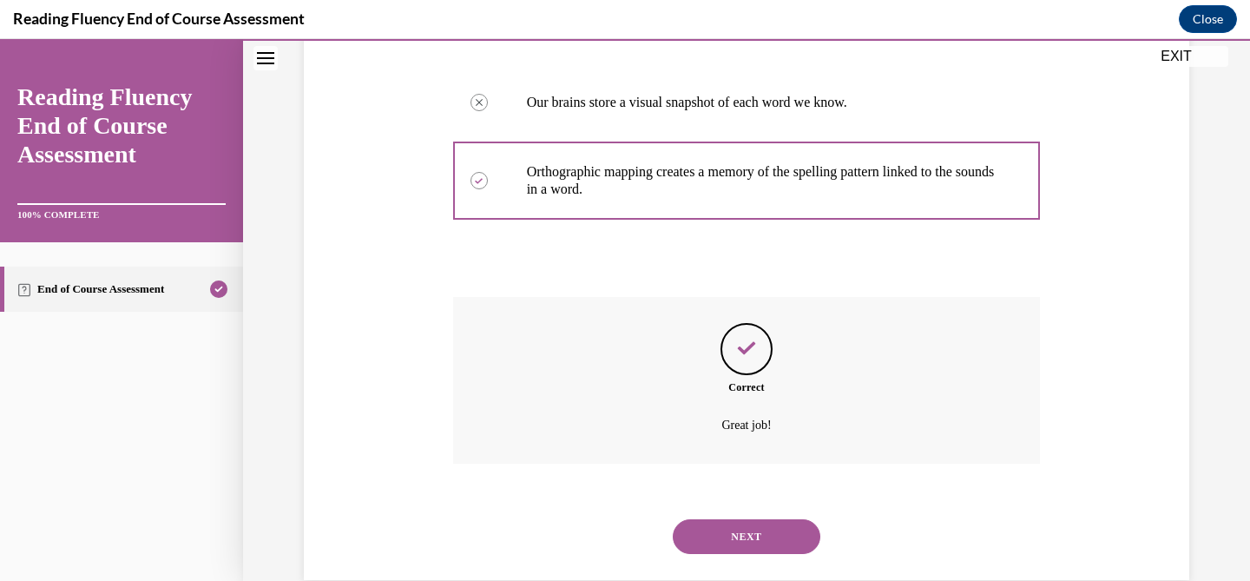
scroll to position [515, 0]
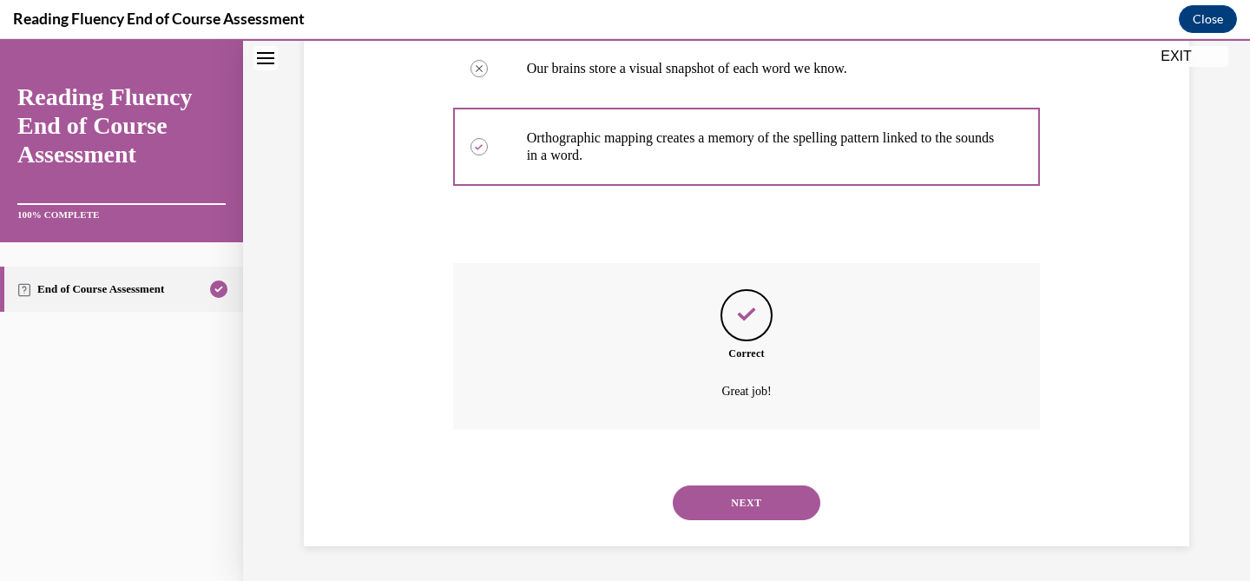
click at [706, 535] on div "NEXT" at bounding box center [747, 502] width 588 height 69
click at [712, 516] on button "NEXT" at bounding box center [747, 502] width 148 height 35
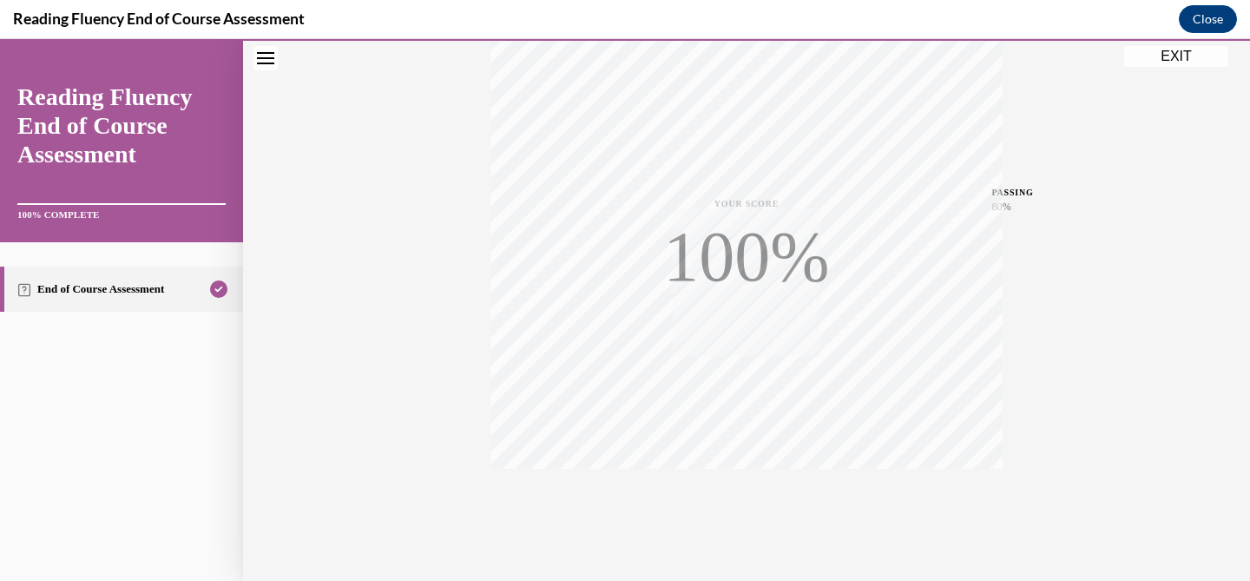
scroll to position [348, 0]
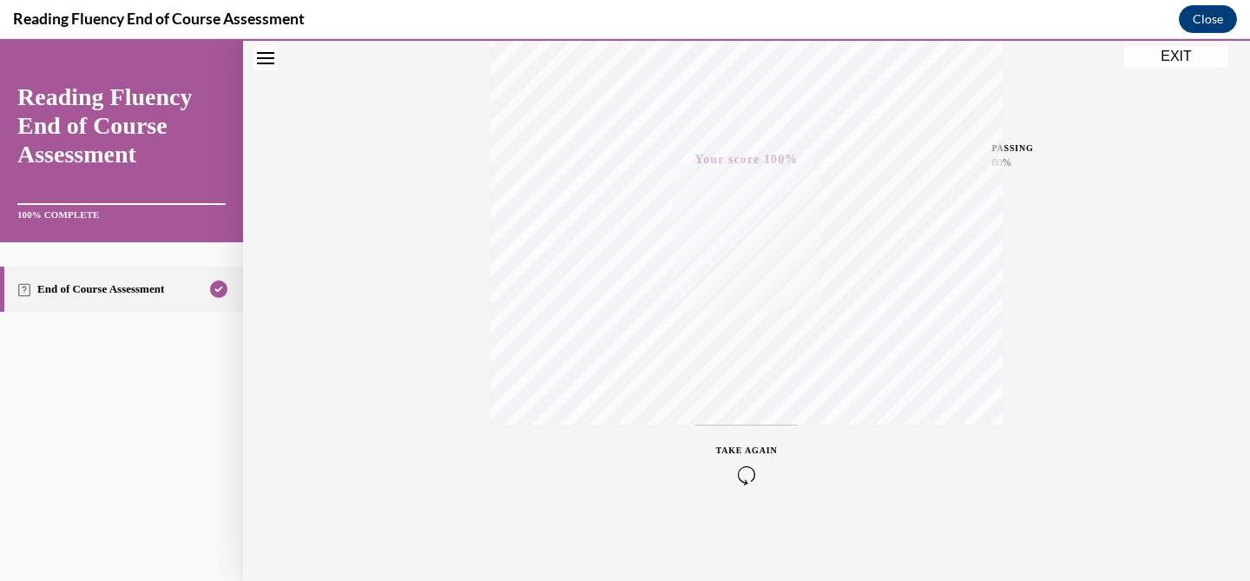
click at [1154, 68] on div "Quiz Results PASSING 80% Your score 100% Passed PASSING 80% Your score Your sco…" at bounding box center [746, 163] width 1007 height 835
click at [1154, 66] on button "EXIT" at bounding box center [1176, 56] width 104 height 21
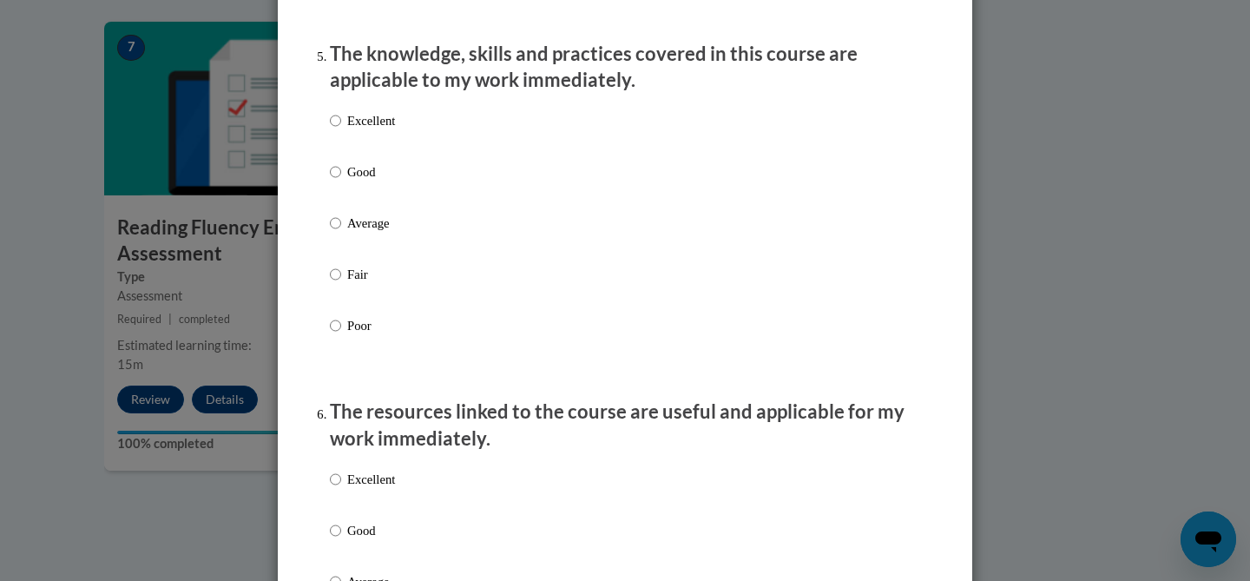
scroll to position [3030, 0]
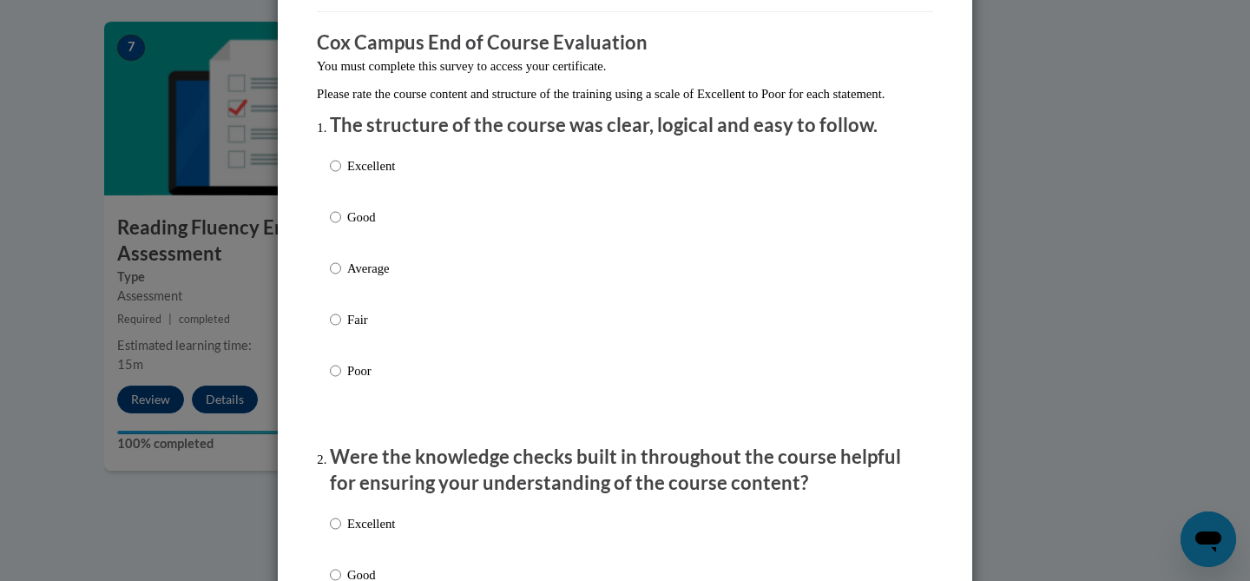
scroll to position [0, 0]
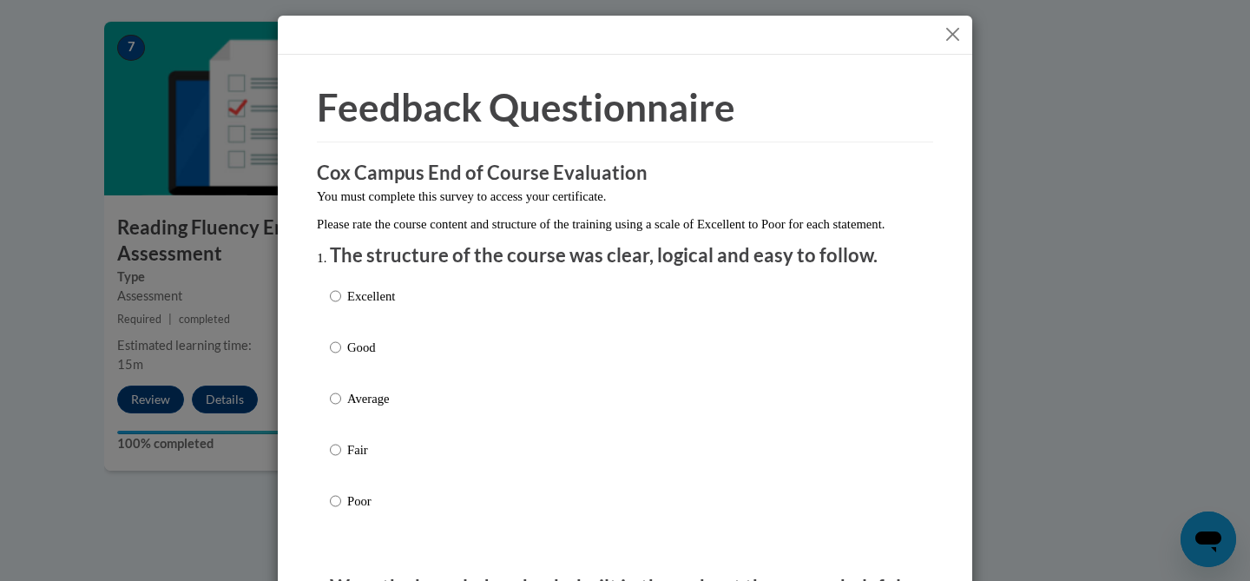
click at [950, 30] on button "Close" at bounding box center [953, 34] width 22 height 22
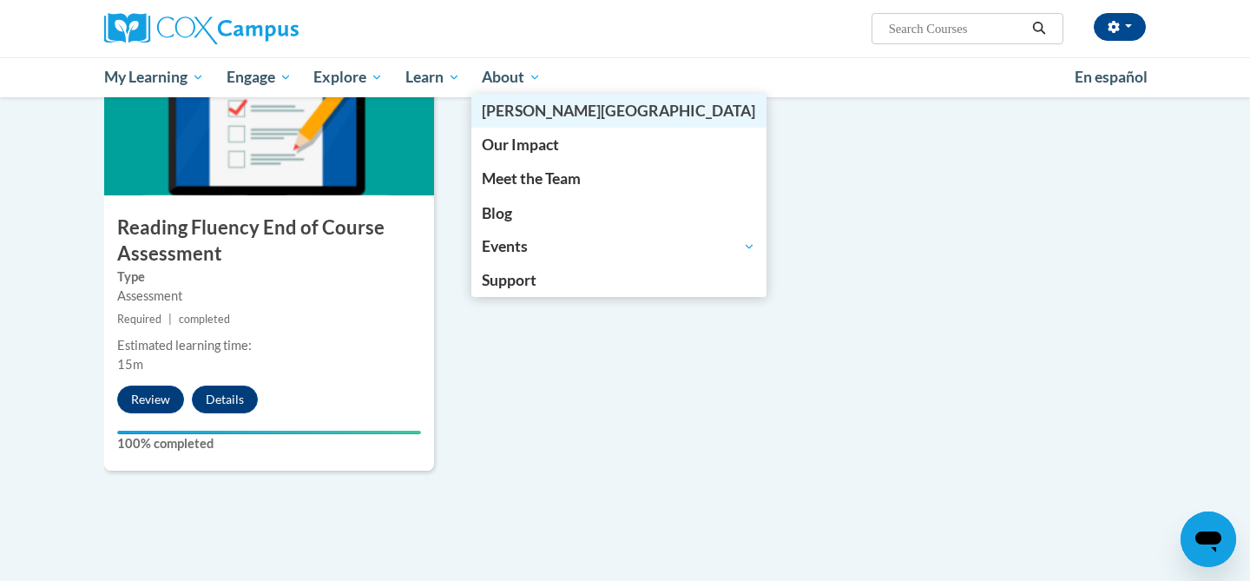
scroll to position [1331, 0]
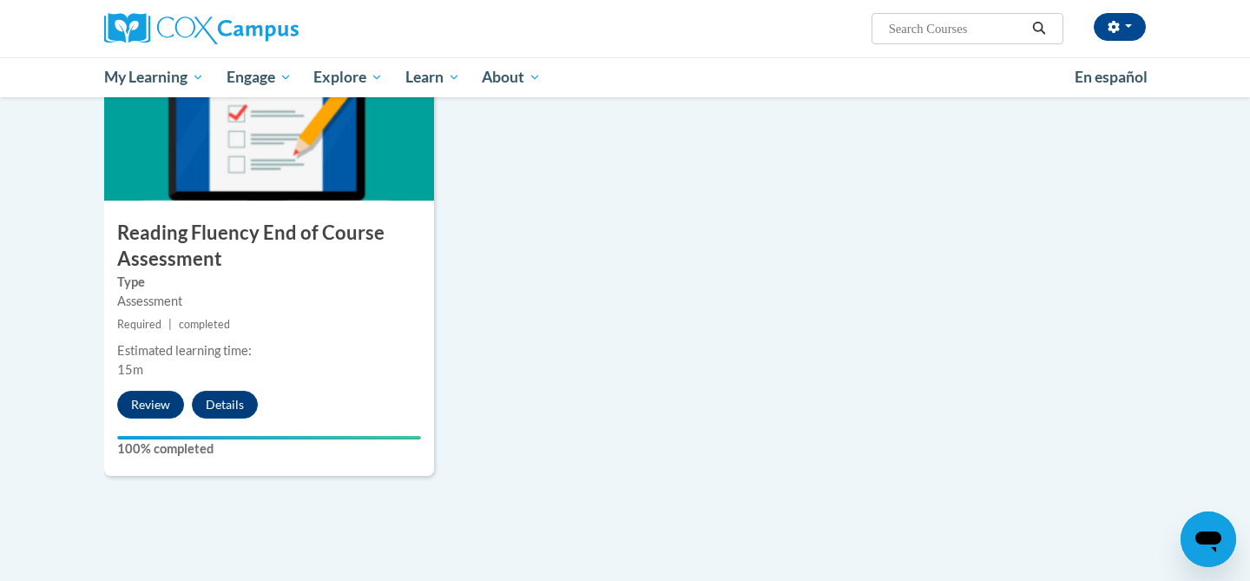
click at [956, 13] on span "Search Search..." at bounding box center [967, 28] width 192 height 31
click at [944, 19] on input "Search..." at bounding box center [956, 28] width 139 height 21
type input "vocabulary"
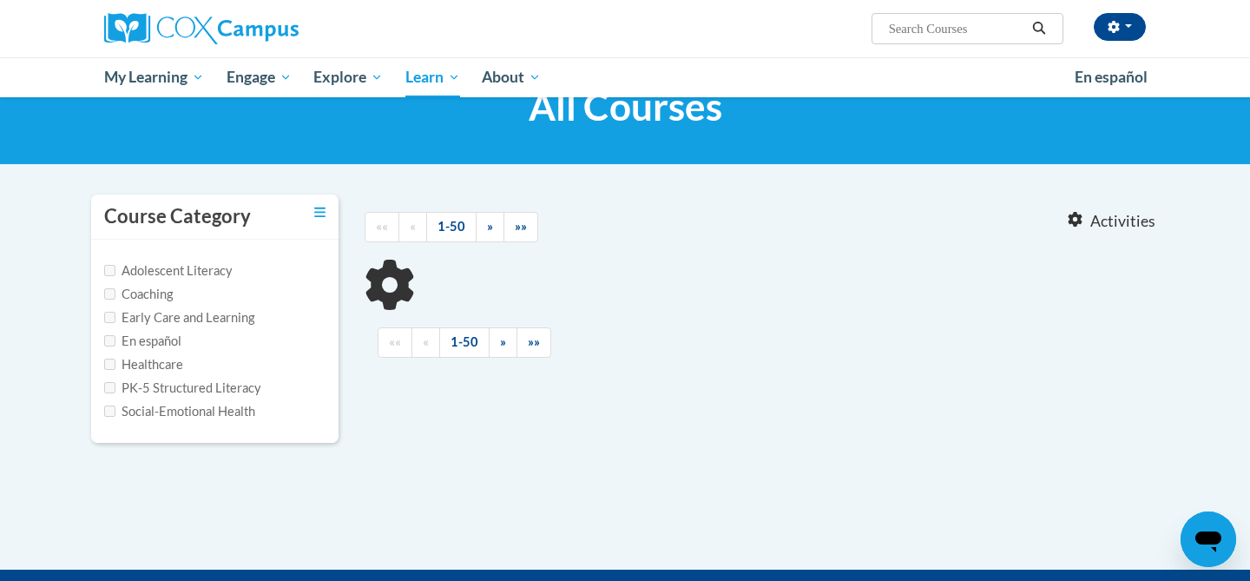
type input "vocabulary"
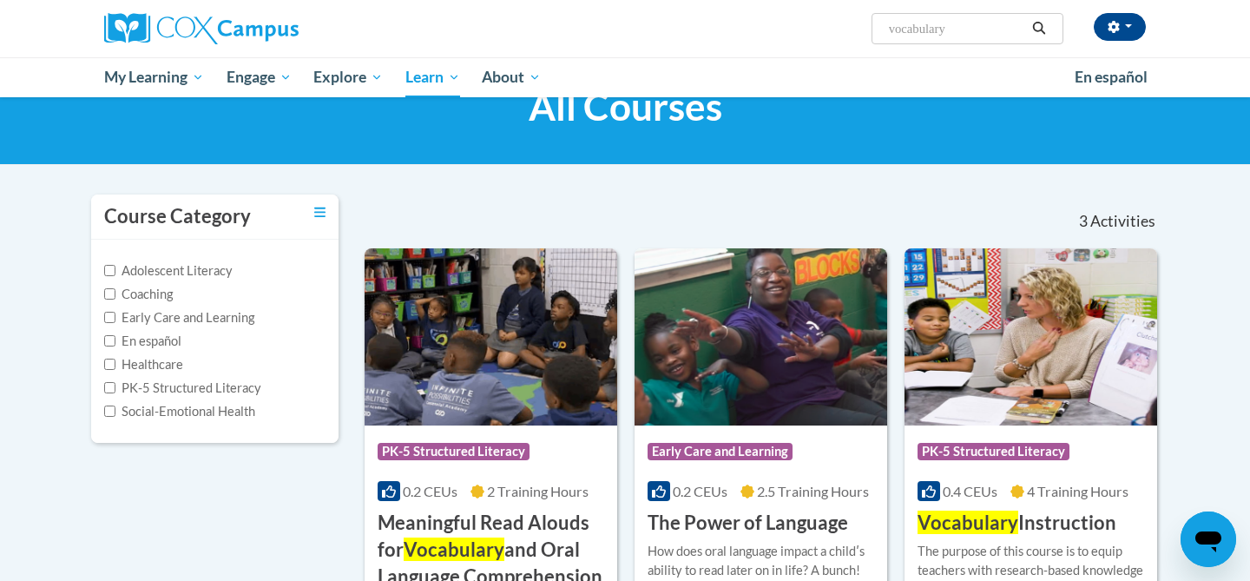
click at [110, 392] on label "PK-5 Structured Literacy" at bounding box center [182, 387] width 157 height 19
click at [110, 392] on input "PK-5 Structured Literacy" at bounding box center [109, 387] width 11 height 11
checkbox input "true"
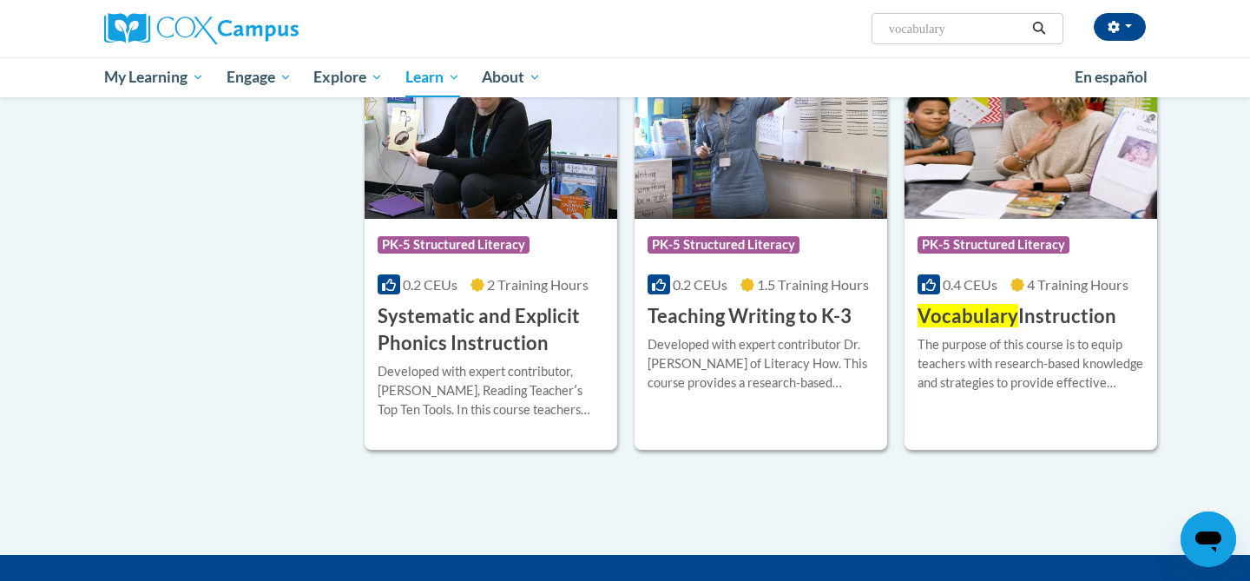
scroll to position [1605, 0]
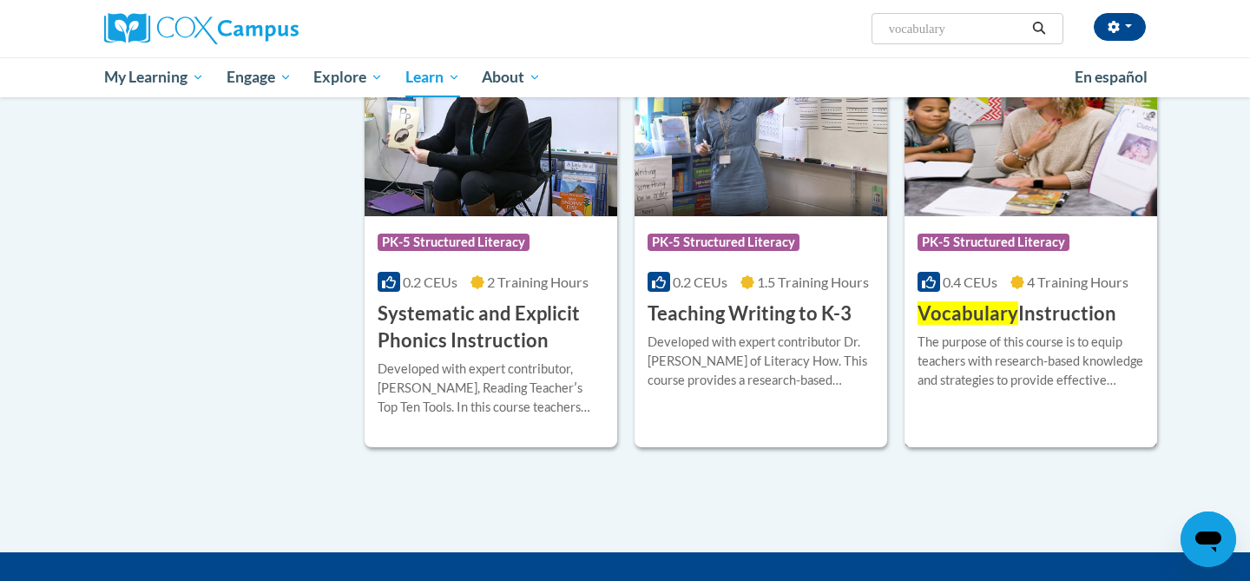
click at [985, 381] on div "The purpose of this course is to equip teachers with research-based knowledge a…" at bounding box center [1030, 360] width 226 height 57
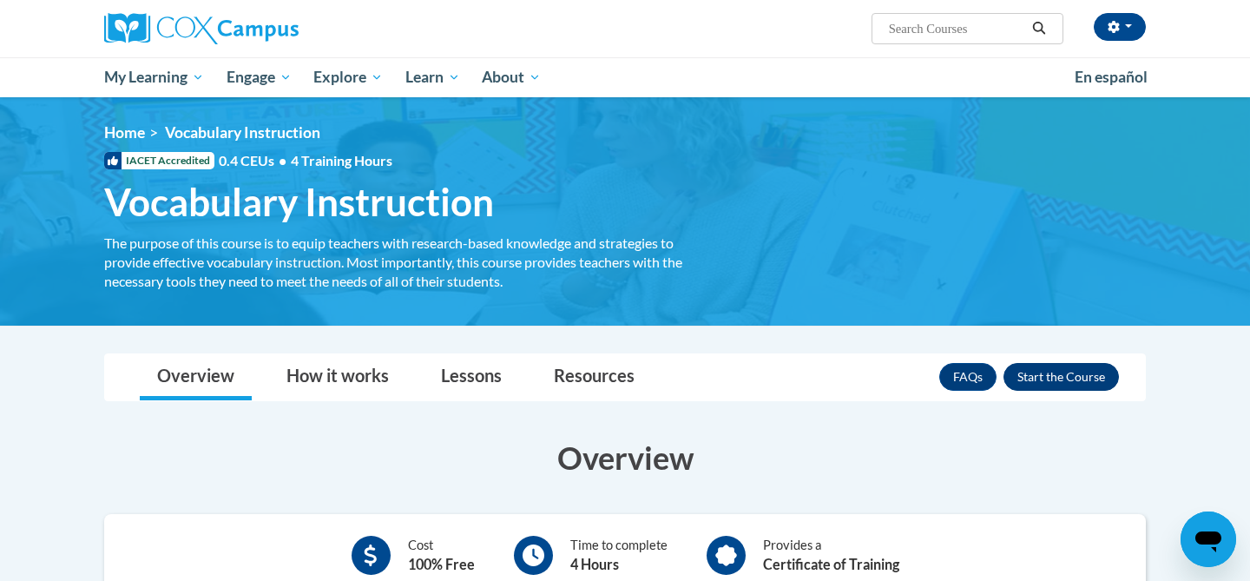
click at [1032, 391] on div "FAQs Enroll" at bounding box center [1029, 376] width 180 height 45
